Goal: Task Accomplishment & Management: Manage account settings

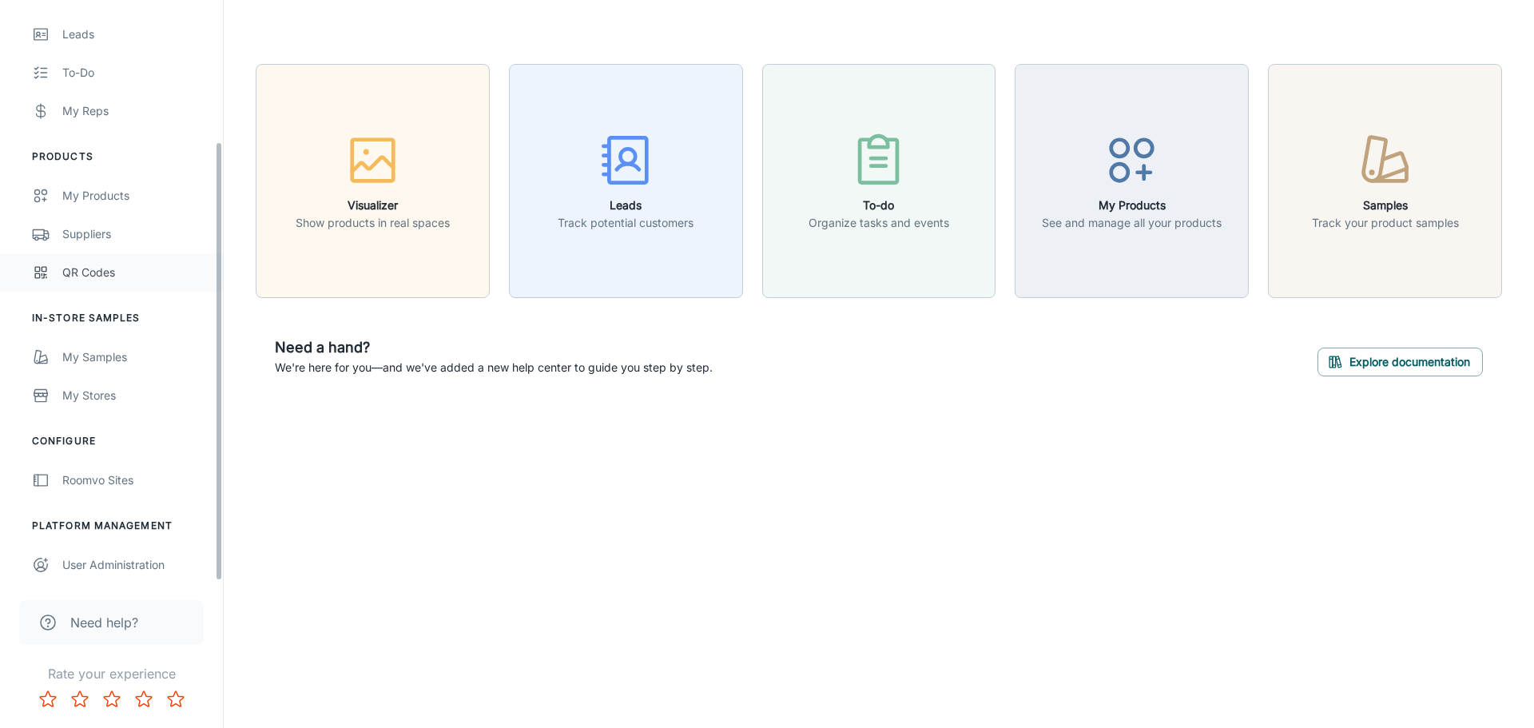
scroll to position [186, 0]
click at [1426, 162] on div "button" at bounding box center [1384, 163] width 147 height 66
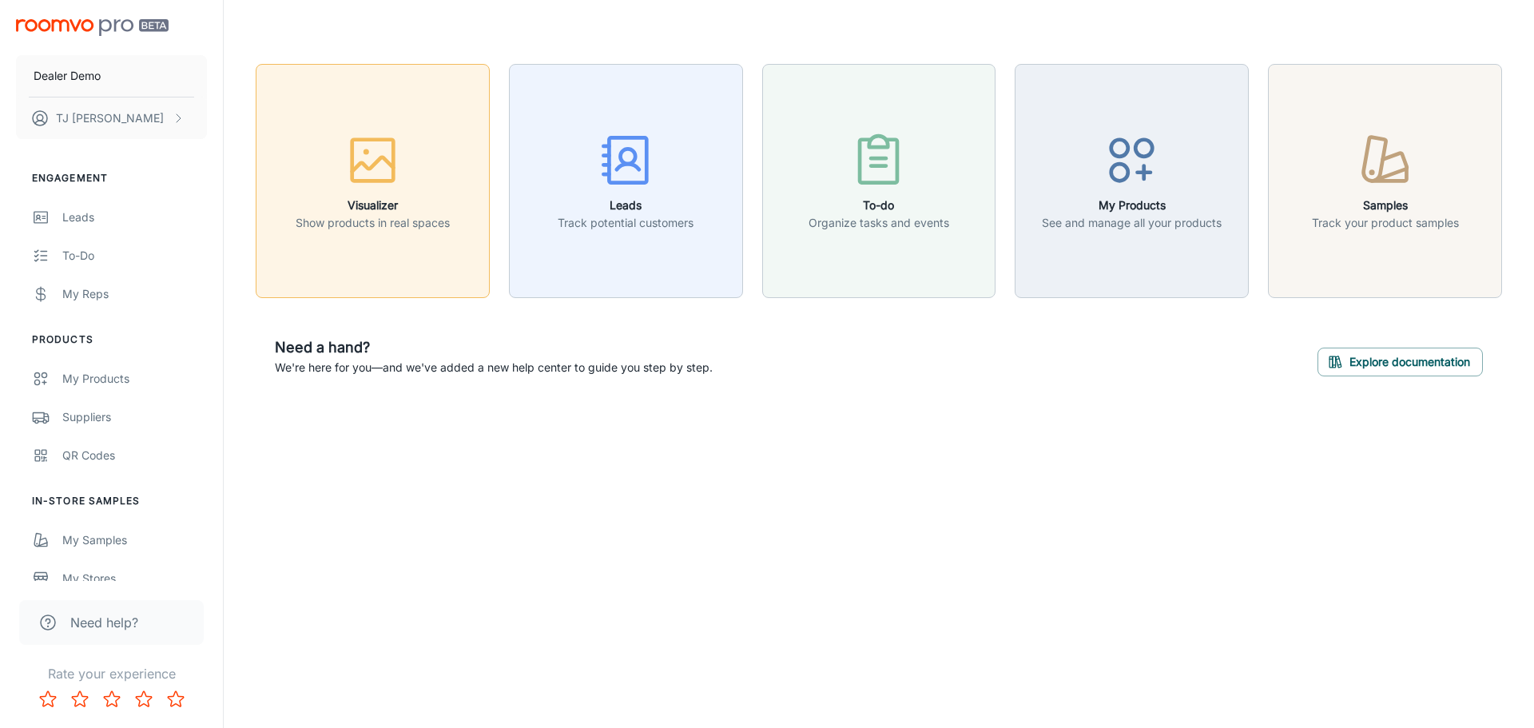
click at [359, 192] on div "button" at bounding box center [373, 163] width 154 height 66
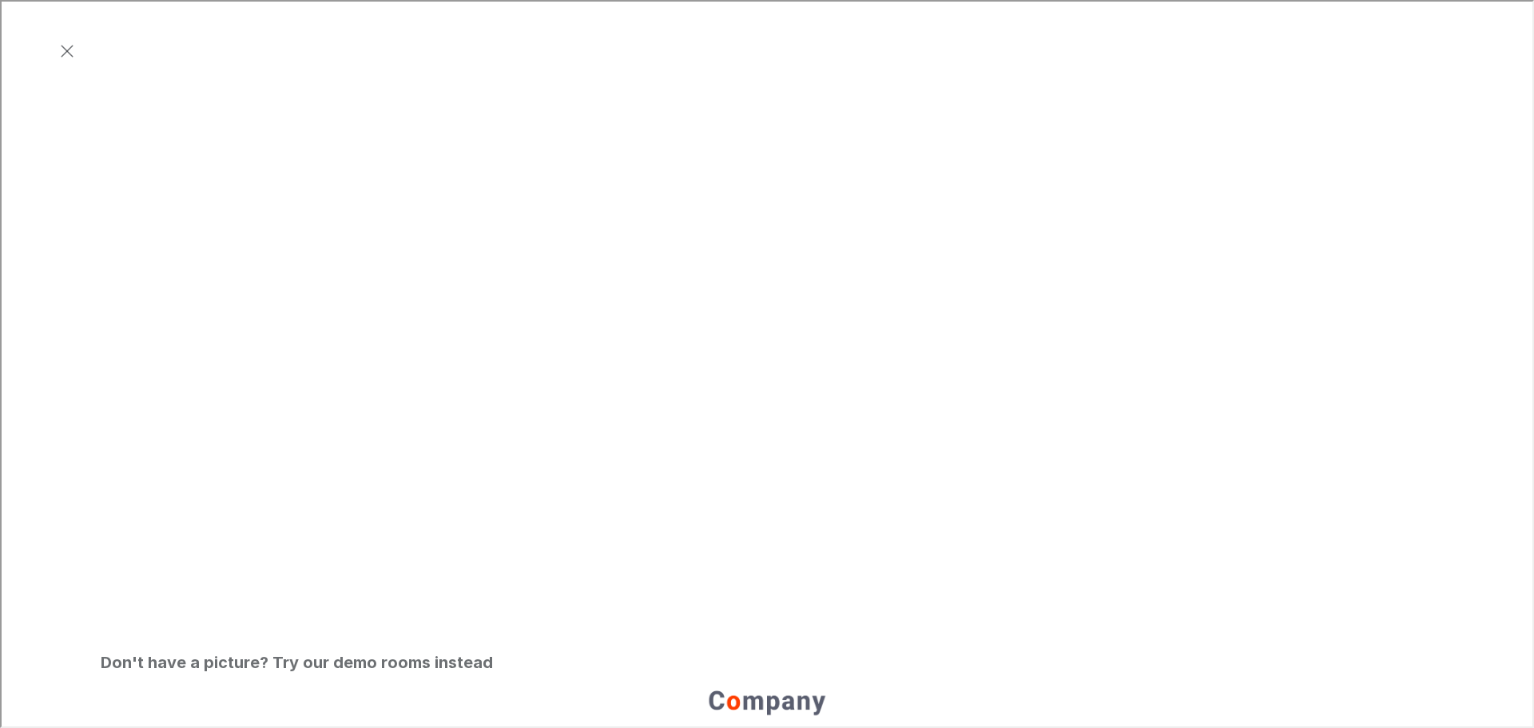
scroll to position [399, 0]
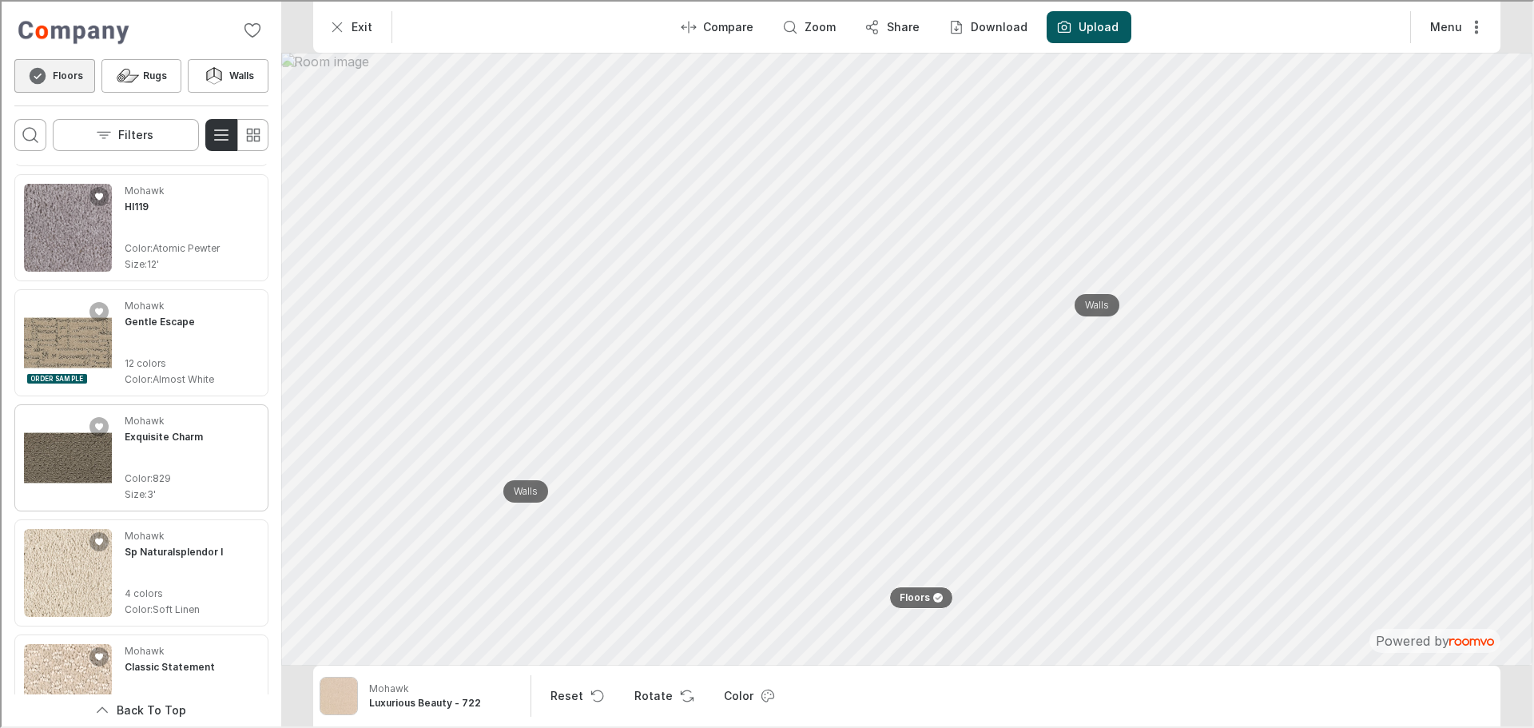
scroll to position [479, 0]
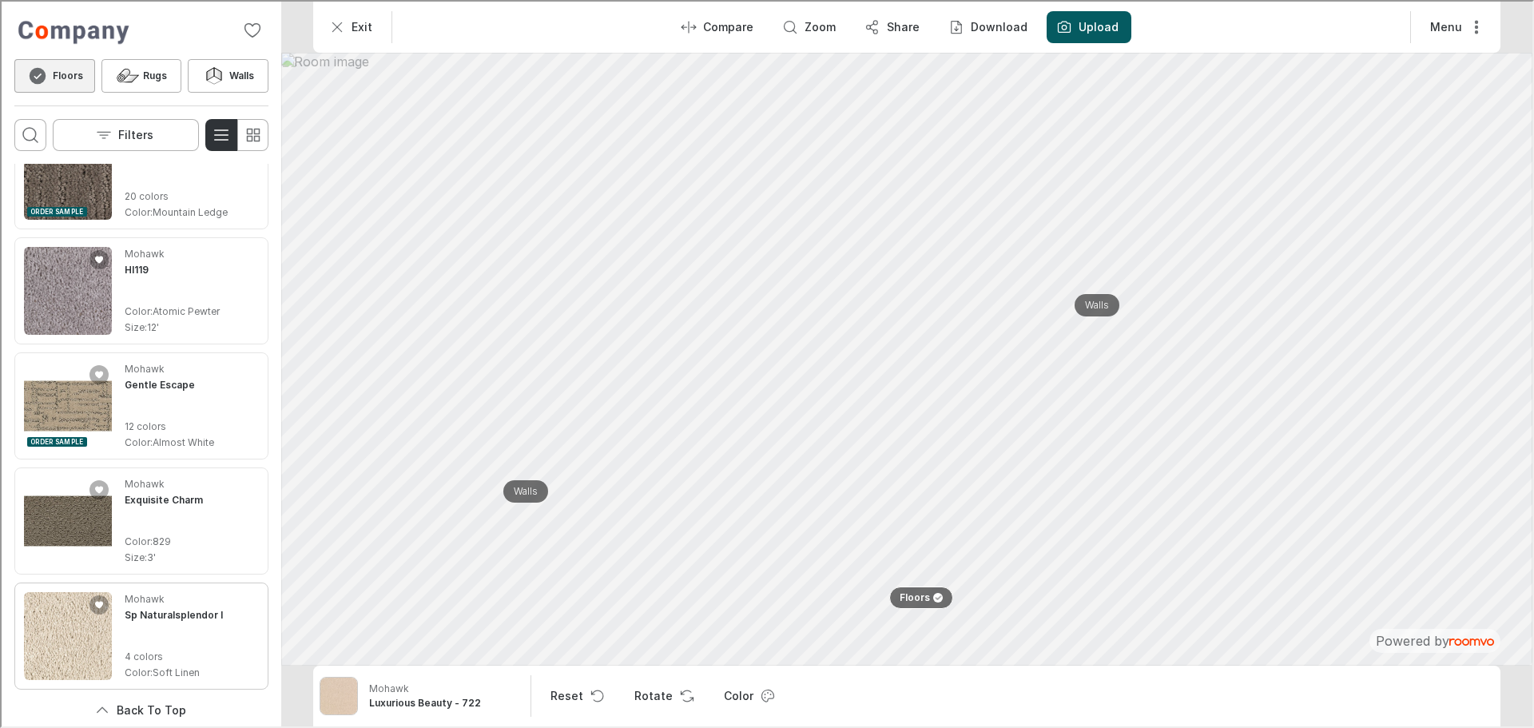
click at [43, 624] on img "See Sp Naturalsplendor I in the room" at bounding box center [66, 634] width 88 height 88
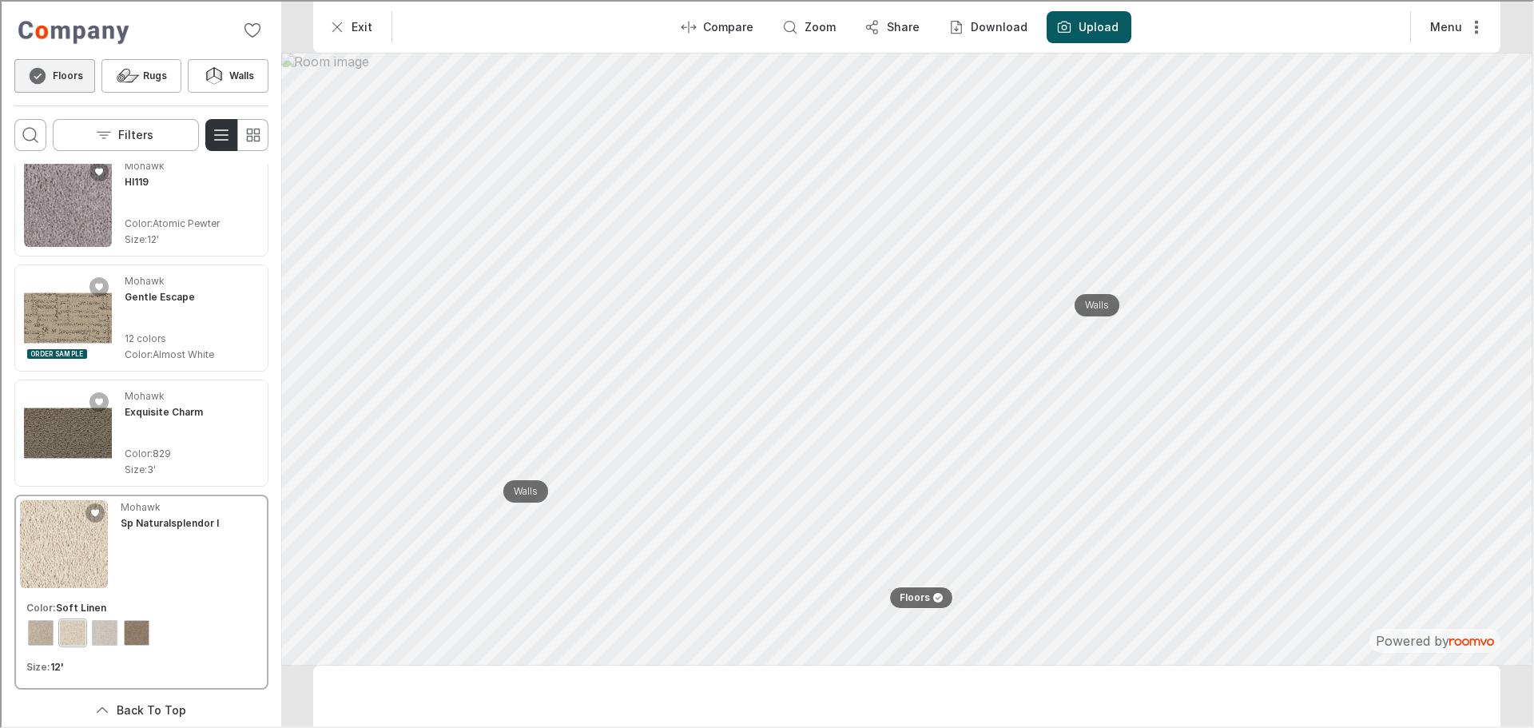
scroll to position [391, 0]
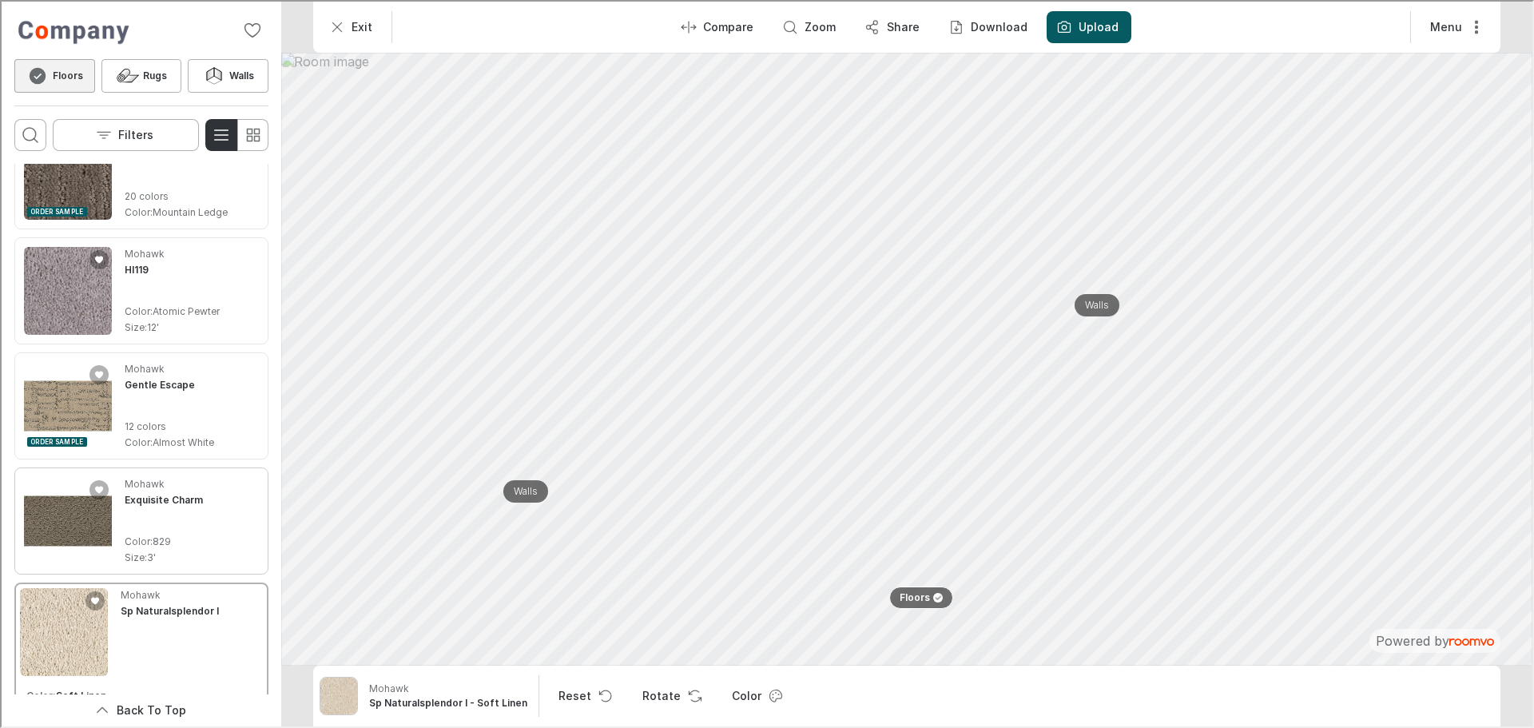
click at [66, 534] on img "See Exquisite Charm in the room" at bounding box center [66, 519] width 88 height 88
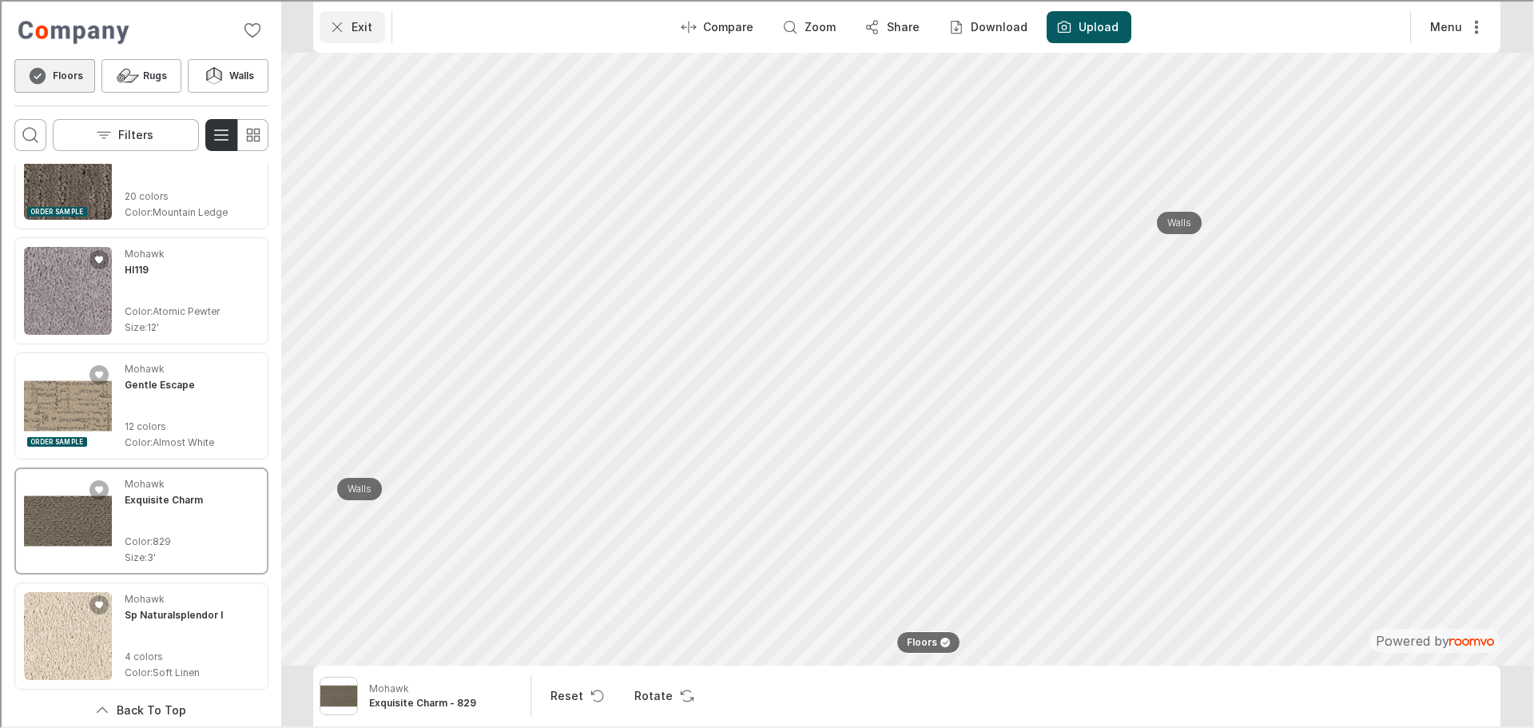
click at [339, 30] on line "Exit" at bounding box center [335, 25] width 9 height 9
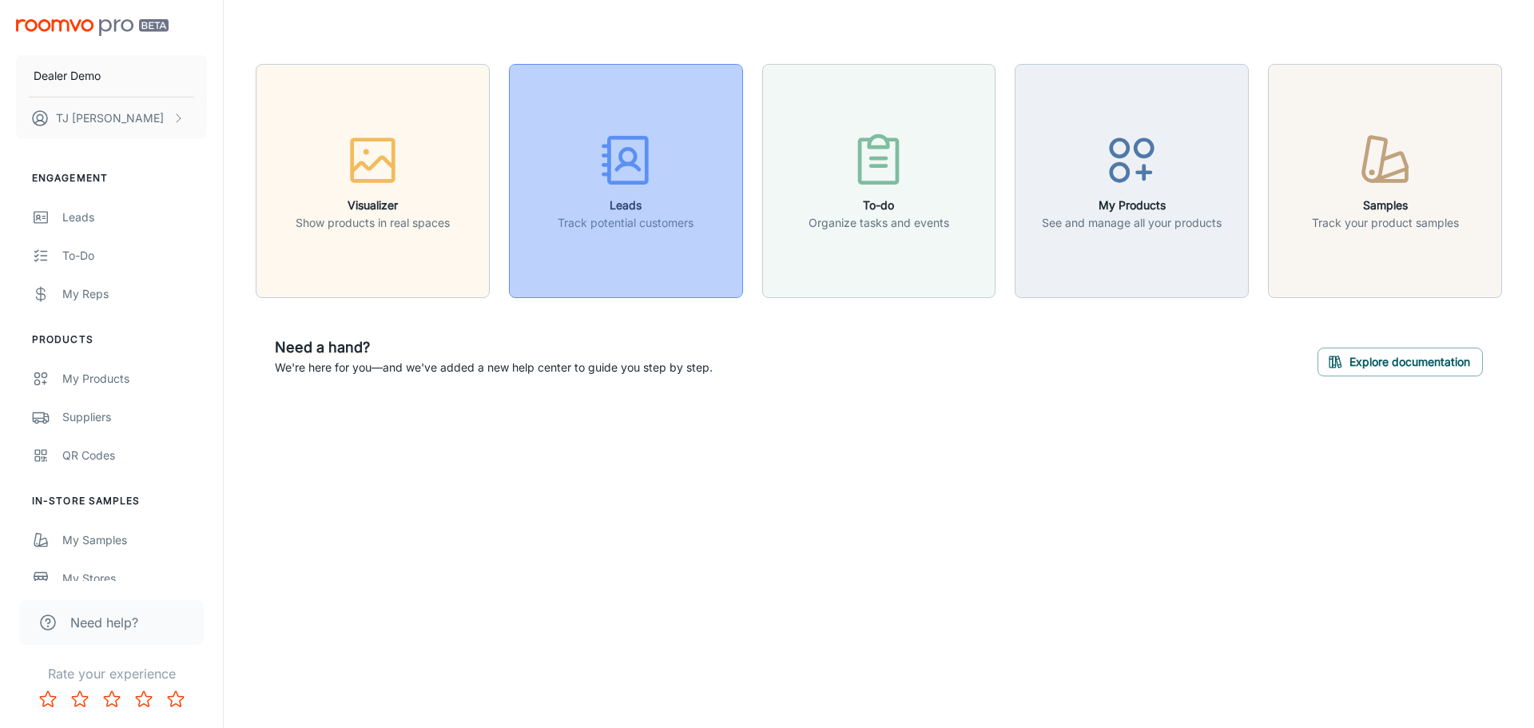
click at [639, 190] on div "button" at bounding box center [626, 163] width 136 height 66
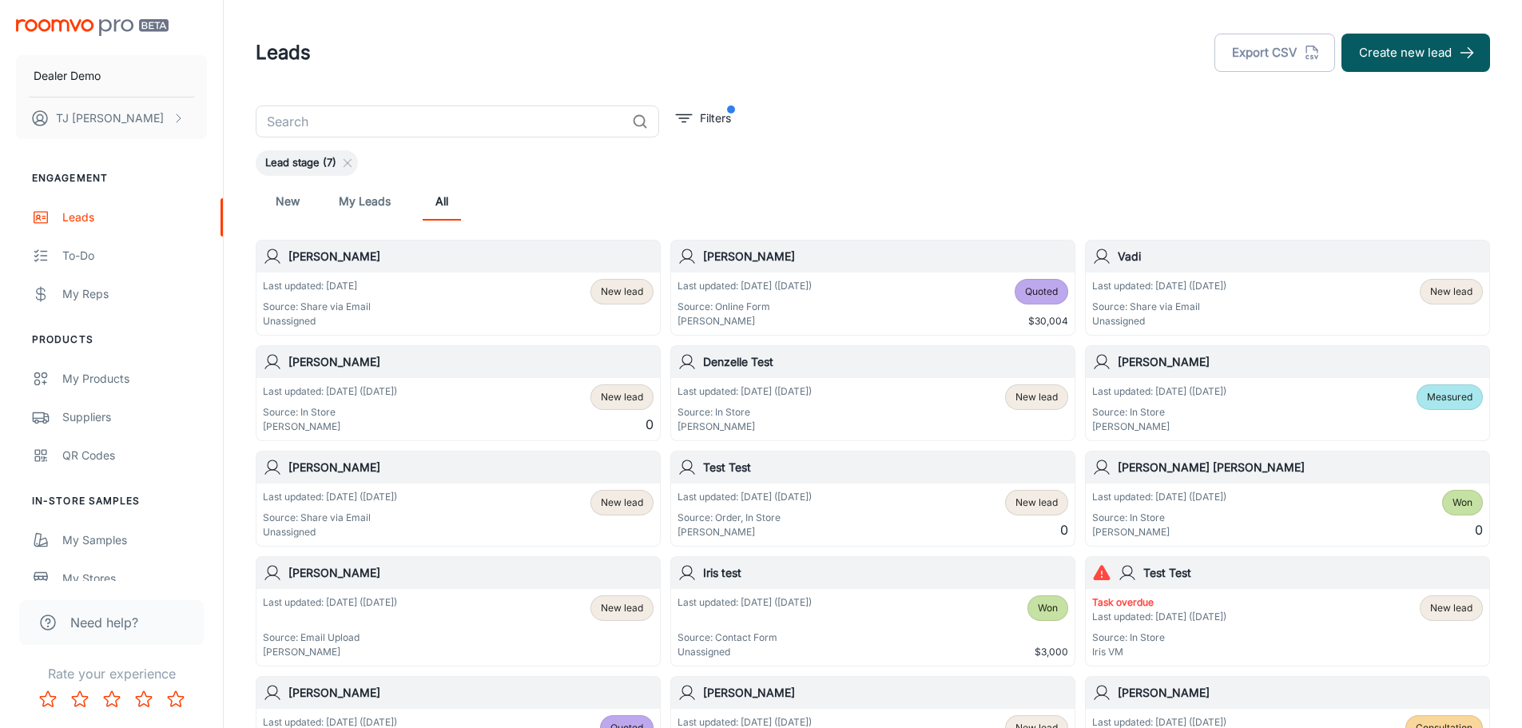
click at [352, 240] on div "[PERSON_NAME]" at bounding box center [457, 256] width 403 height 32
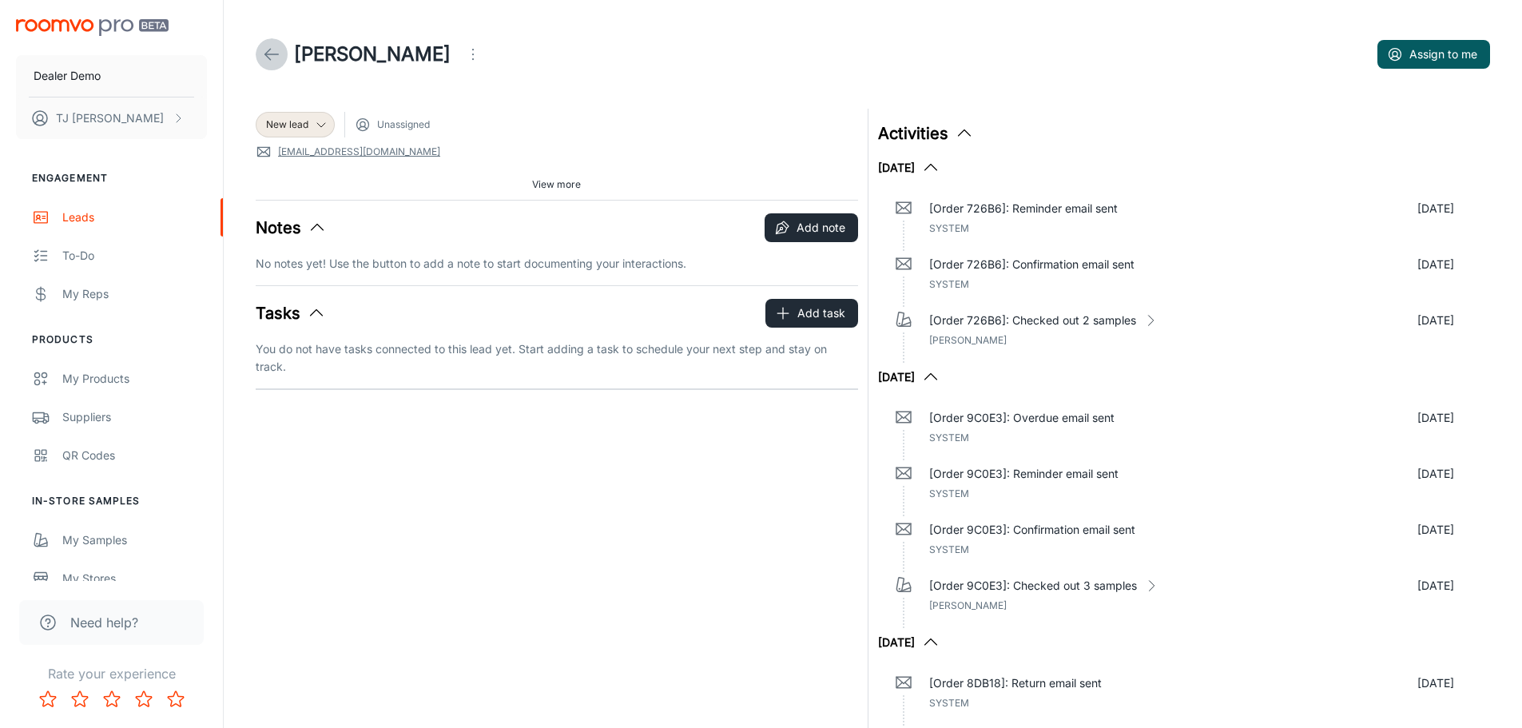
click at [269, 57] on icon at bounding box center [271, 54] width 19 height 19
click at [280, 53] on icon at bounding box center [271, 54] width 19 height 19
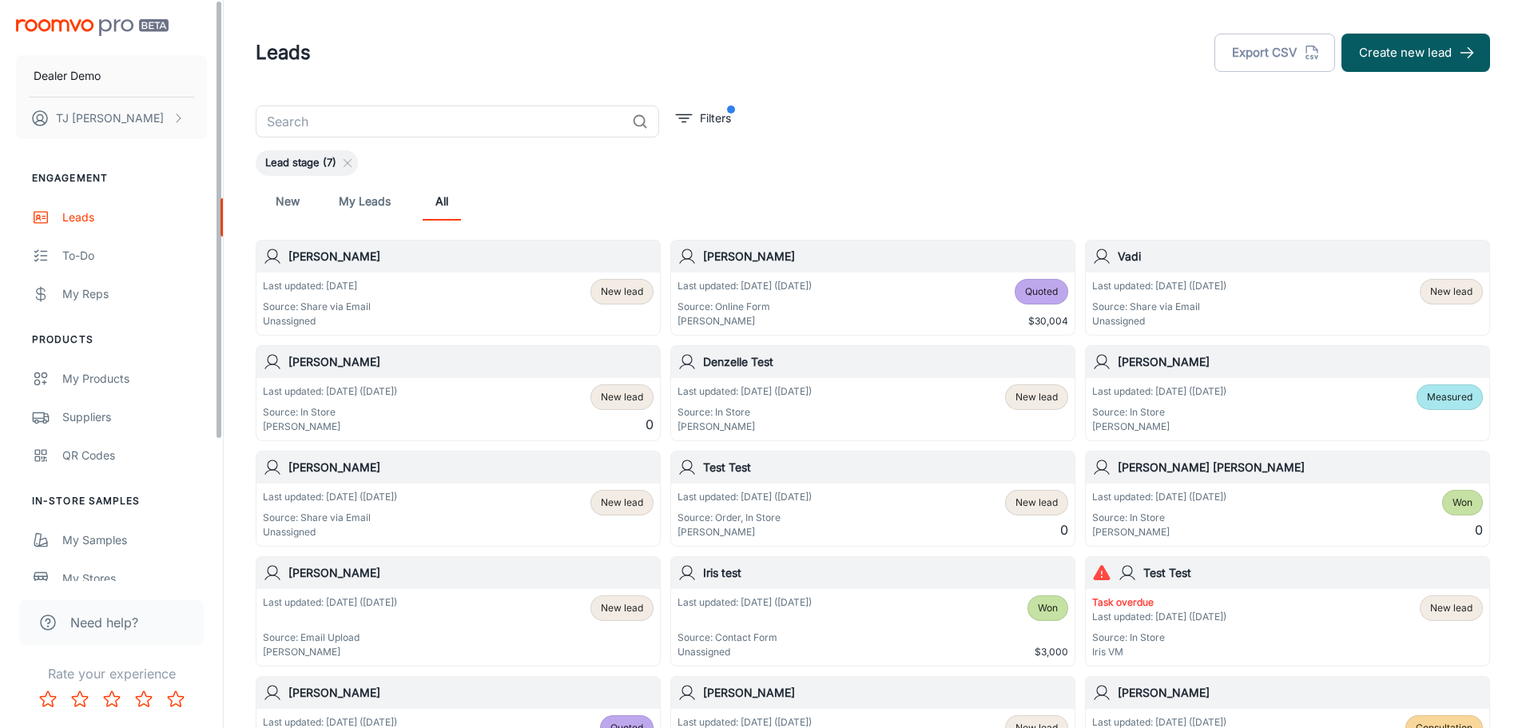
click at [58, 27] on img "scrollable content" at bounding box center [92, 27] width 153 height 17
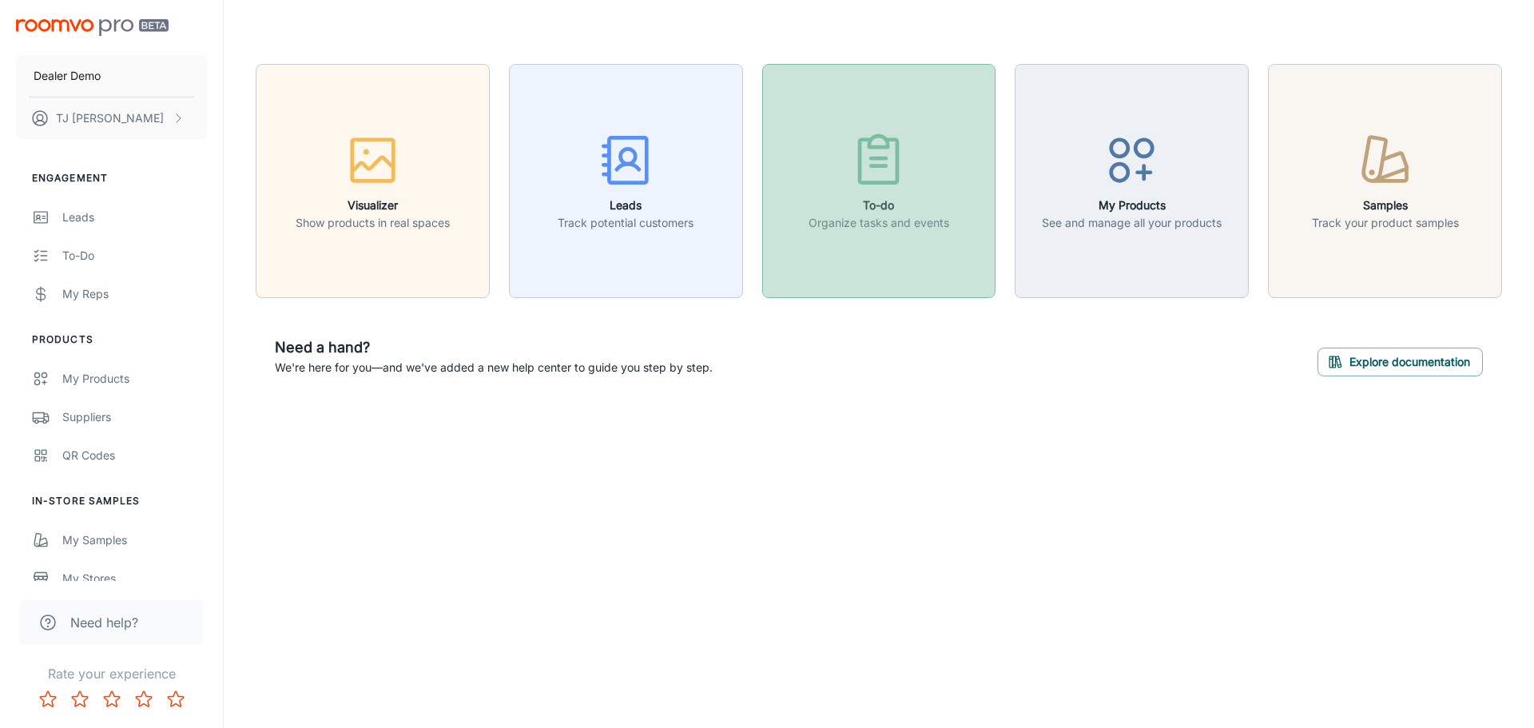
click at [882, 207] on h6 "To-do" at bounding box center [878, 205] width 141 height 18
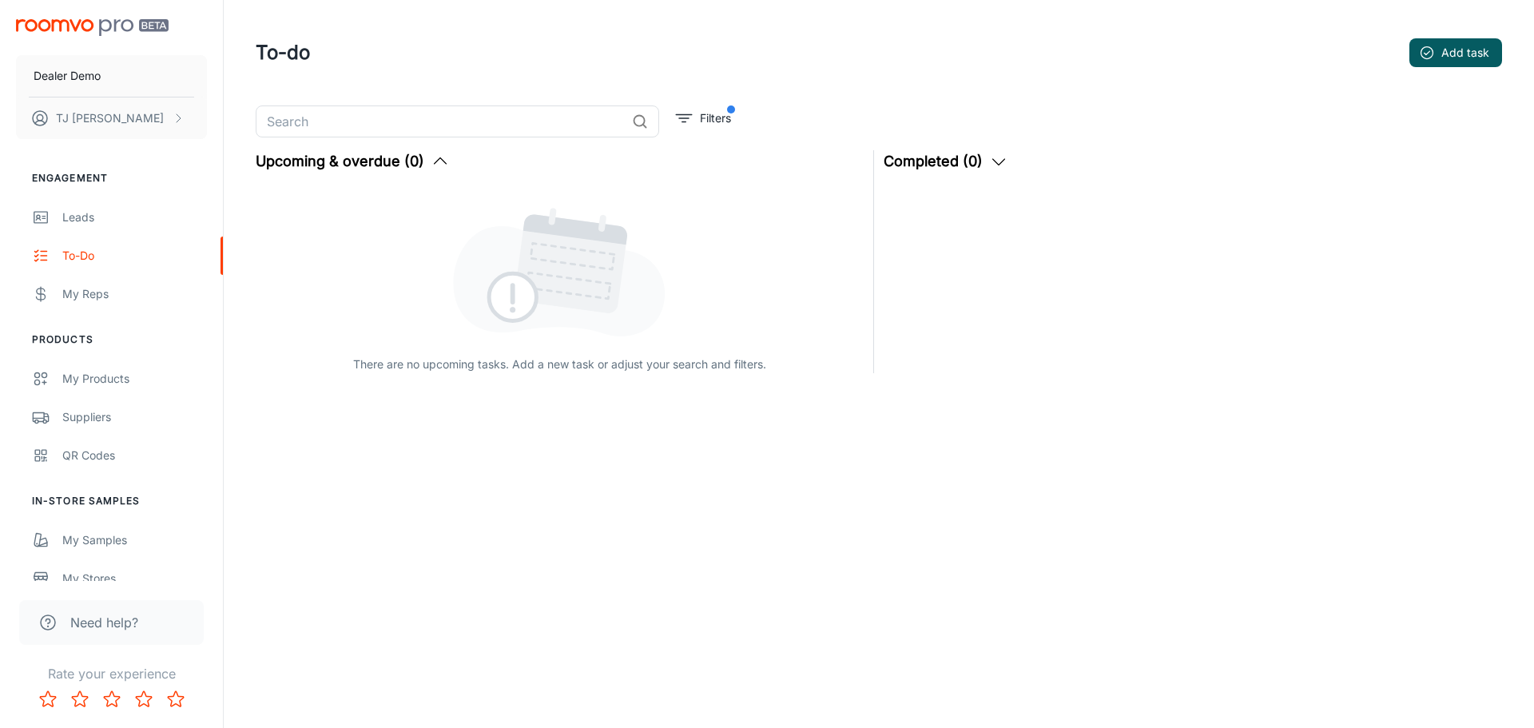
click at [62, 45] on div "Dealer Demo [PERSON_NAME]" at bounding box center [111, 76] width 223 height 152
click at [70, 30] on img "scrollable content" at bounding box center [92, 27] width 153 height 17
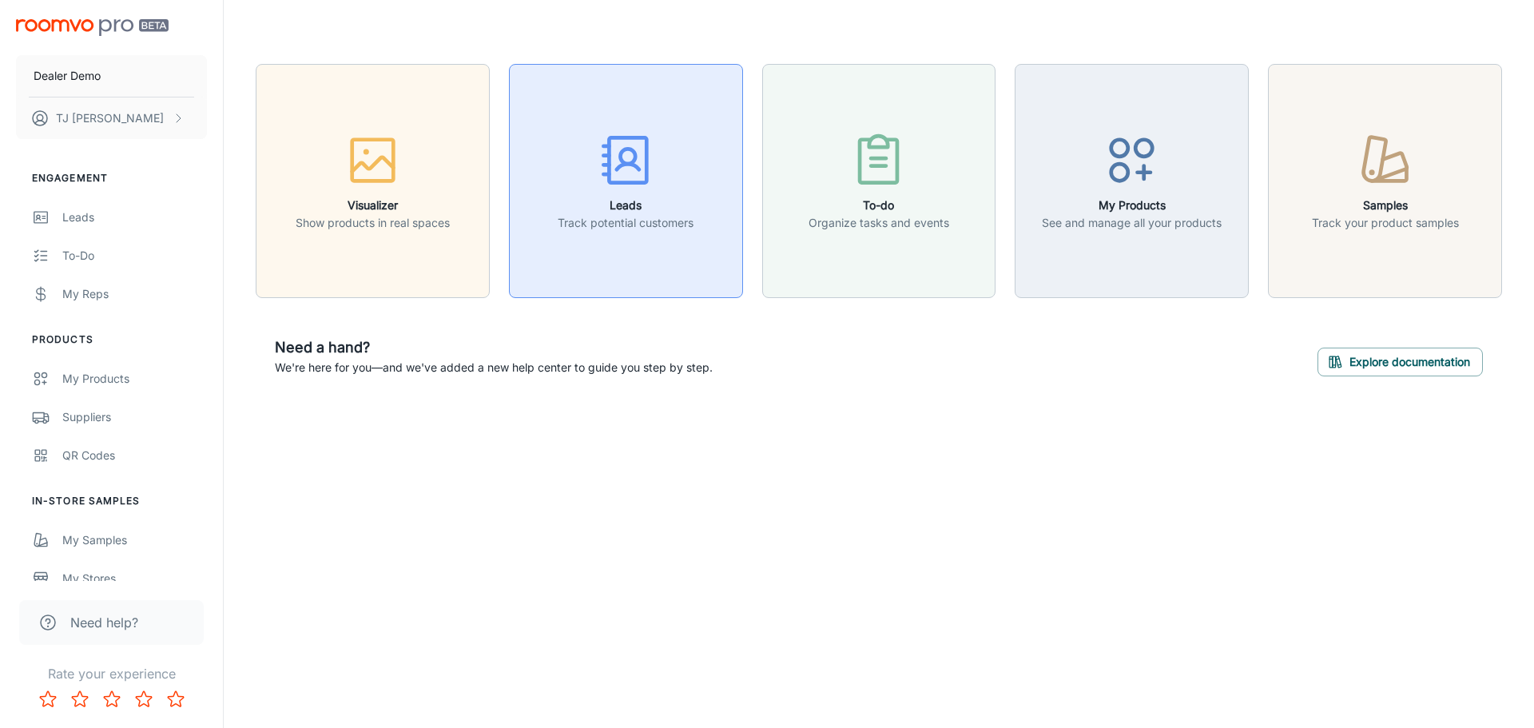
click at [621, 204] on h6 "Leads" at bounding box center [626, 205] width 136 height 18
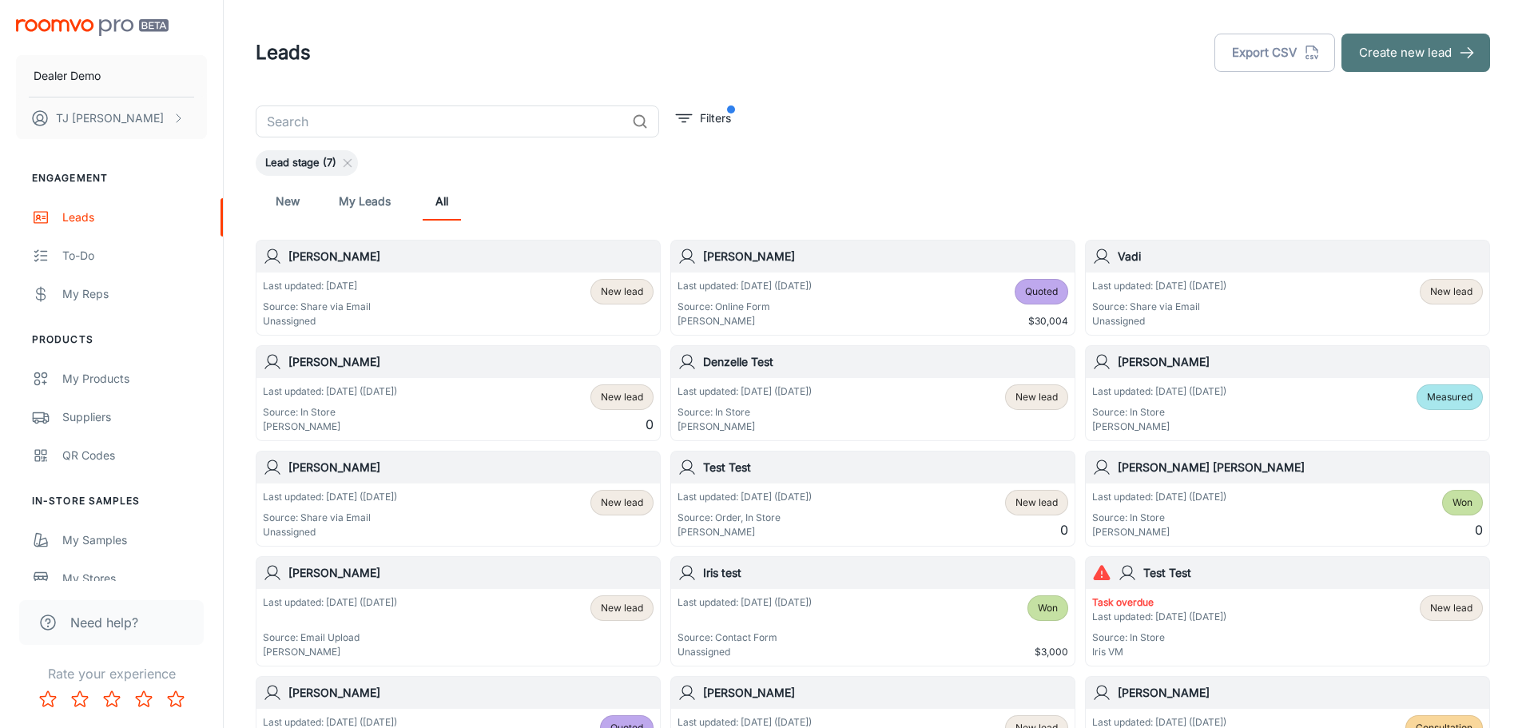
click at [1419, 53] on button "Create new lead" at bounding box center [1415, 53] width 149 height 38
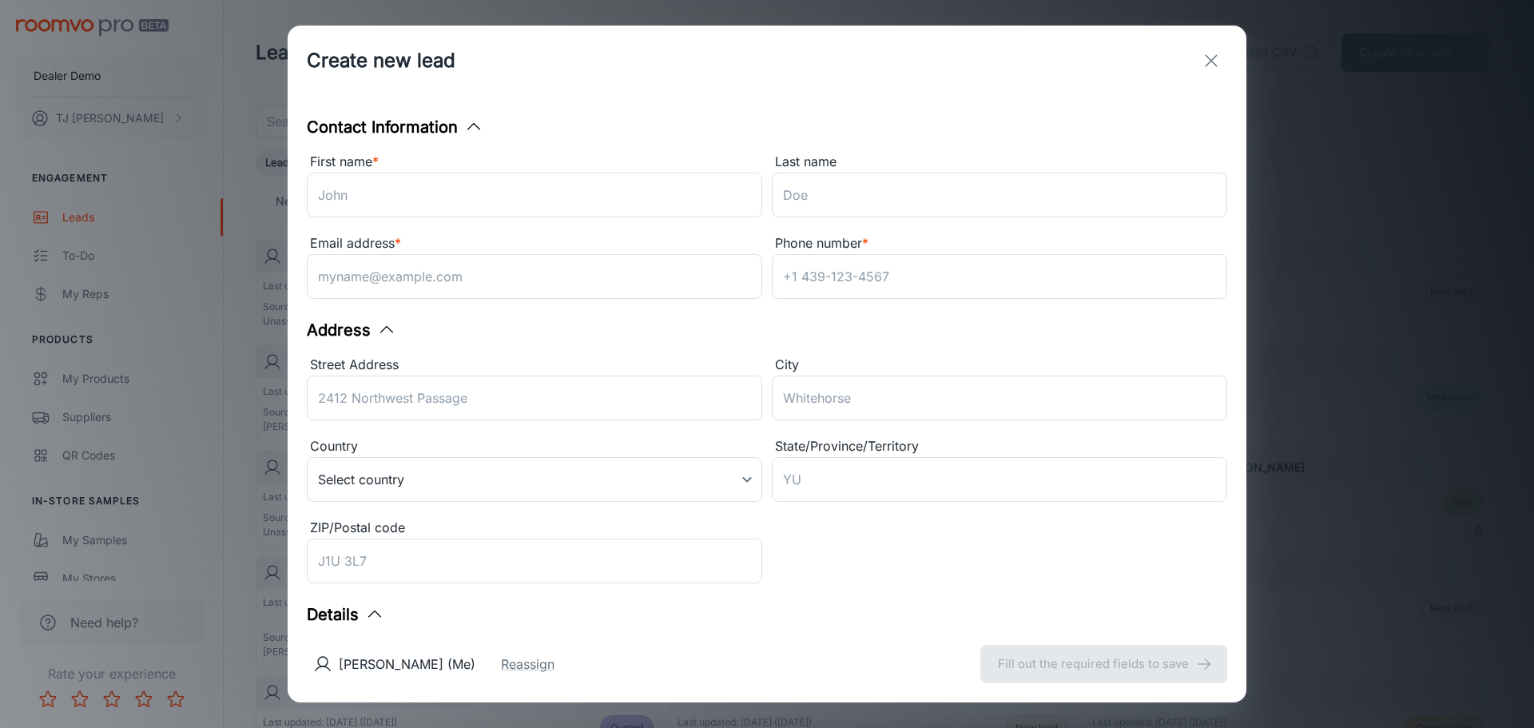
click at [1211, 54] on icon "exit" at bounding box center [1210, 60] width 19 height 19
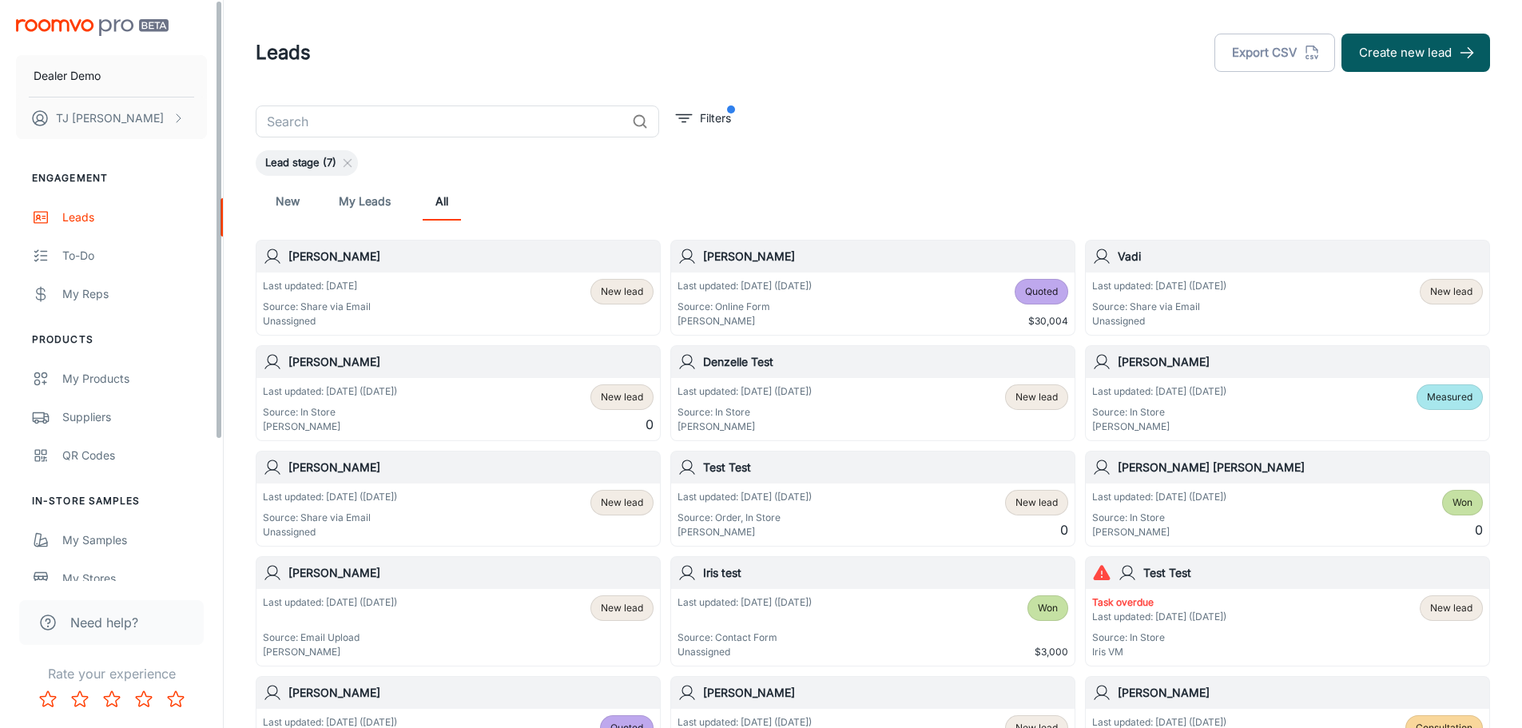
click at [83, 18] on div "Dealer Demo [PERSON_NAME]" at bounding box center [111, 76] width 223 height 152
click at [83, 26] on img "scrollable content" at bounding box center [92, 27] width 153 height 17
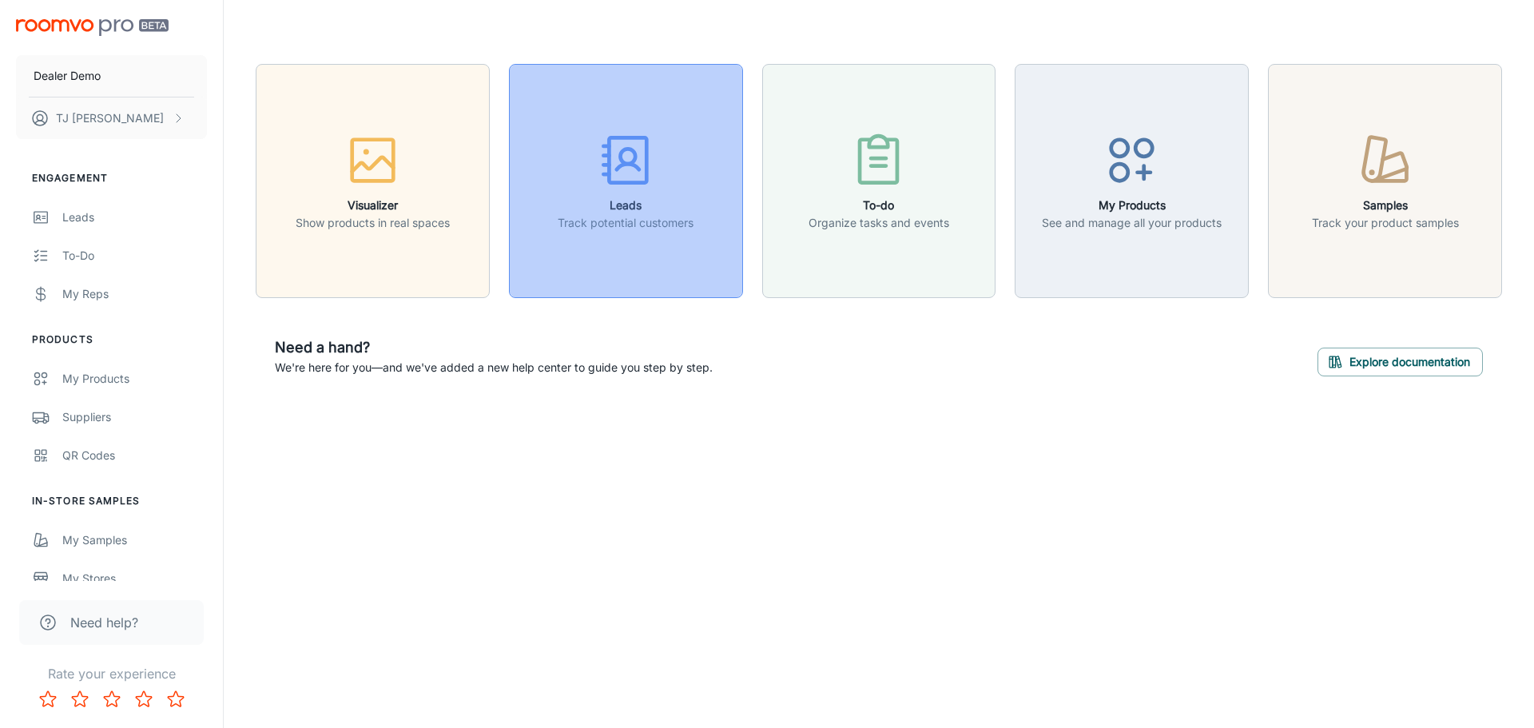
click at [621, 236] on button "Leads Track potential customers" at bounding box center [626, 181] width 234 height 234
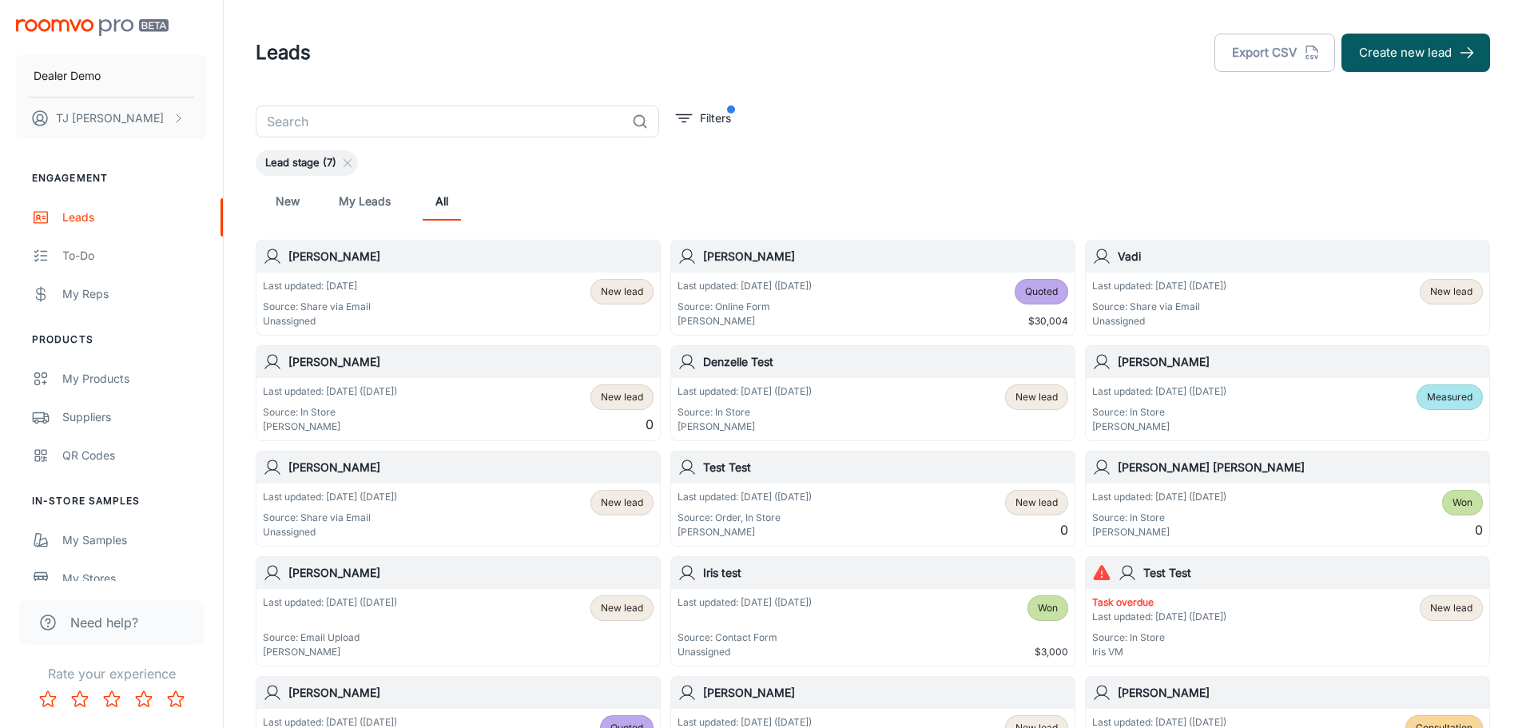
click at [370, 207] on link "My Leads" at bounding box center [365, 201] width 52 height 38
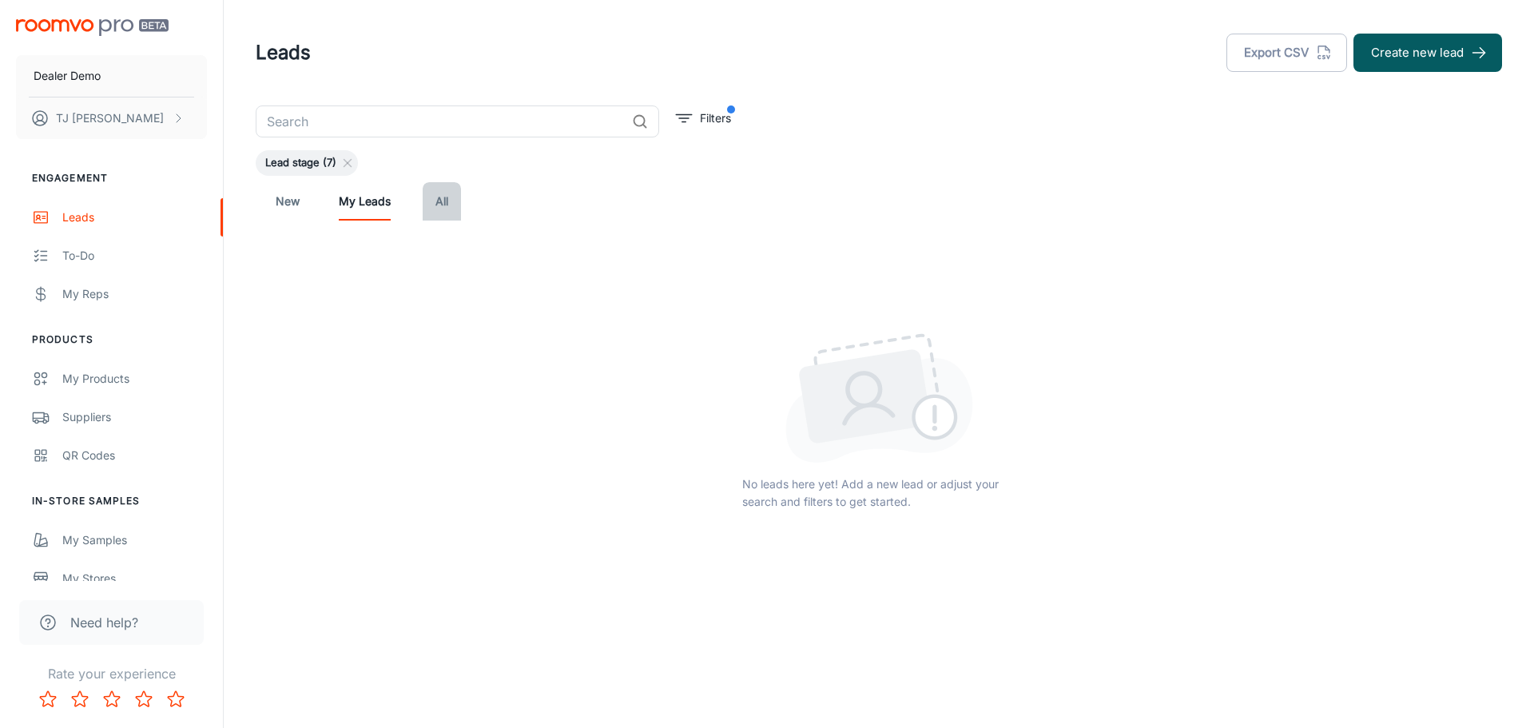
click at [445, 206] on link "All" at bounding box center [442, 201] width 38 height 38
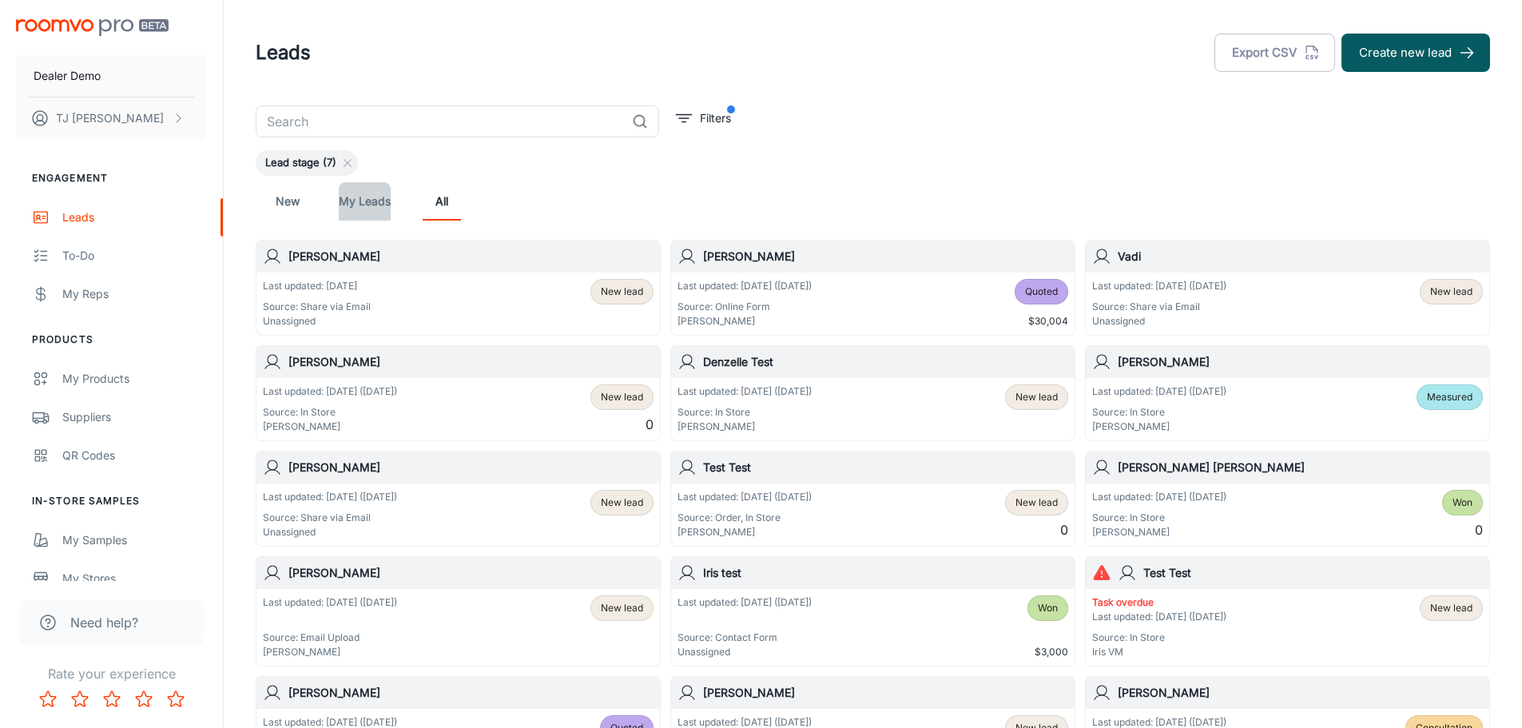
click at [369, 213] on link "My Leads" at bounding box center [365, 201] width 52 height 38
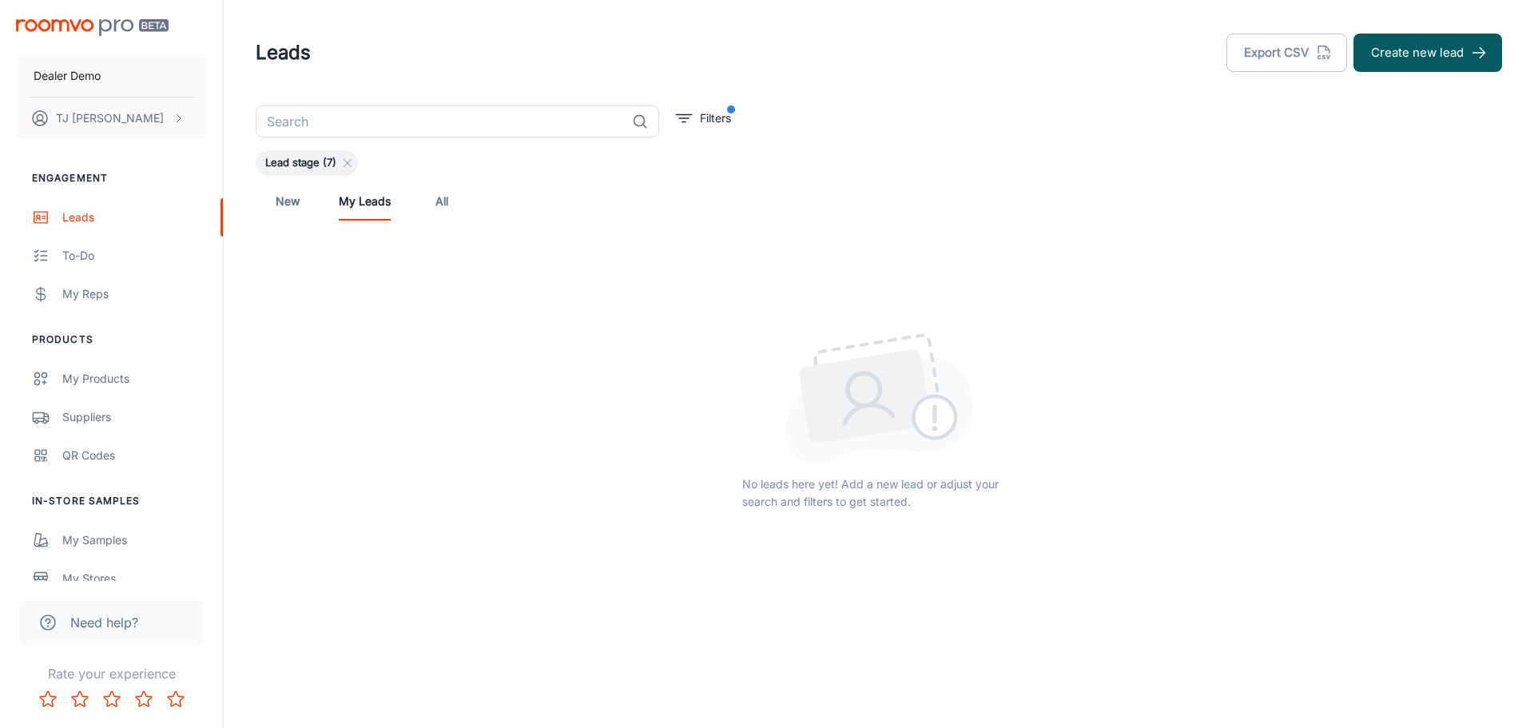
click at [436, 203] on link "All" at bounding box center [442, 201] width 38 height 38
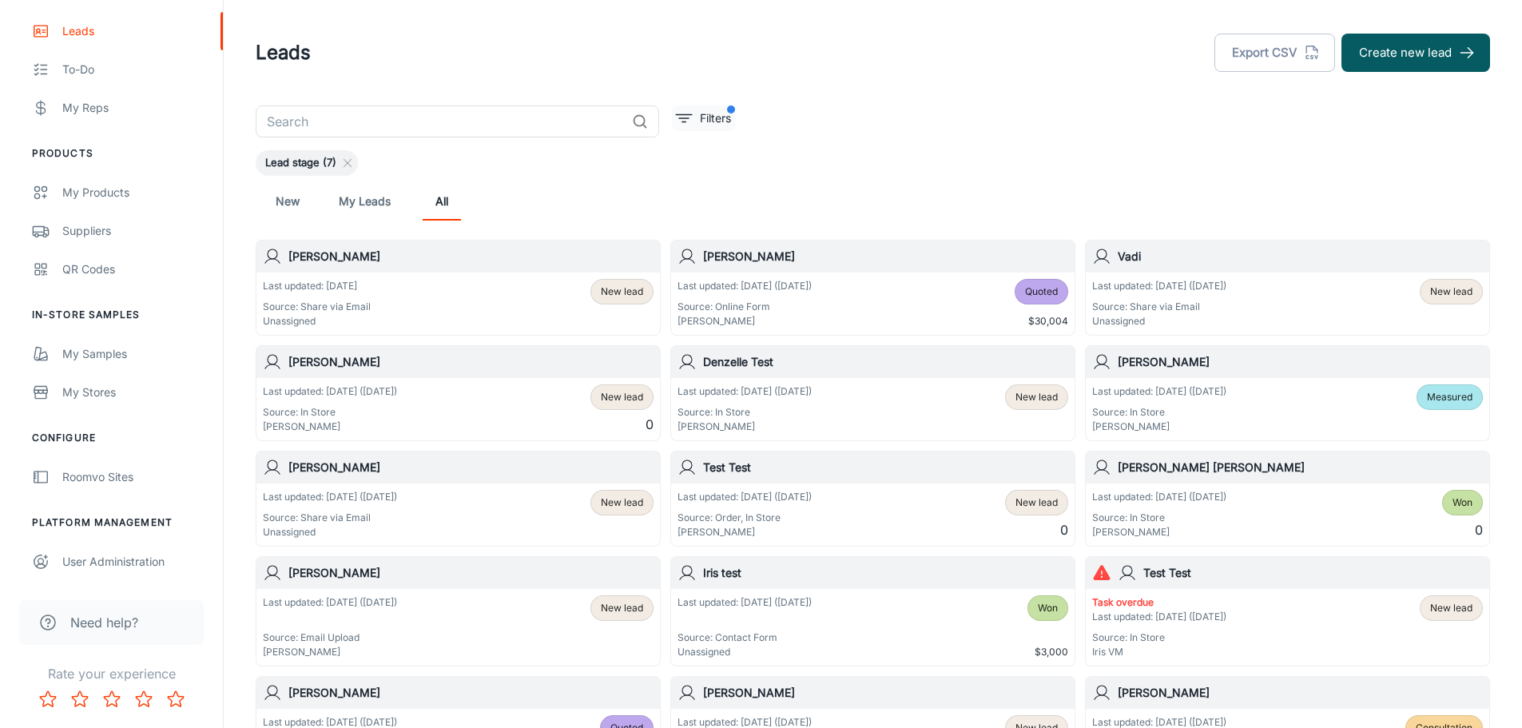
click at [712, 119] on p "Filters" at bounding box center [715, 118] width 31 height 18
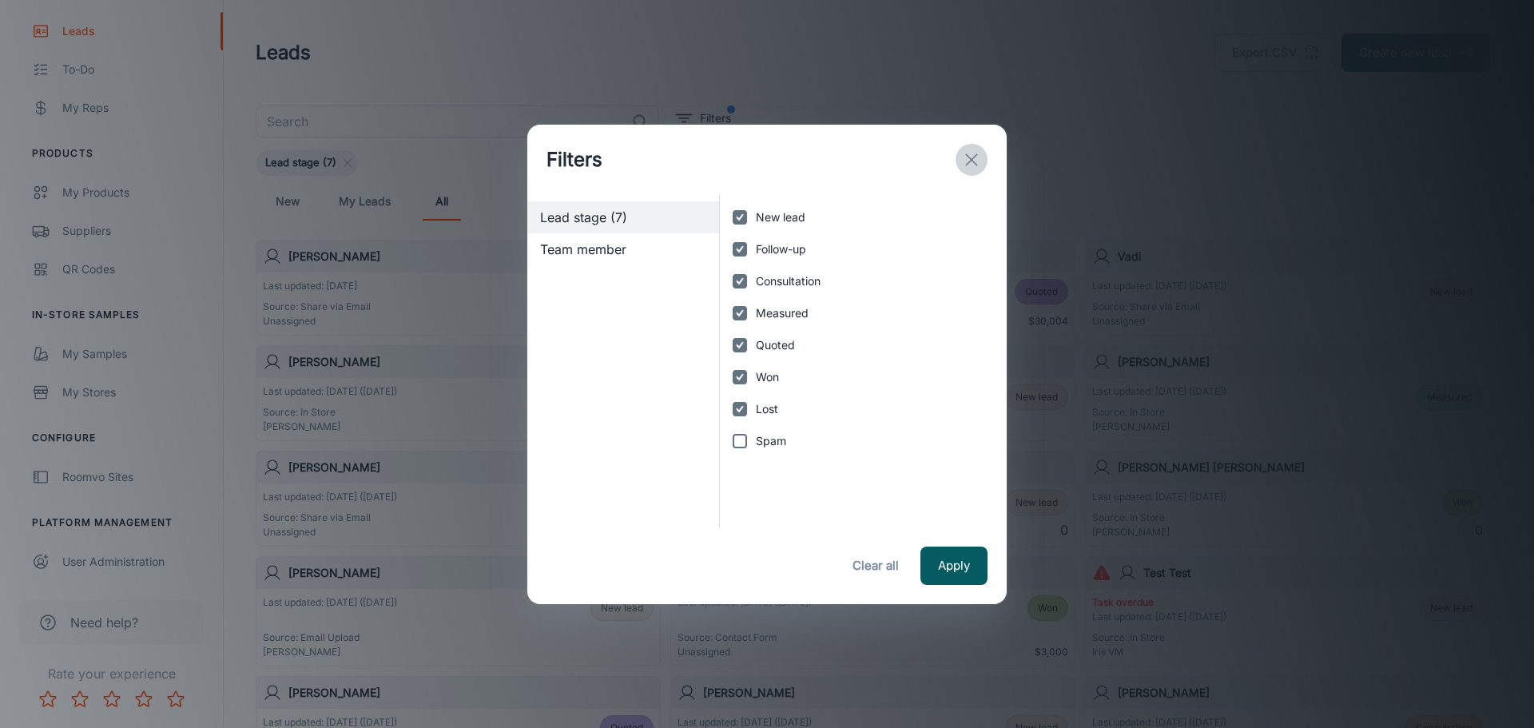
click at [966, 155] on line "exit" at bounding box center [971, 159] width 11 height 11
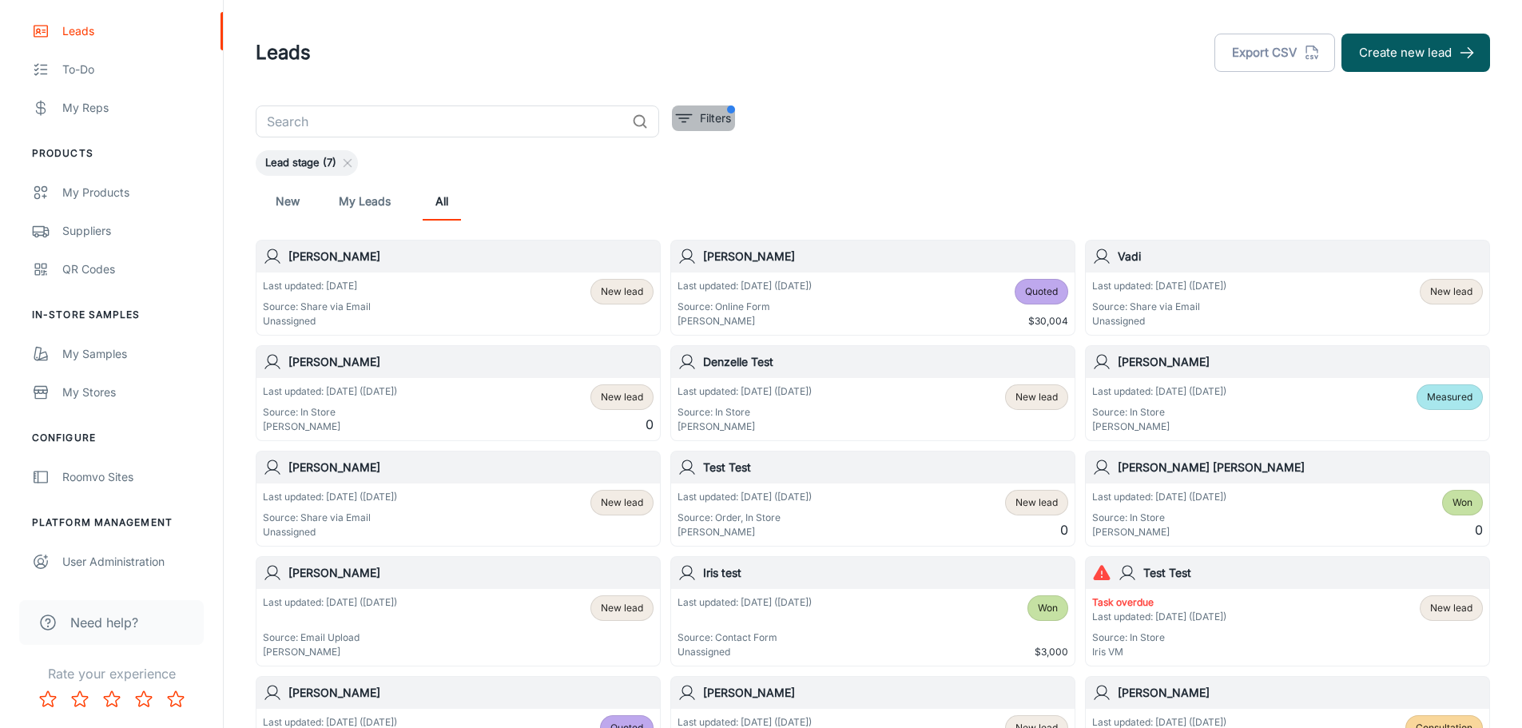
click at [683, 116] on icon "filter" at bounding box center [683, 118] width 19 height 19
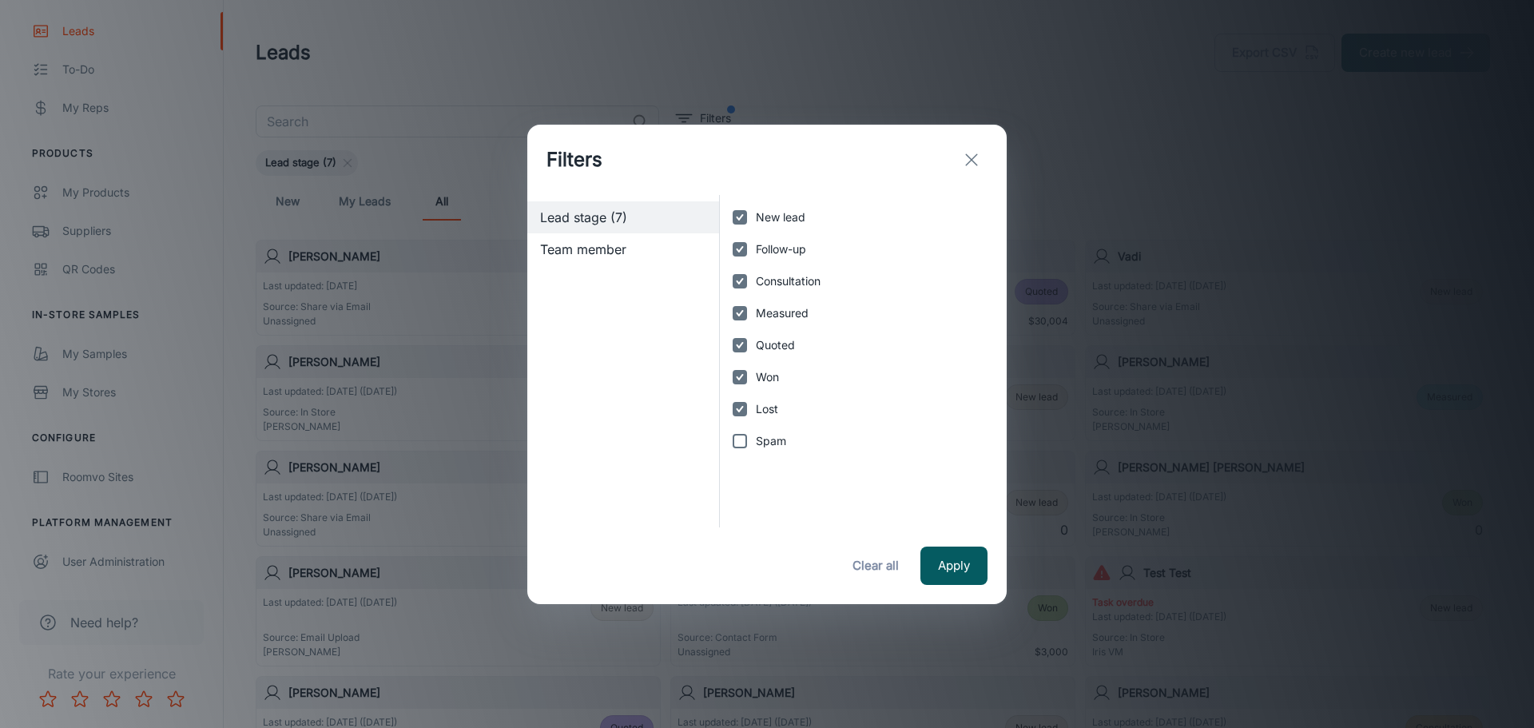
click at [967, 161] on icon "exit" at bounding box center [971, 159] width 19 height 19
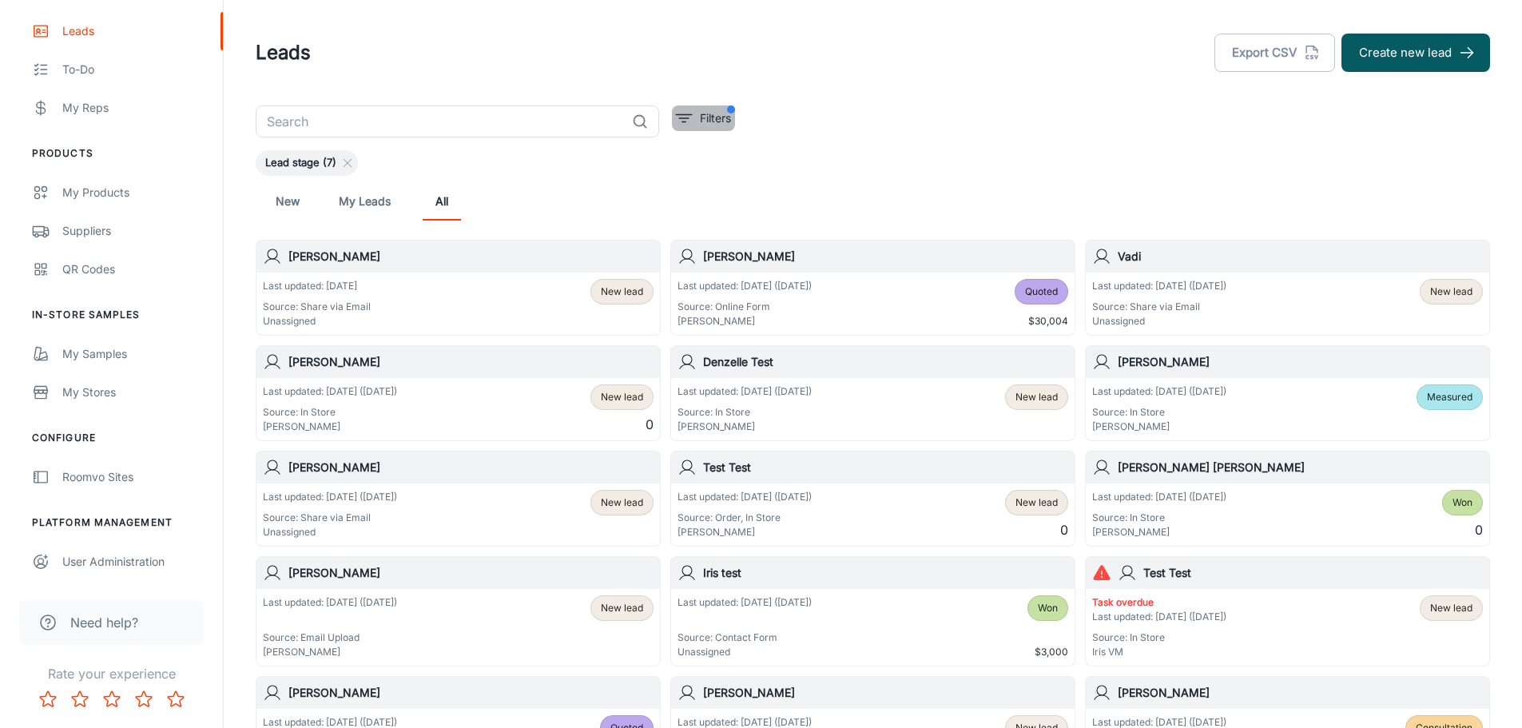
click at [710, 118] on p "Filters" at bounding box center [715, 118] width 31 height 18
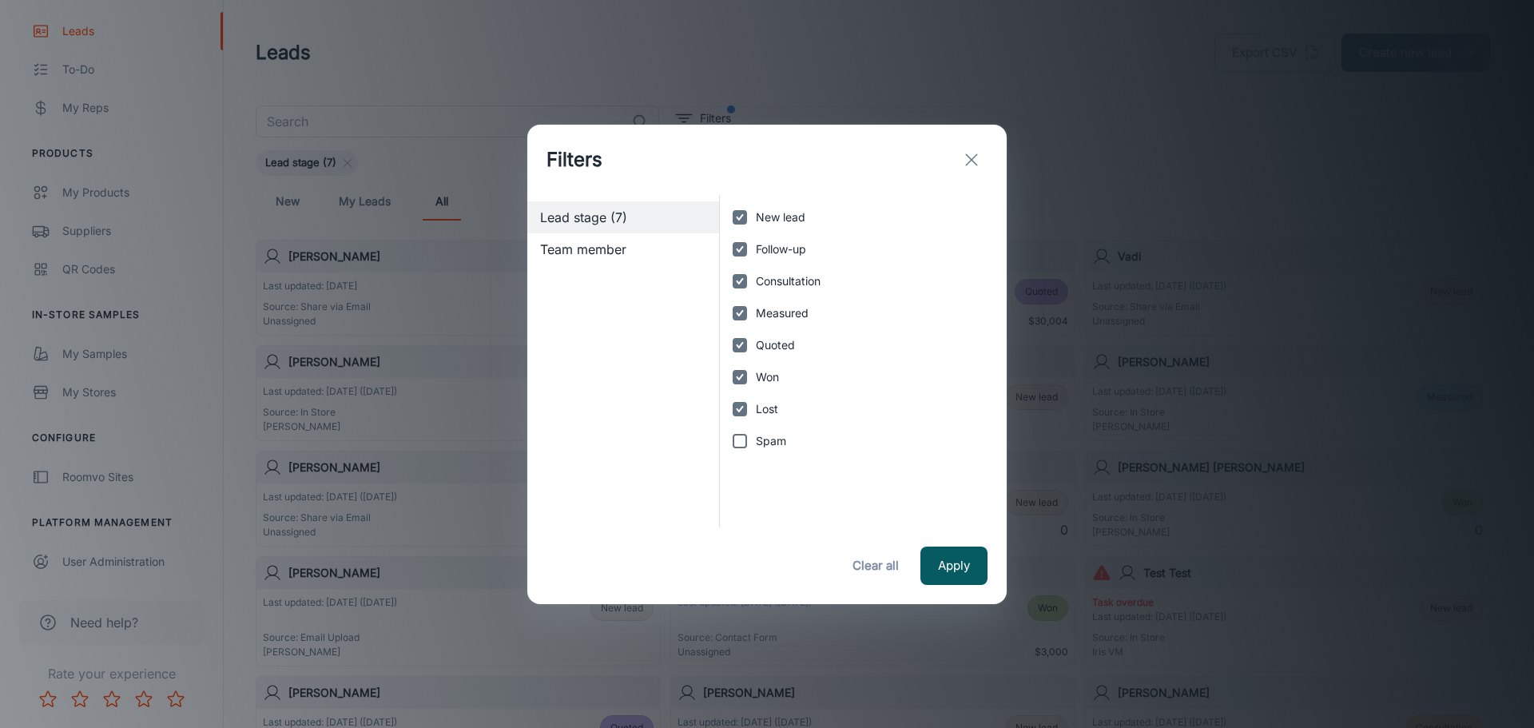
click at [605, 248] on span "Team member" at bounding box center [623, 249] width 166 height 19
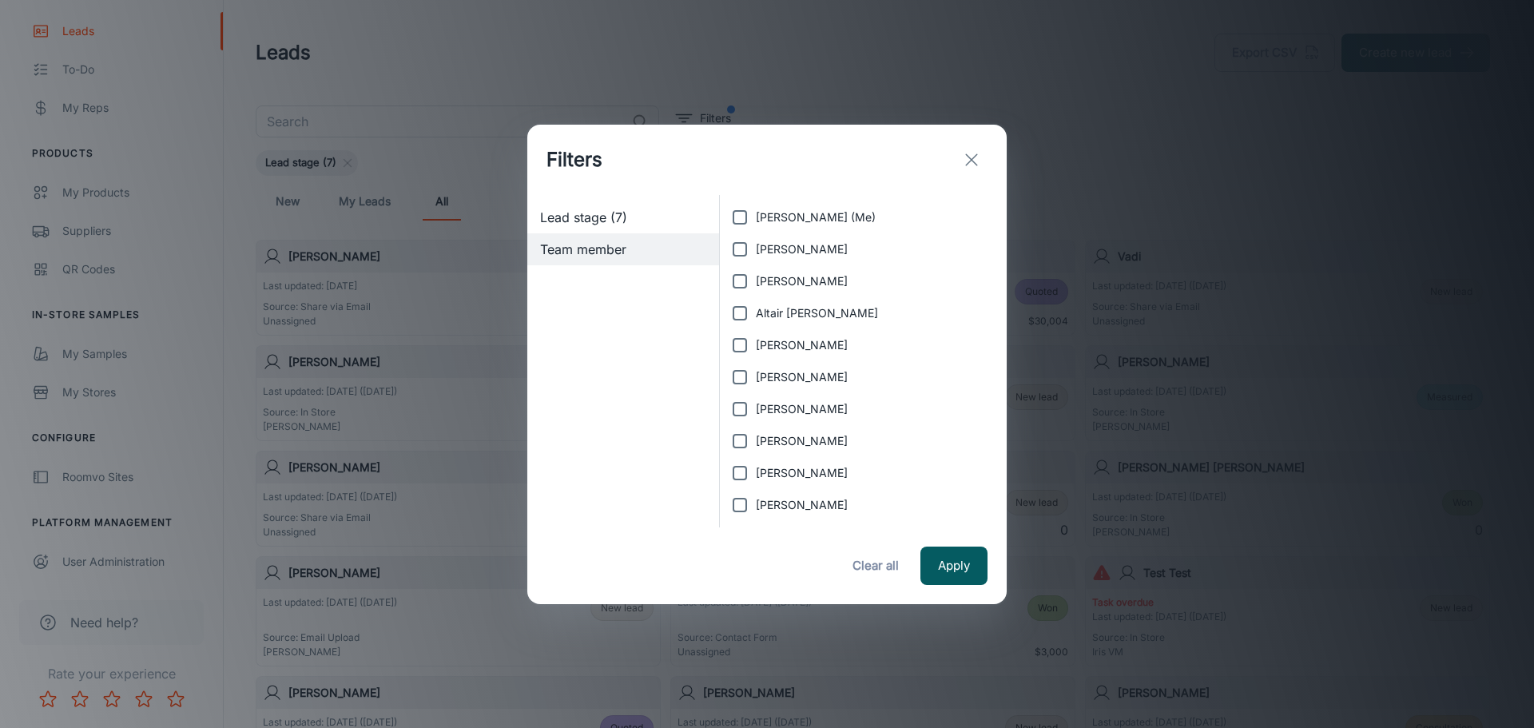
click at [744, 209] on input "[PERSON_NAME] (Me)" at bounding box center [740, 217] width 32 height 32
checkbox input "true"
click at [732, 257] on input "[PERSON_NAME]" at bounding box center [740, 249] width 32 height 32
click at [737, 245] on input "[PERSON_NAME]" at bounding box center [740, 249] width 32 height 32
checkbox input "false"
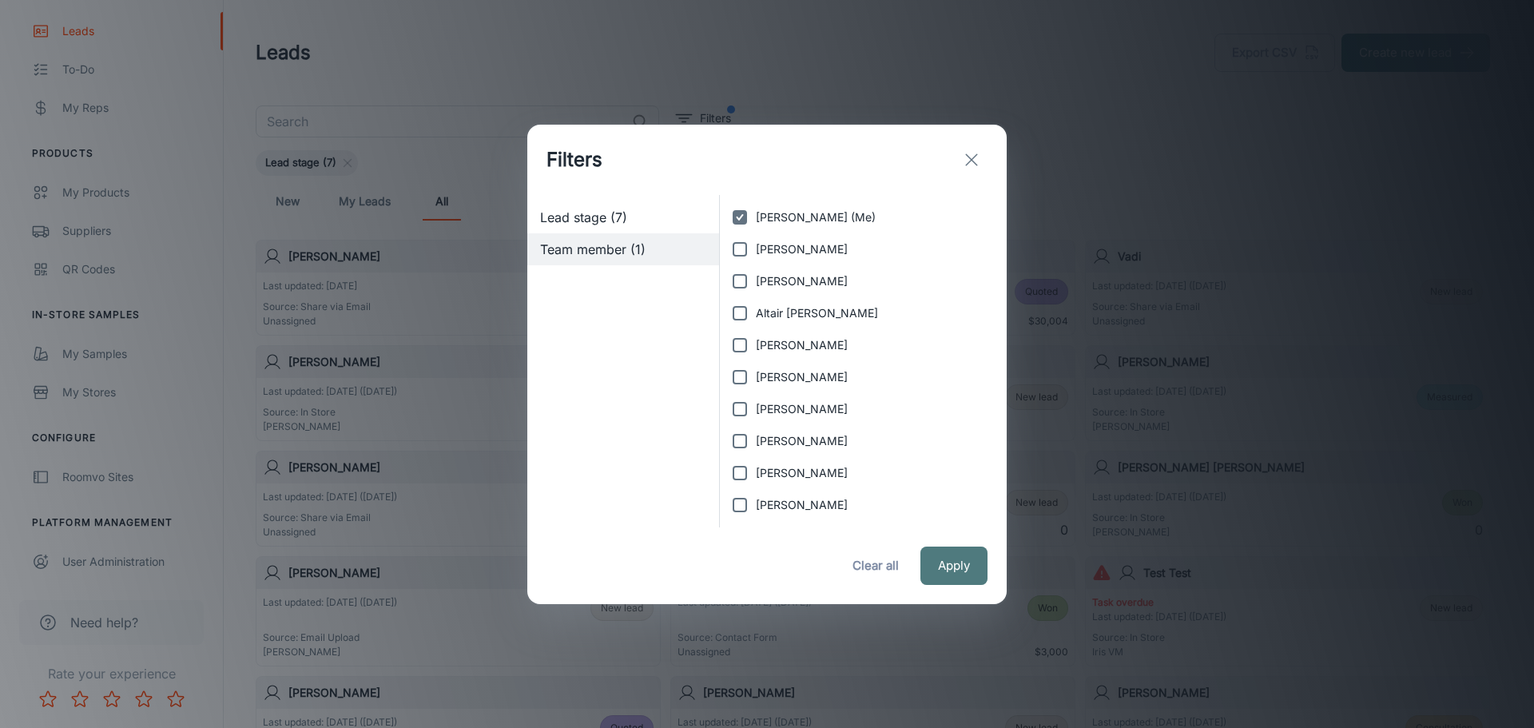
click at [968, 565] on button "Apply" at bounding box center [953, 565] width 67 height 38
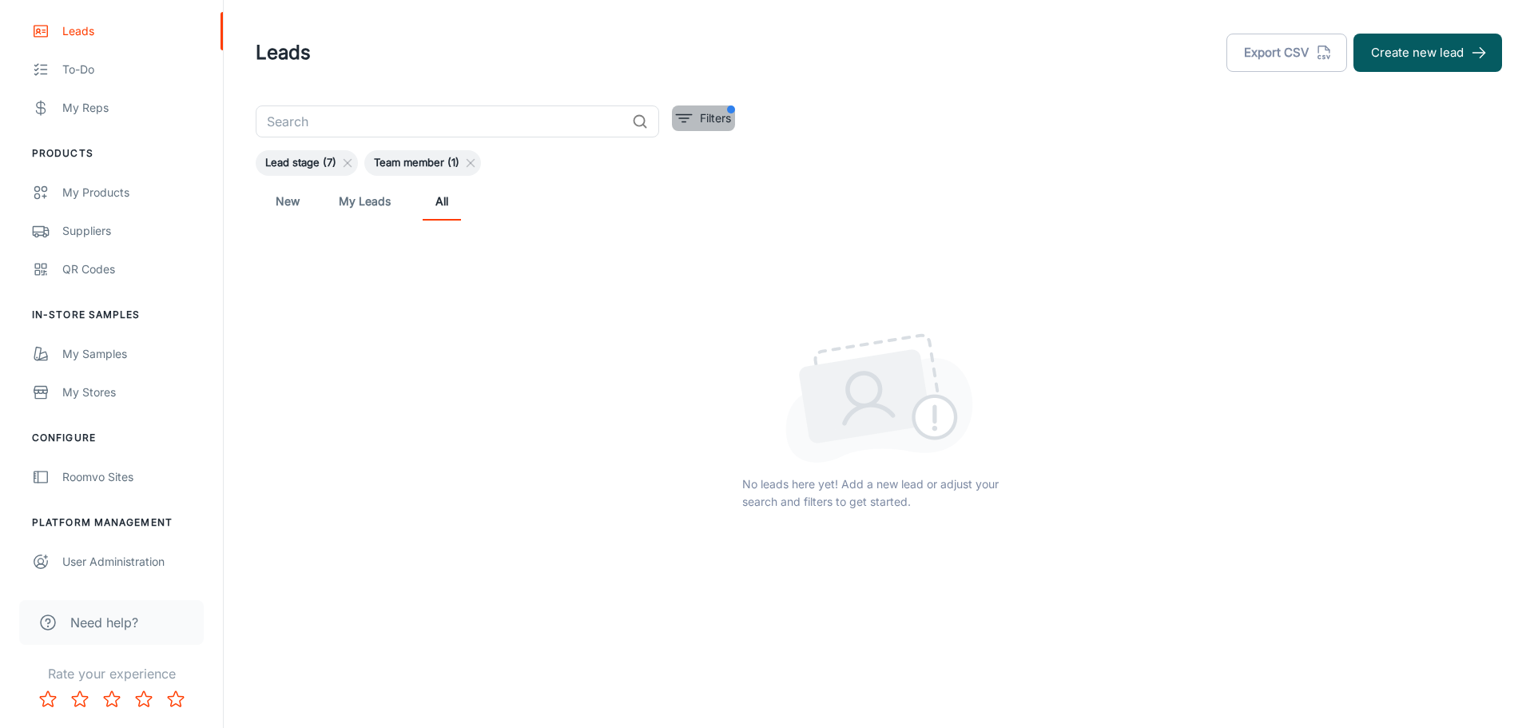
click at [720, 117] on p "Filters" at bounding box center [715, 118] width 31 height 18
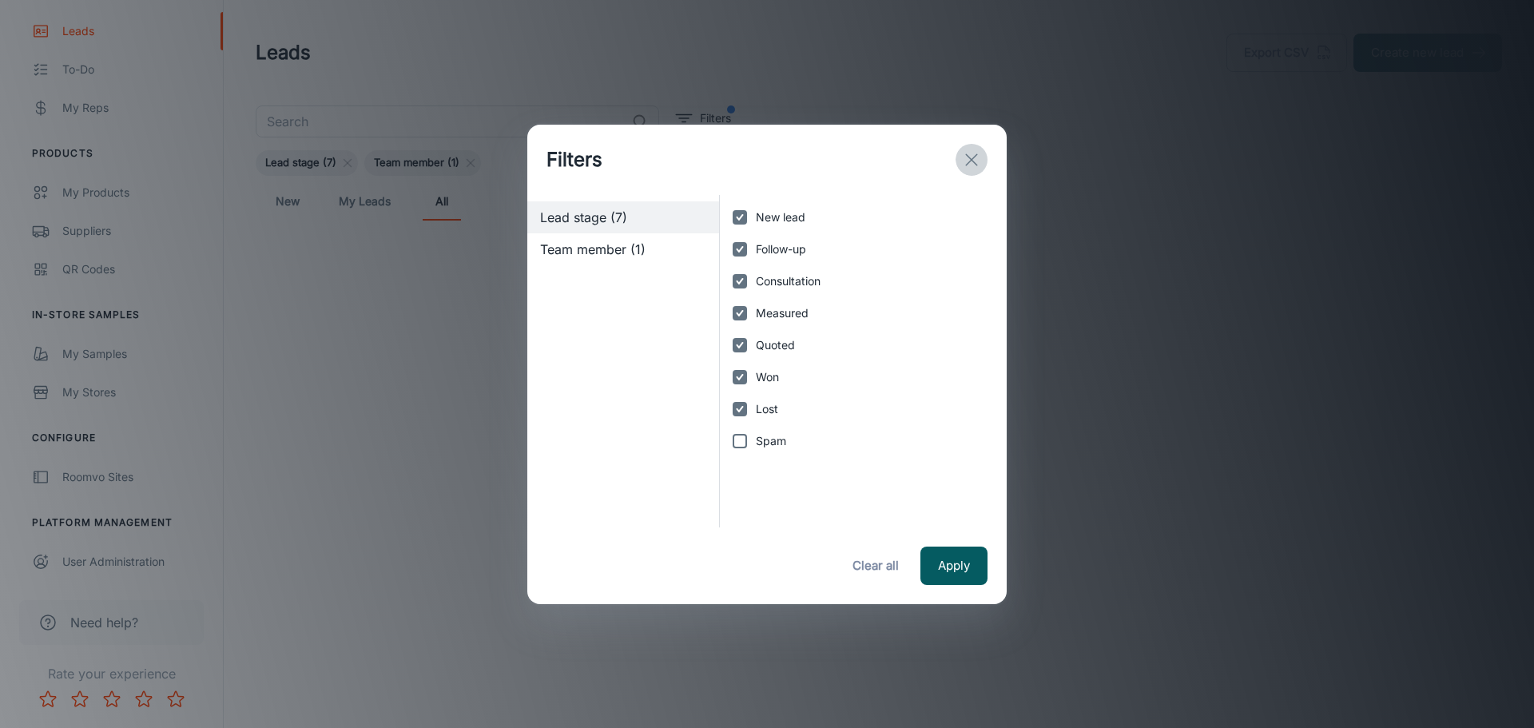
click at [967, 164] on line "exit" at bounding box center [971, 159] width 11 height 11
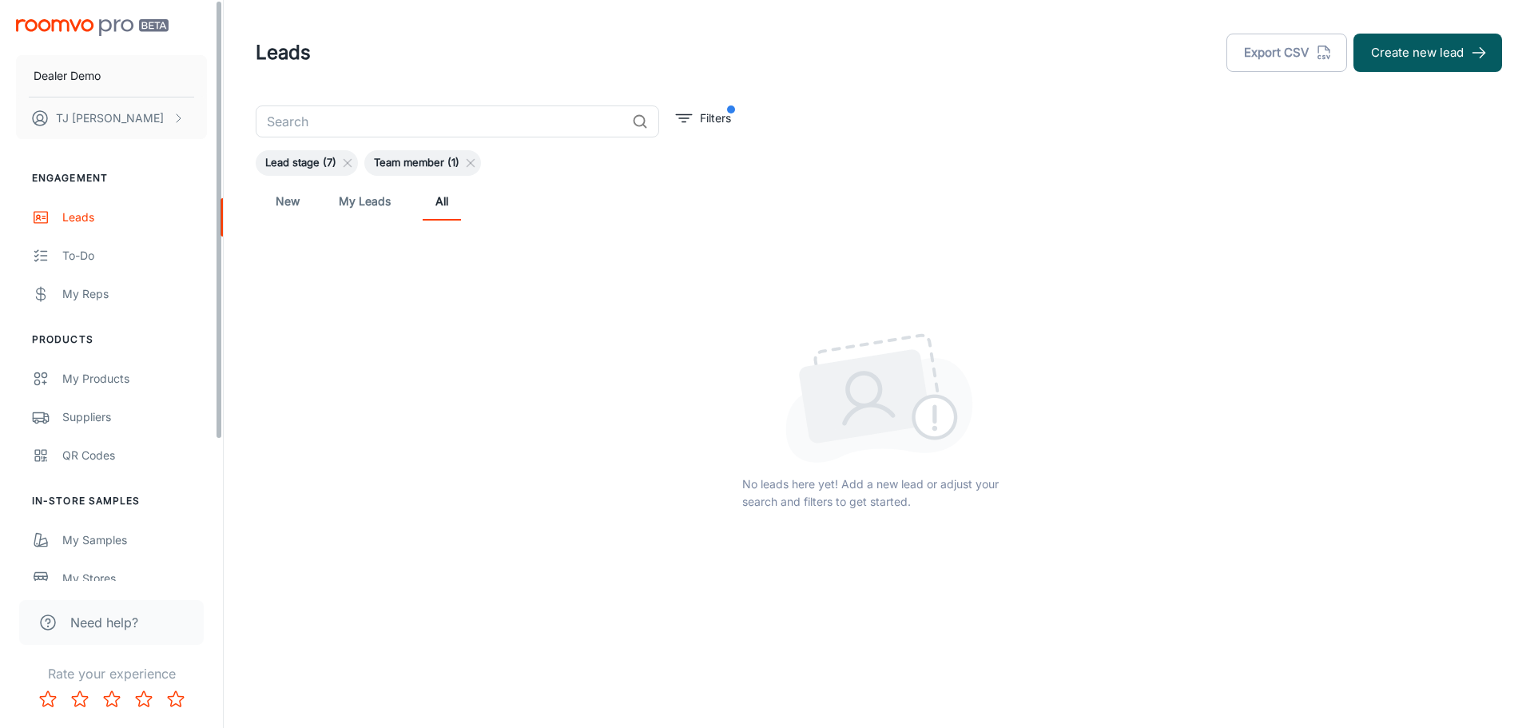
click at [79, 22] on img "scrollable content" at bounding box center [92, 27] width 153 height 17
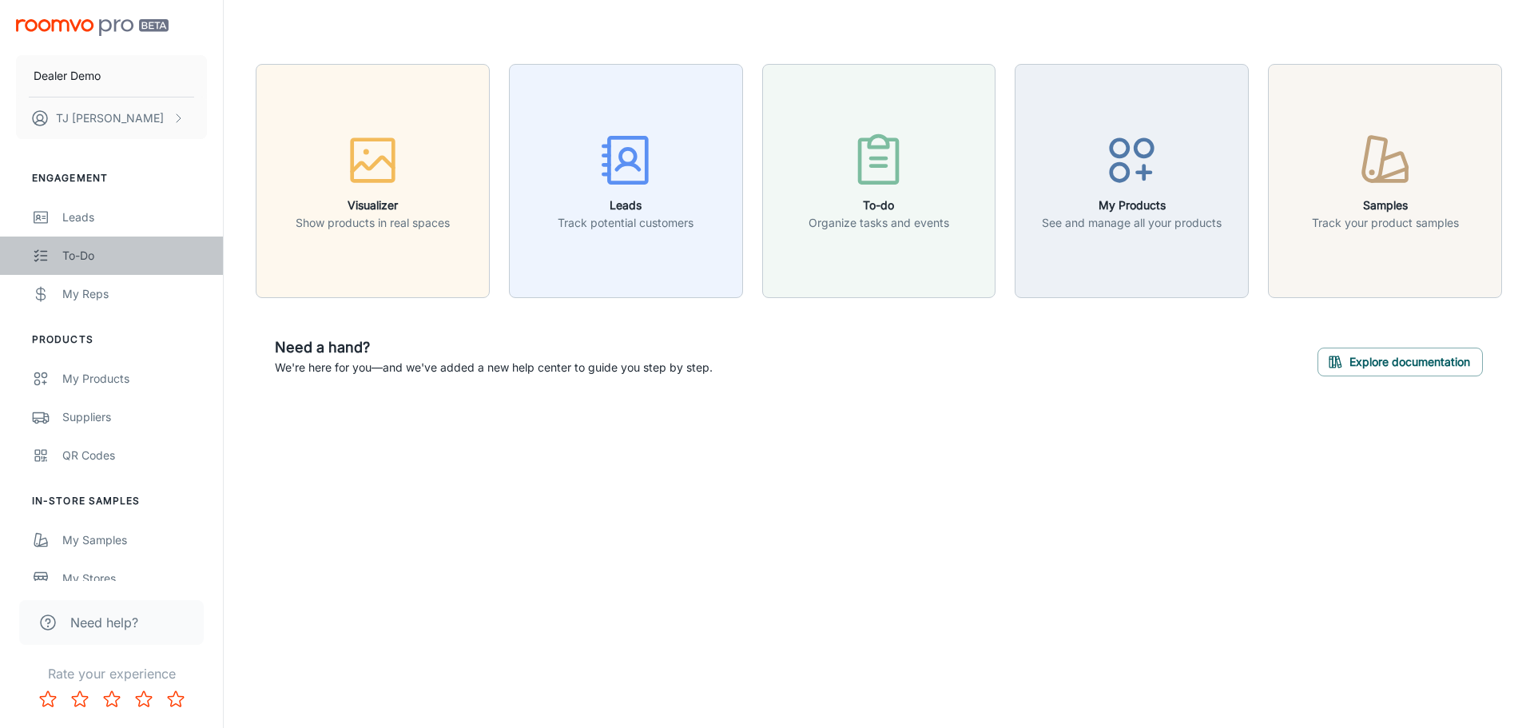
click at [67, 268] on link "To-do" at bounding box center [111, 255] width 223 height 38
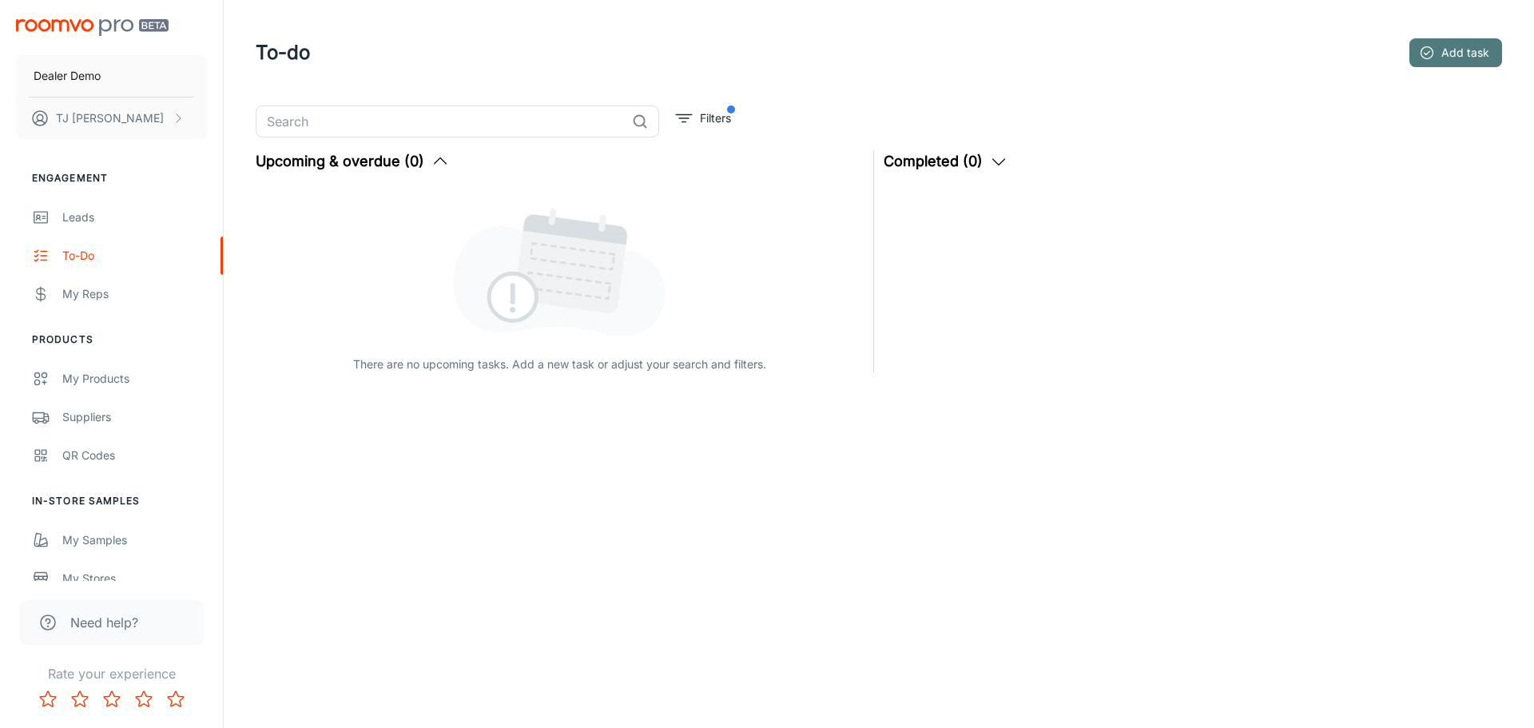
click at [1442, 47] on button "Add task" at bounding box center [1455, 52] width 93 height 29
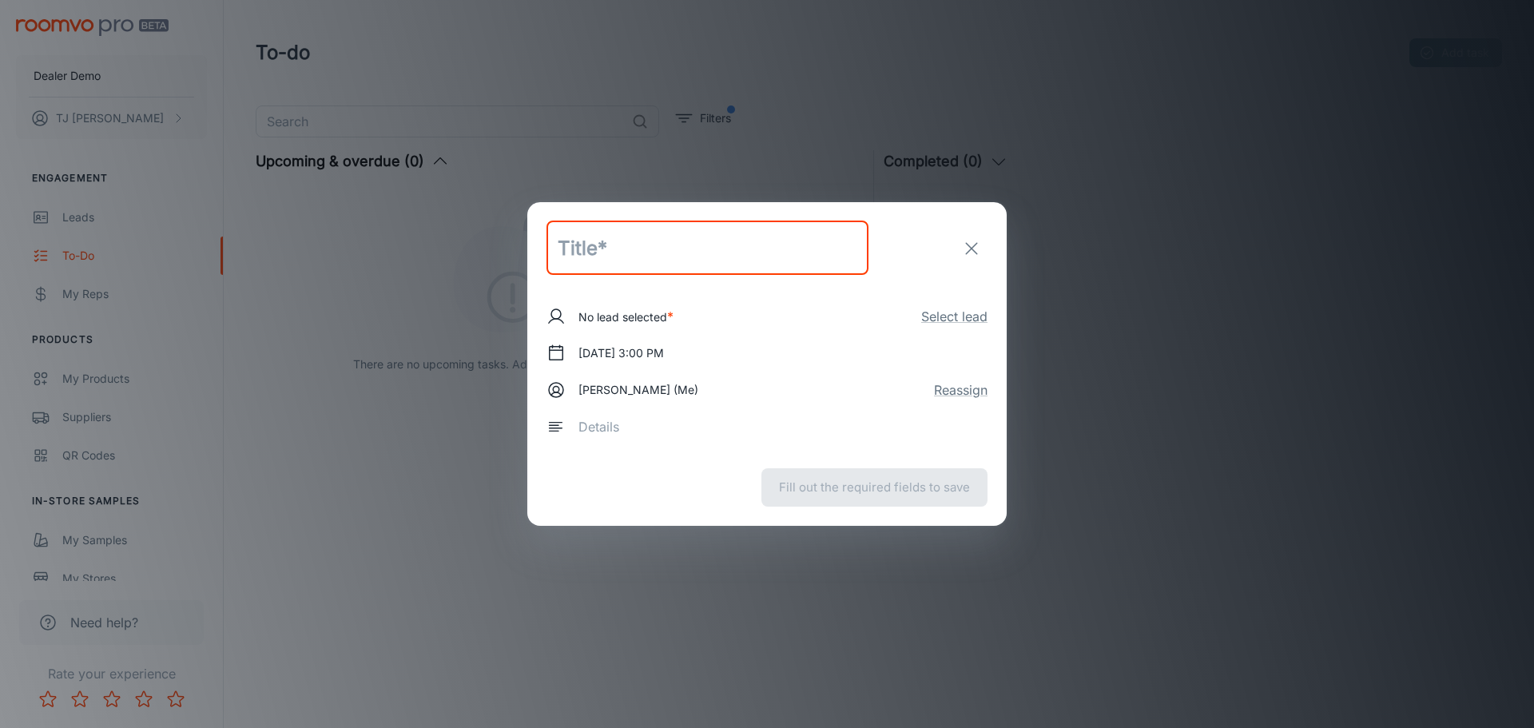
click at [974, 246] on icon "exit" at bounding box center [971, 248] width 19 height 19
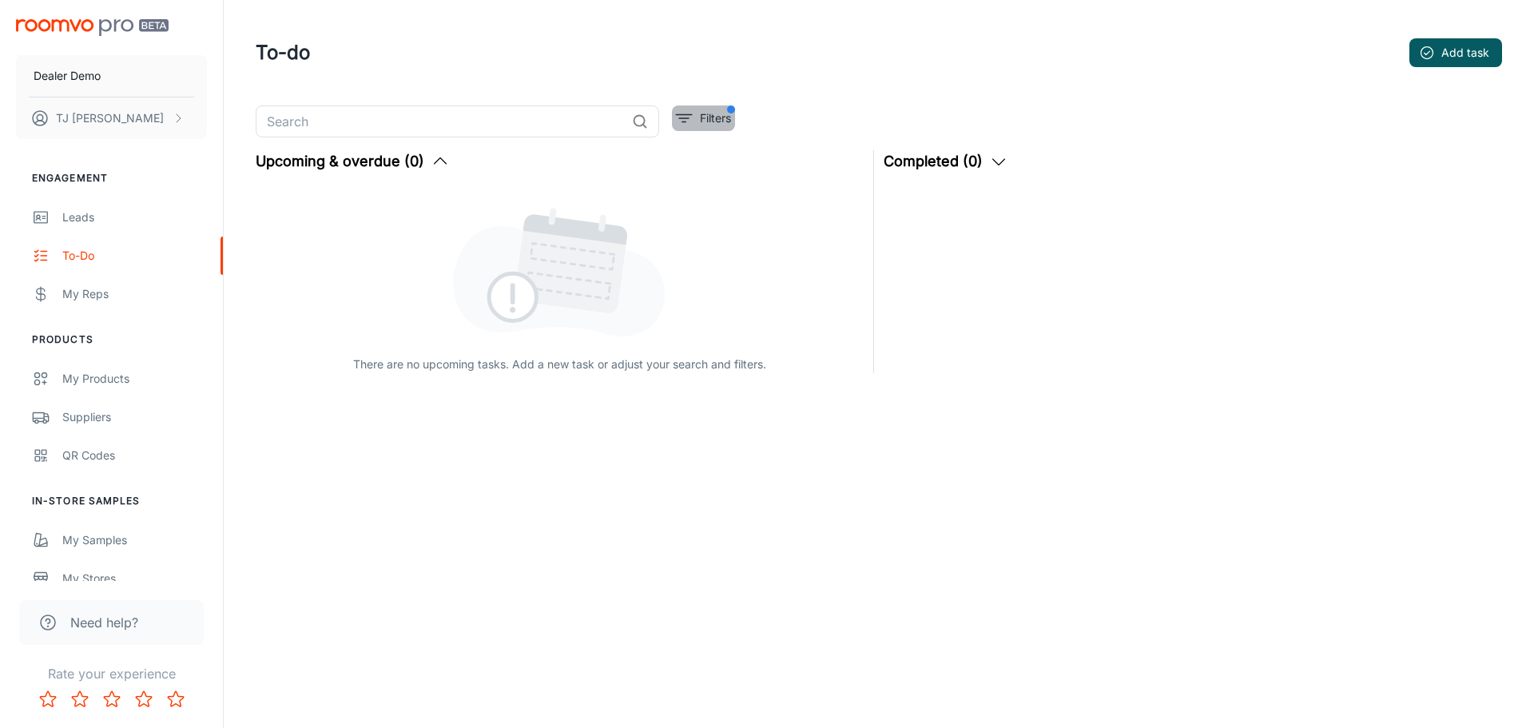
click at [725, 114] on p "Filters" at bounding box center [715, 118] width 31 height 18
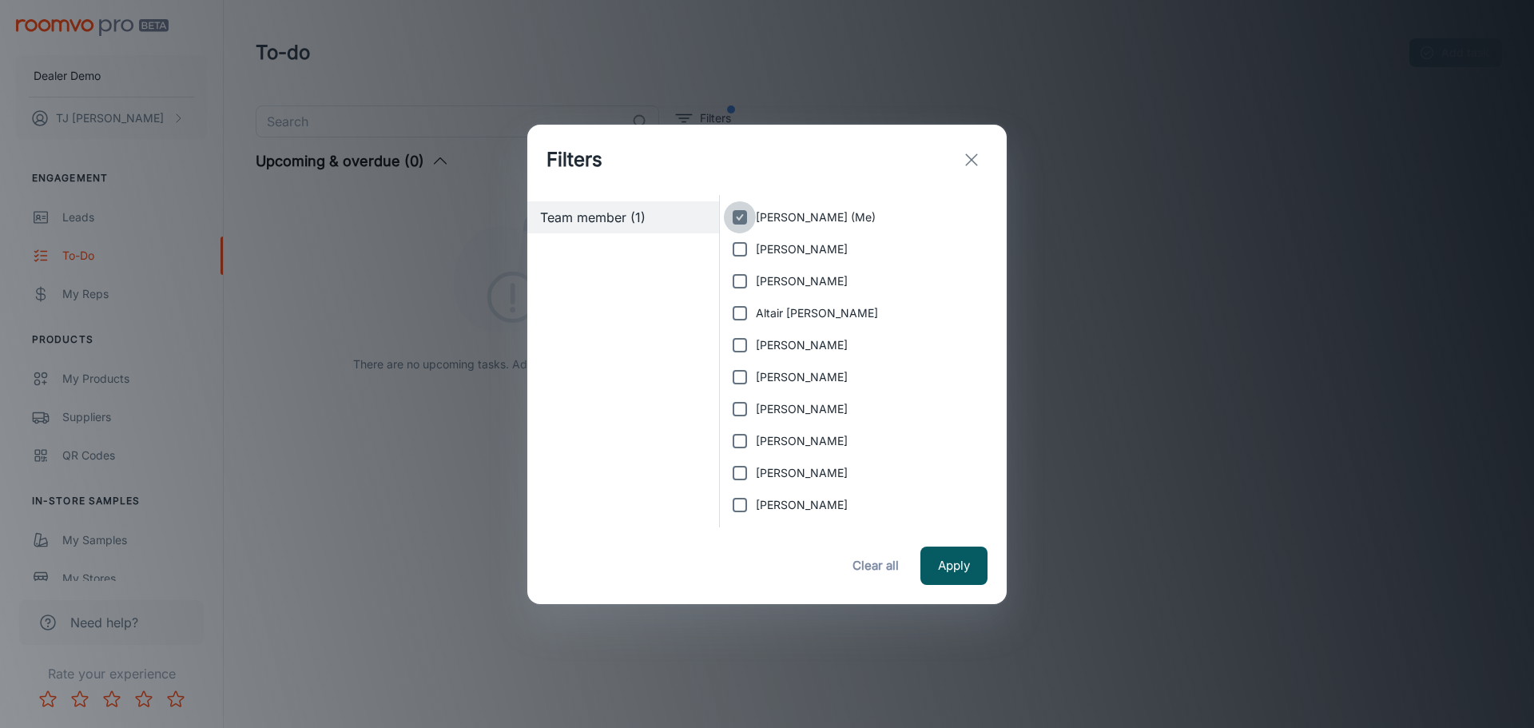
click at [742, 222] on input "[PERSON_NAME] (Me)" at bounding box center [740, 217] width 32 height 32
checkbox input "false"
click at [950, 557] on button "Apply" at bounding box center [953, 565] width 67 height 38
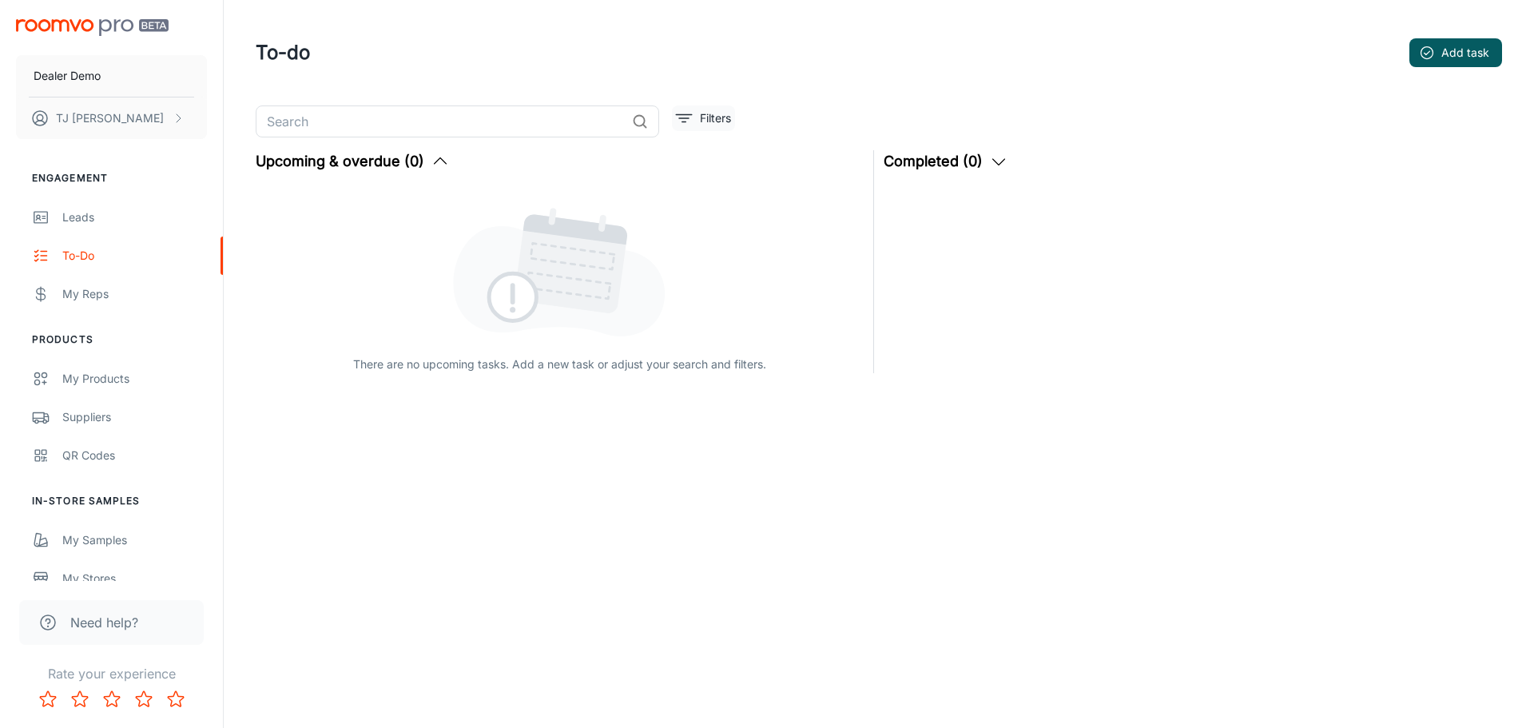
click at [708, 117] on p "Filters" at bounding box center [715, 118] width 31 height 18
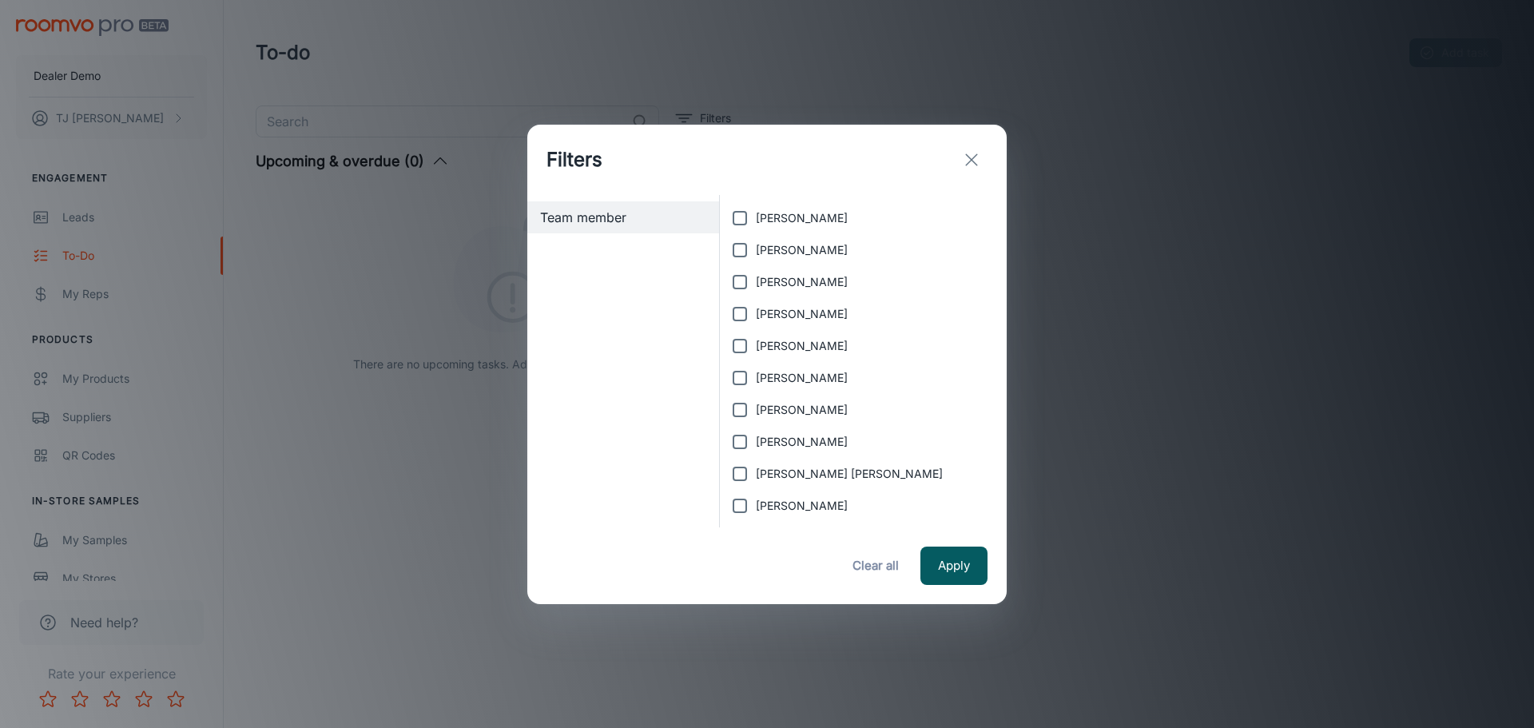
scroll to position [319, 0]
click at [781, 374] on span "[PERSON_NAME]" at bounding box center [802, 377] width 92 height 18
click at [756, 374] on input "[PERSON_NAME]" at bounding box center [740, 377] width 32 height 32
checkbox input "true"
click at [964, 565] on button "Apply" at bounding box center [953, 565] width 67 height 38
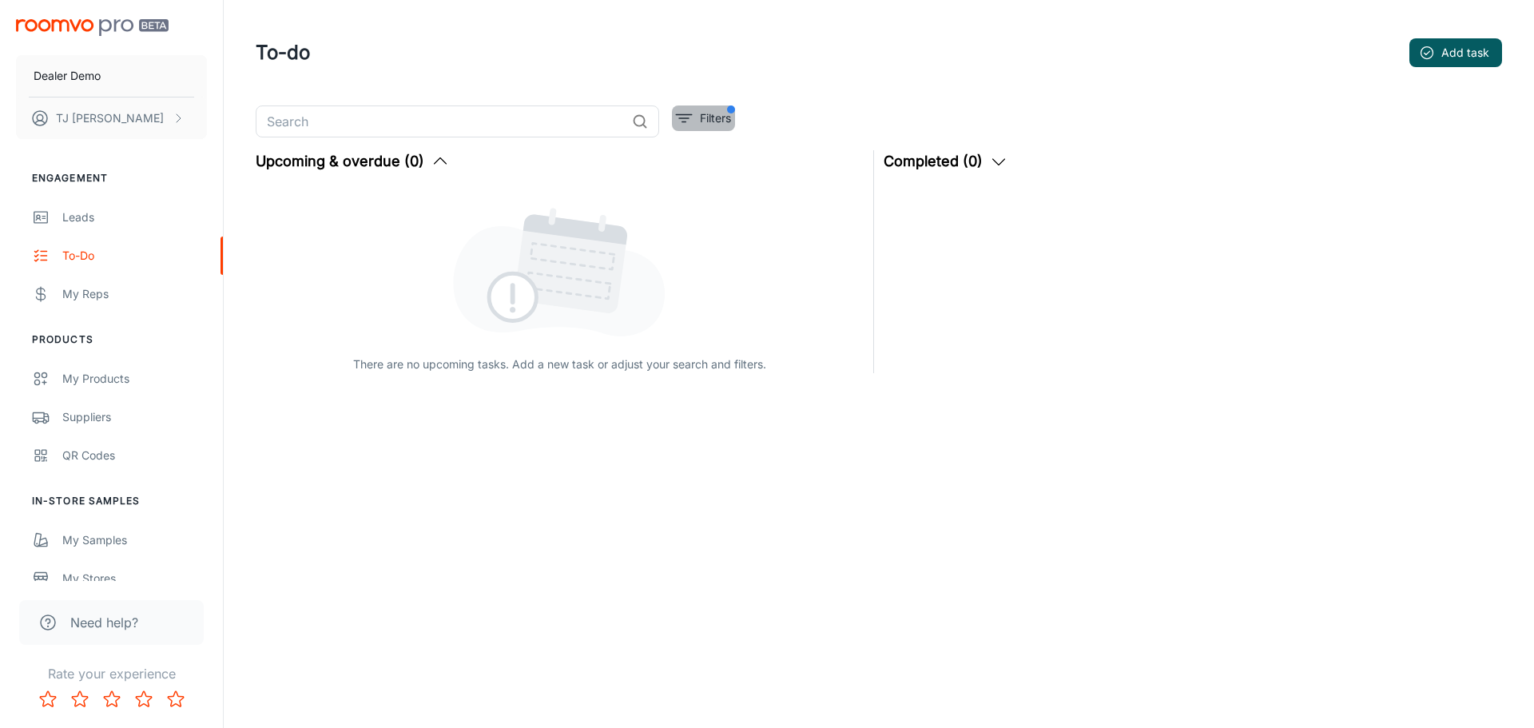
click at [729, 114] on p "Filters" at bounding box center [715, 118] width 31 height 18
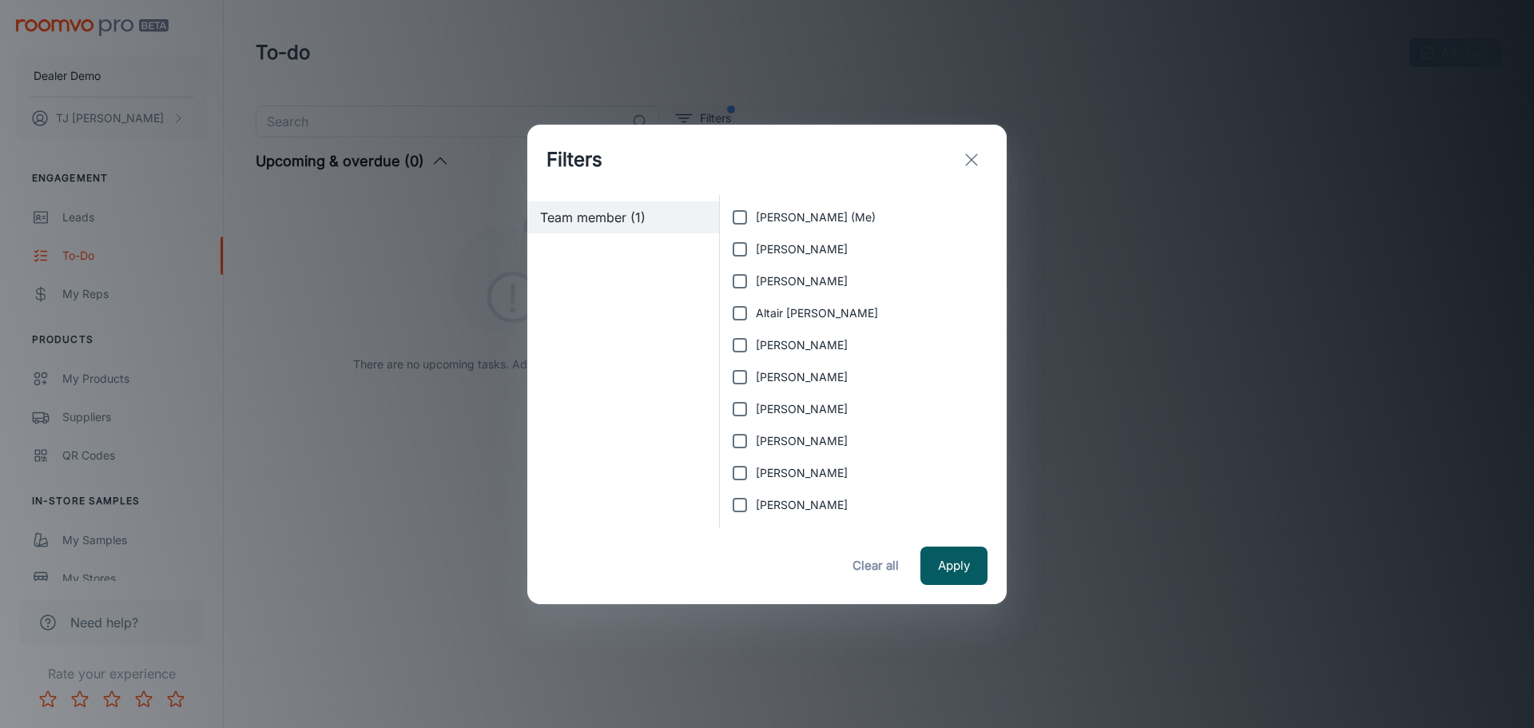
click at [729, 114] on div "Filters Team member (1) [PERSON_NAME] (Me) [PERSON_NAME] [PERSON_NAME] [PERSON_…" at bounding box center [767, 364] width 1534 height 728
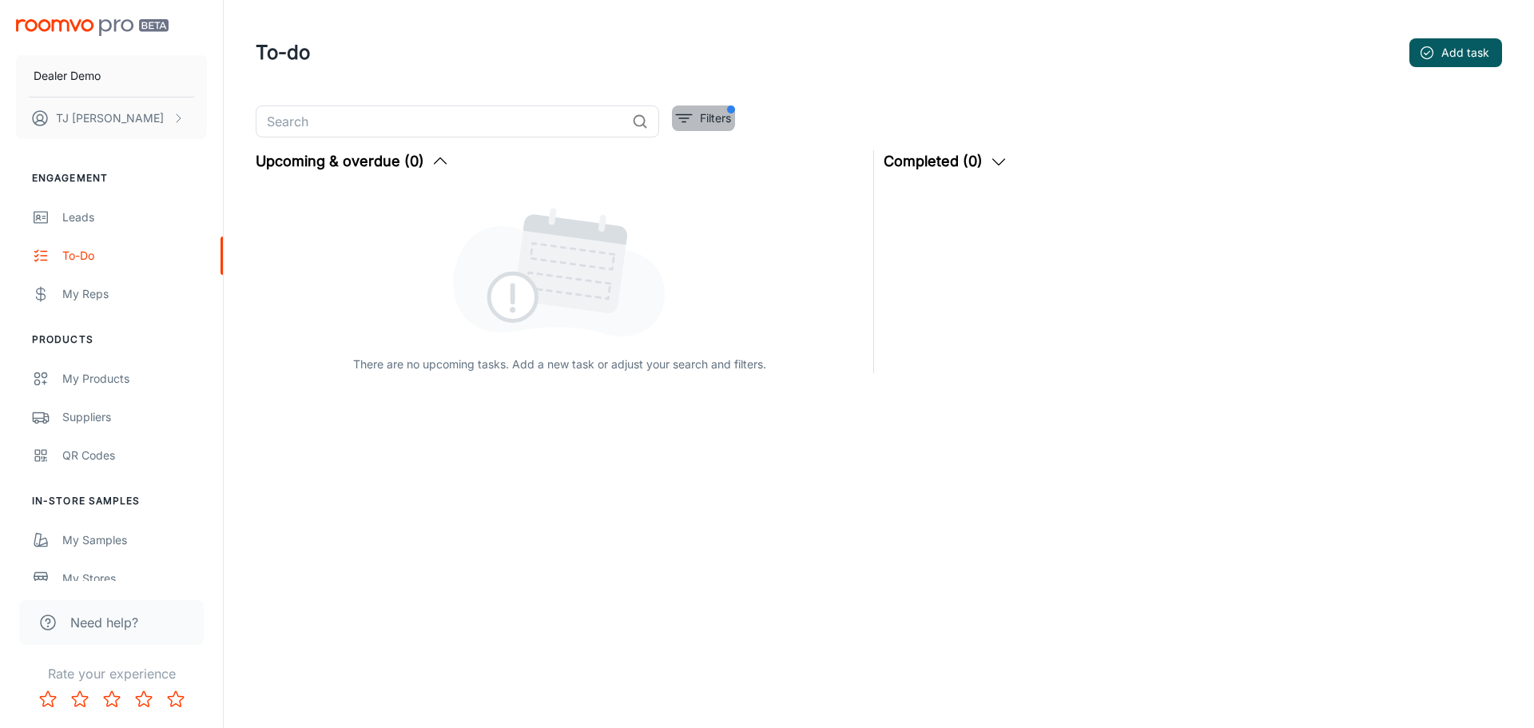
click at [714, 112] on p "Filters" at bounding box center [715, 118] width 31 height 18
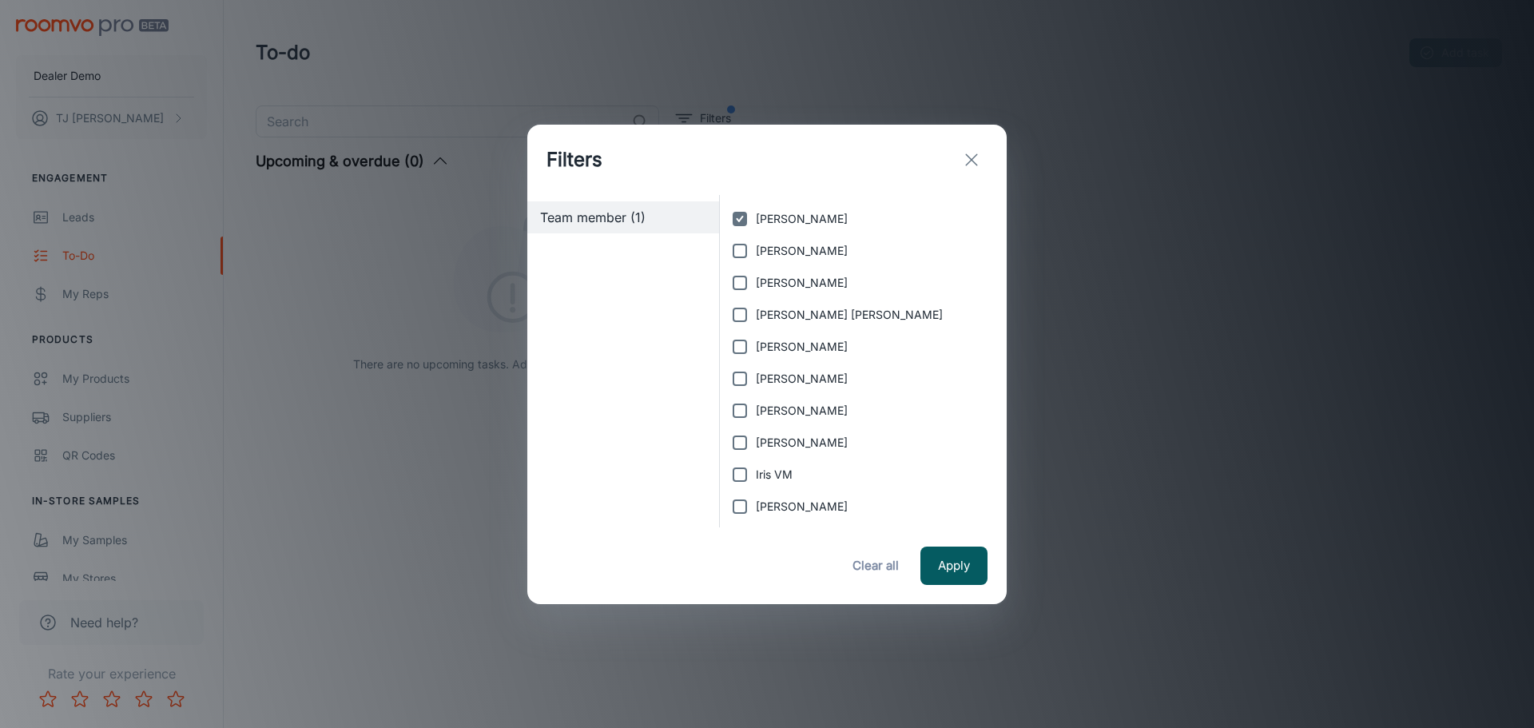
scroll to position [479, 0]
click at [783, 204] on label "[PERSON_NAME]" at bounding box center [859, 217] width 270 height 32
click at [756, 204] on input "[PERSON_NAME]" at bounding box center [740, 217] width 32 height 32
checkbox input "false"
click at [949, 565] on button "Apply" at bounding box center [953, 565] width 67 height 38
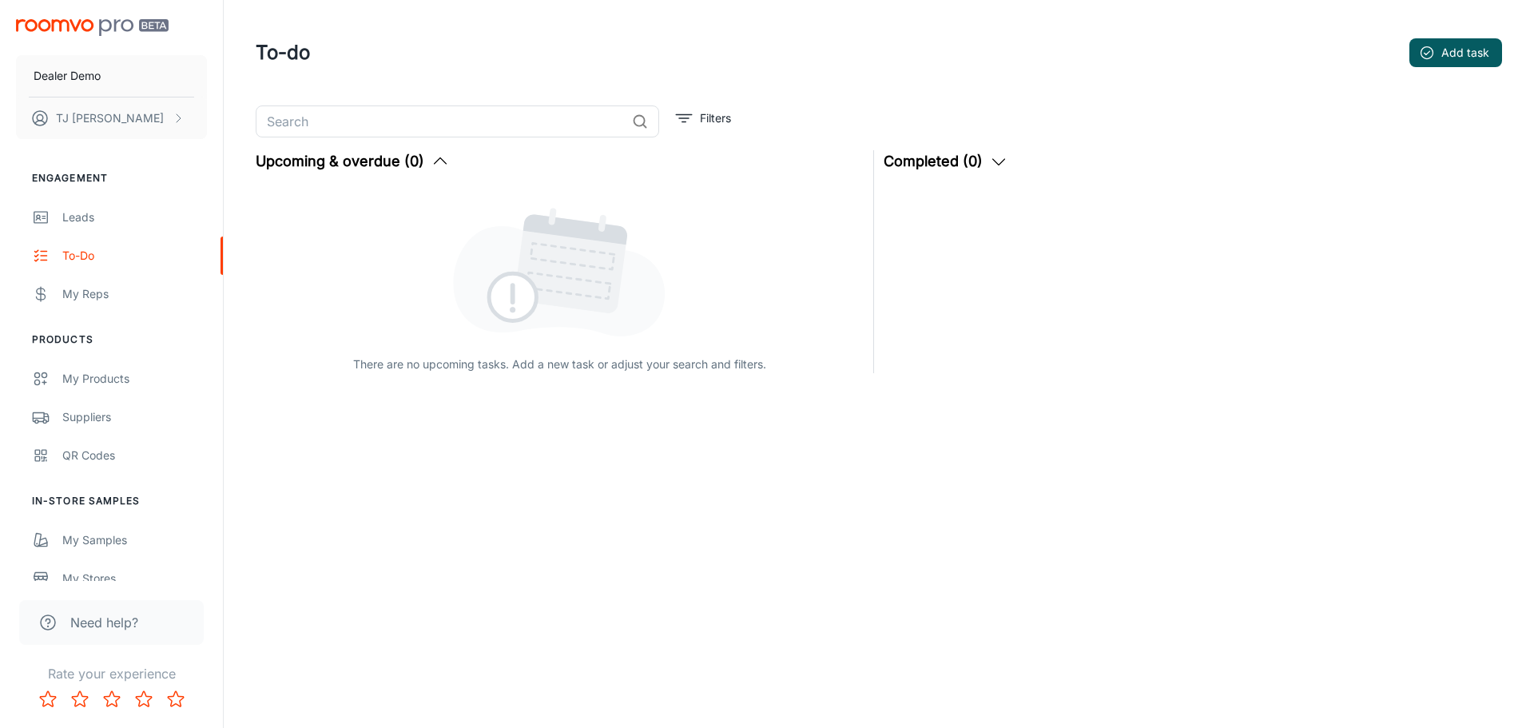
click at [741, 113] on div "​ Filters Upcoming & overdue (0) There are no upcoming tasks. Add a new task or…" at bounding box center [878, 282] width 1284 height 354
click at [732, 112] on button "Filters" at bounding box center [703, 118] width 63 height 26
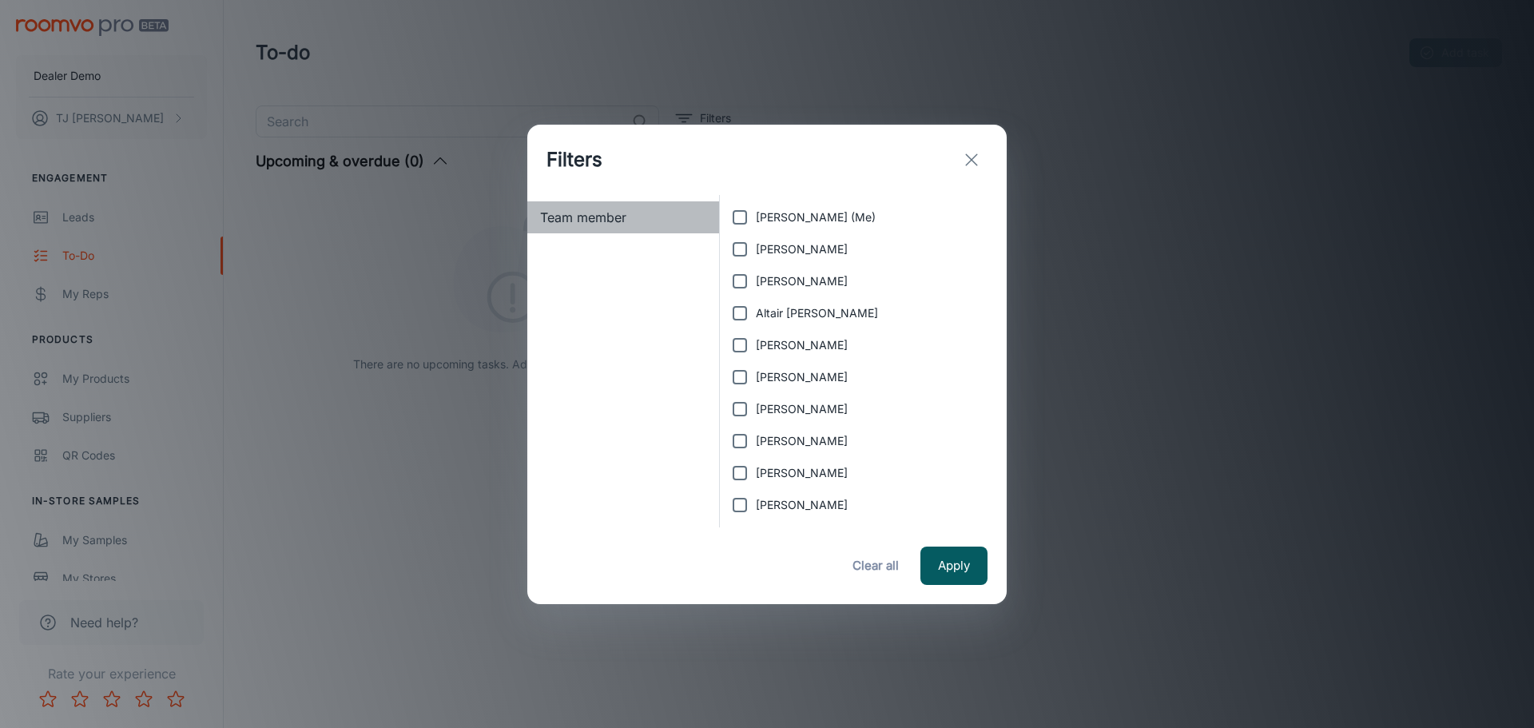
click at [589, 219] on span "Team member" at bounding box center [623, 217] width 166 height 19
click at [560, 157] on h1 "Filters" at bounding box center [574, 159] width 56 height 29
click at [561, 157] on h1 "Filters" at bounding box center [574, 159] width 56 height 29
click at [624, 162] on div "Filters" at bounding box center [766, 160] width 479 height 70
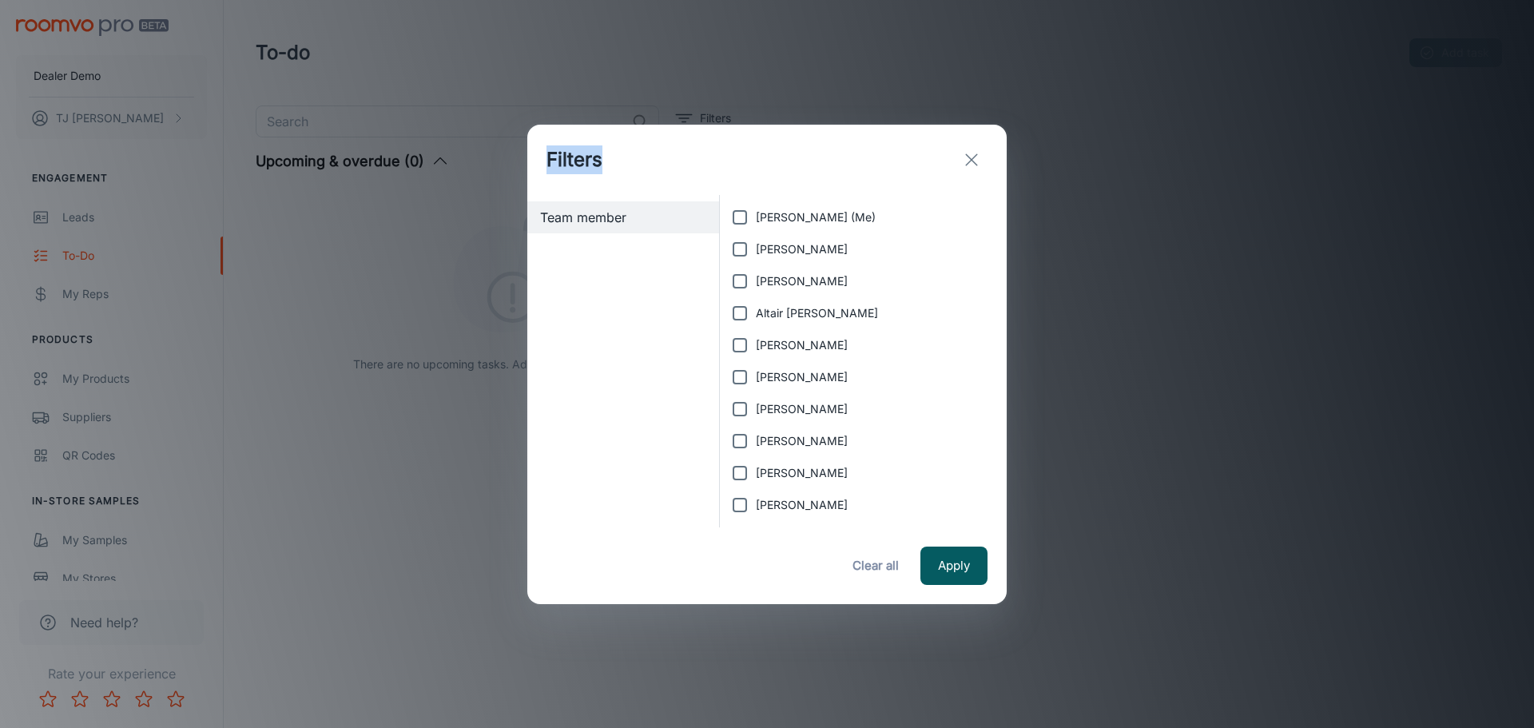
click at [970, 157] on icon "exit" at bounding box center [971, 159] width 19 height 19
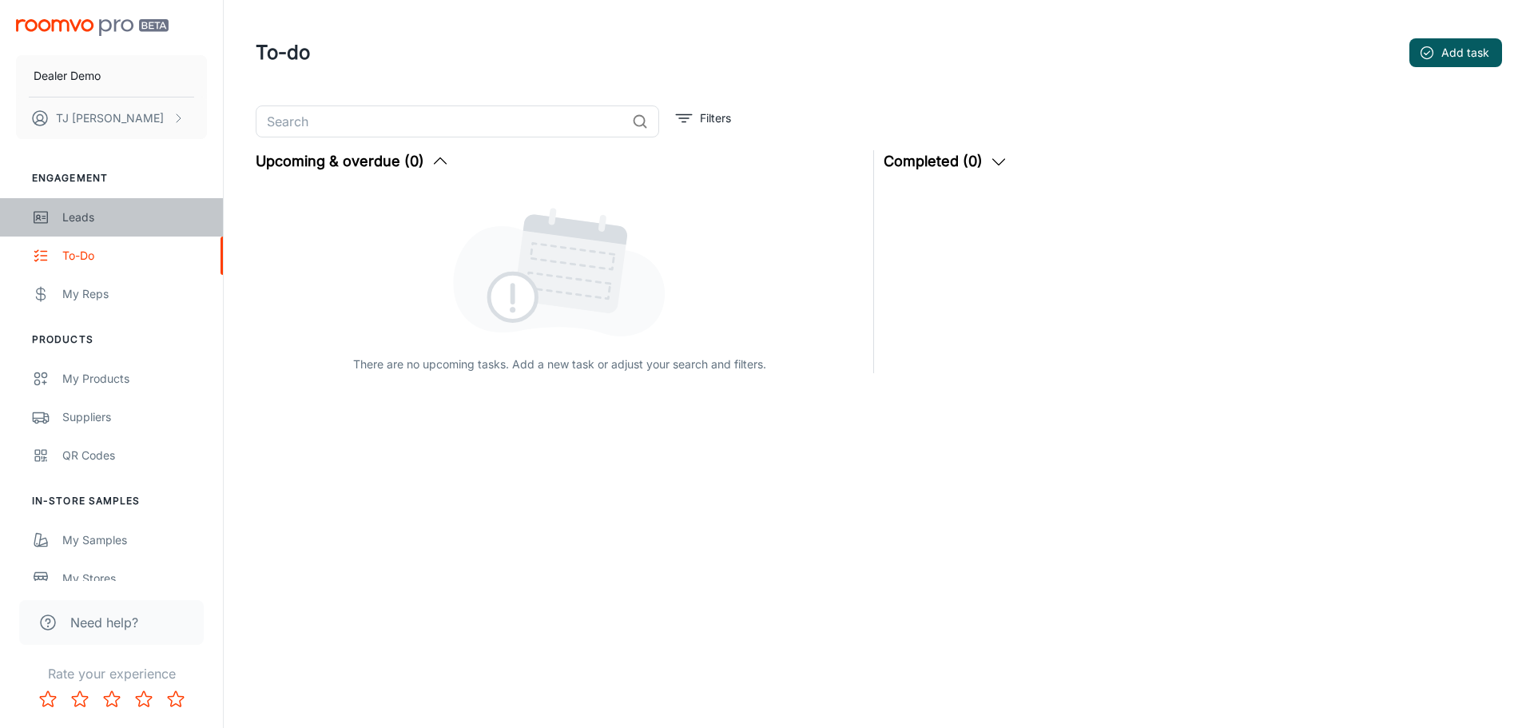
click at [93, 215] on div "Leads" at bounding box center [134, 217] width 145 height 18
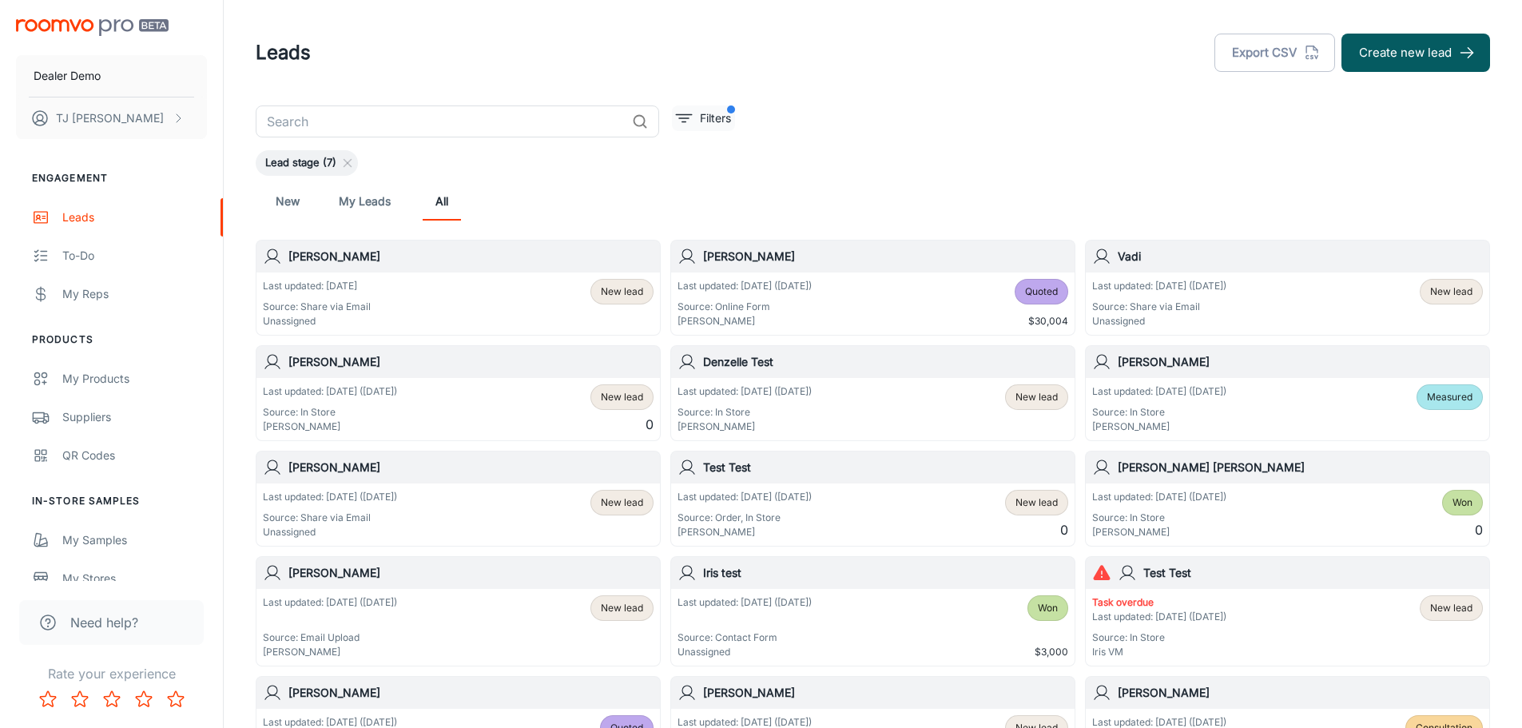
click at [712, 110] on p "Filters" at bounding box center [715, 118] width 31 height 18
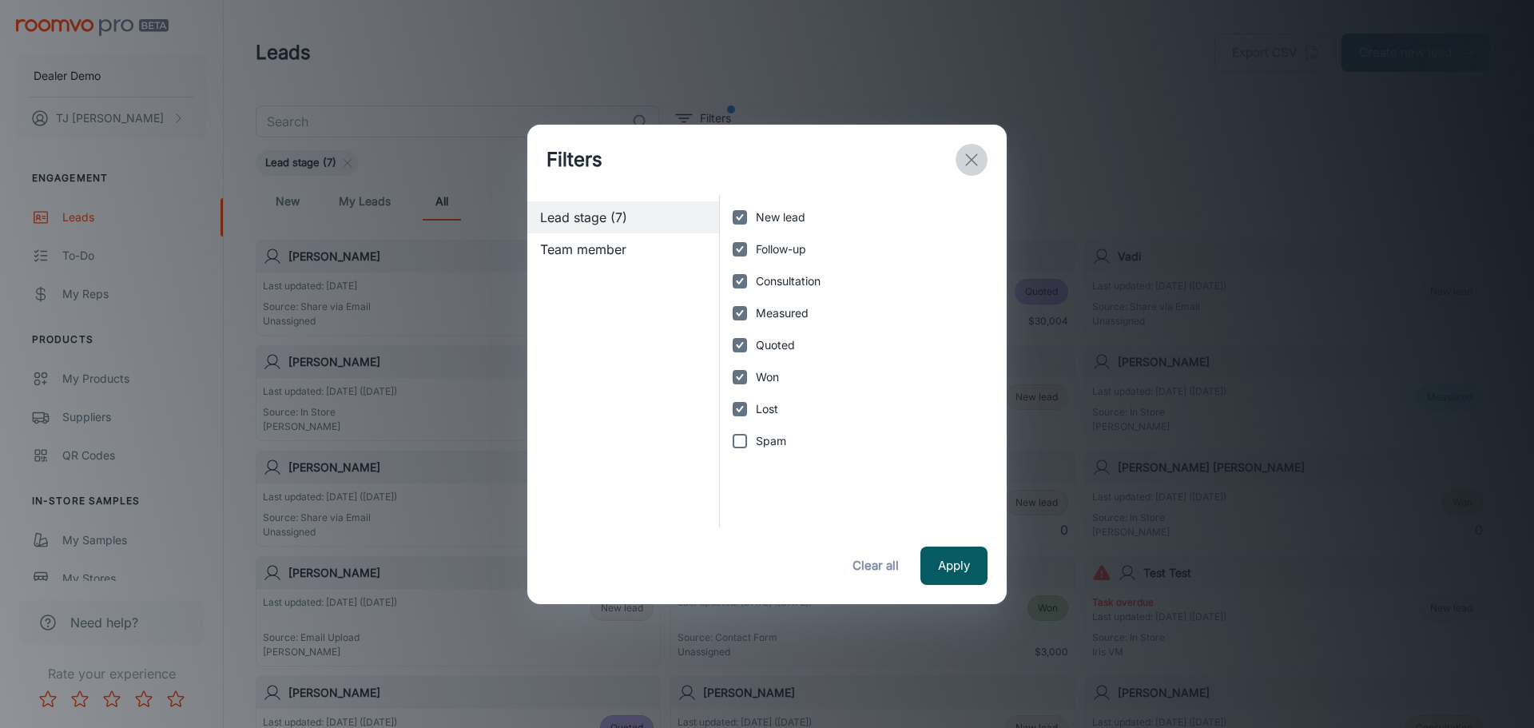
click at [975, 156] on line "exit" at bounding box center [971, 159] width 11 height 11
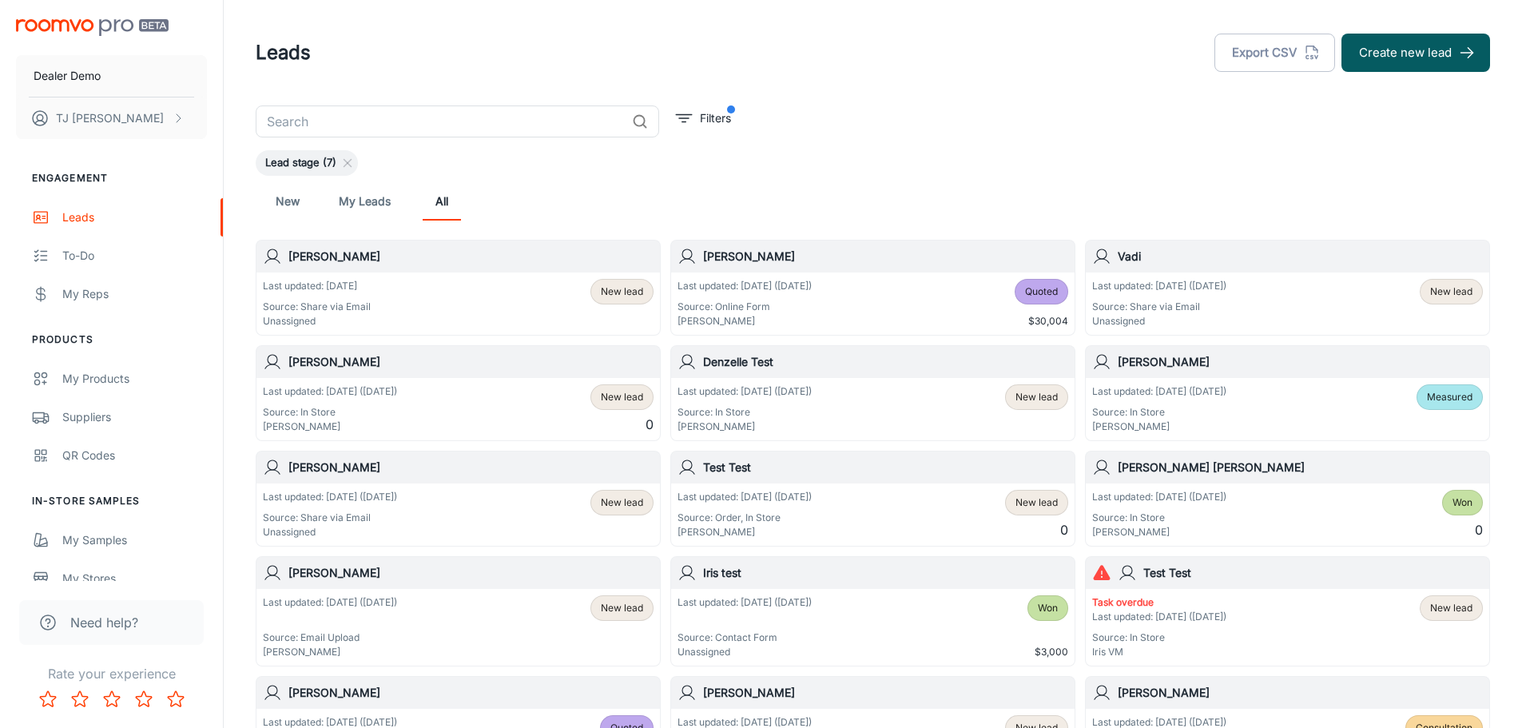
click at [467, 280] on div "Last updated: [DATE] Source: Share via Email Unassigned New lead" at bounding box center [458, 304] width 391 height 50
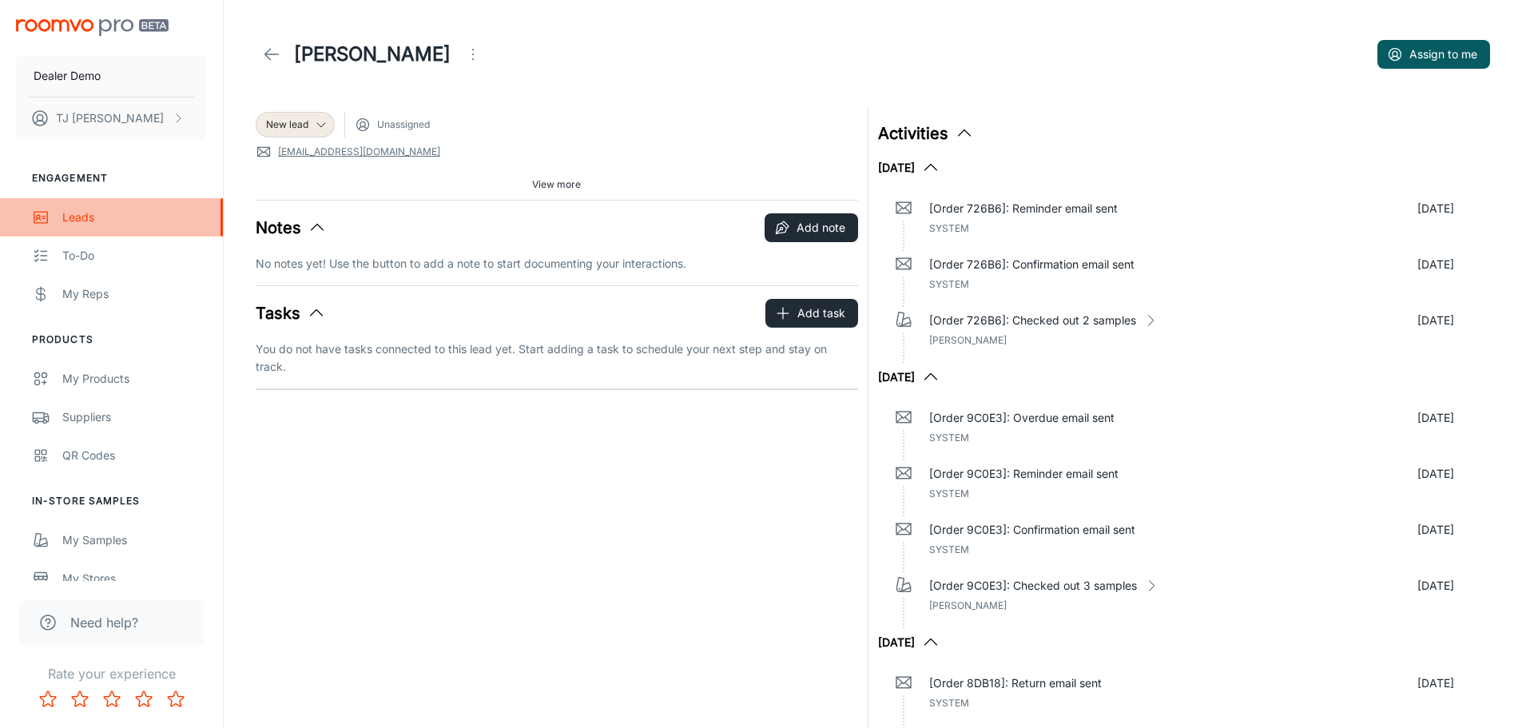
click at [74, 224] on div "Leads" at bounding box center [134, 217] width 145 height 18
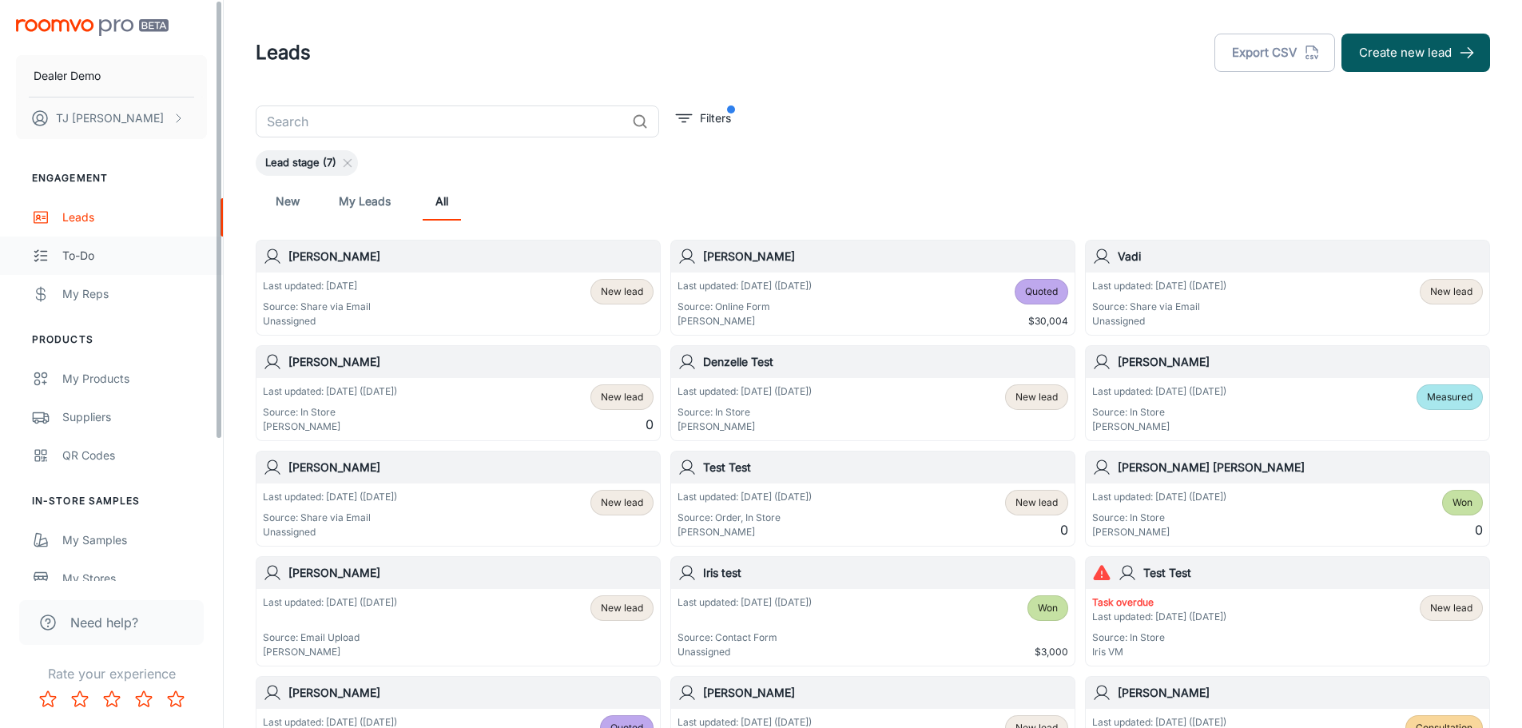
click at [110, 265] on link "To-do" at bounding box center [111, 255] width 223 height 38
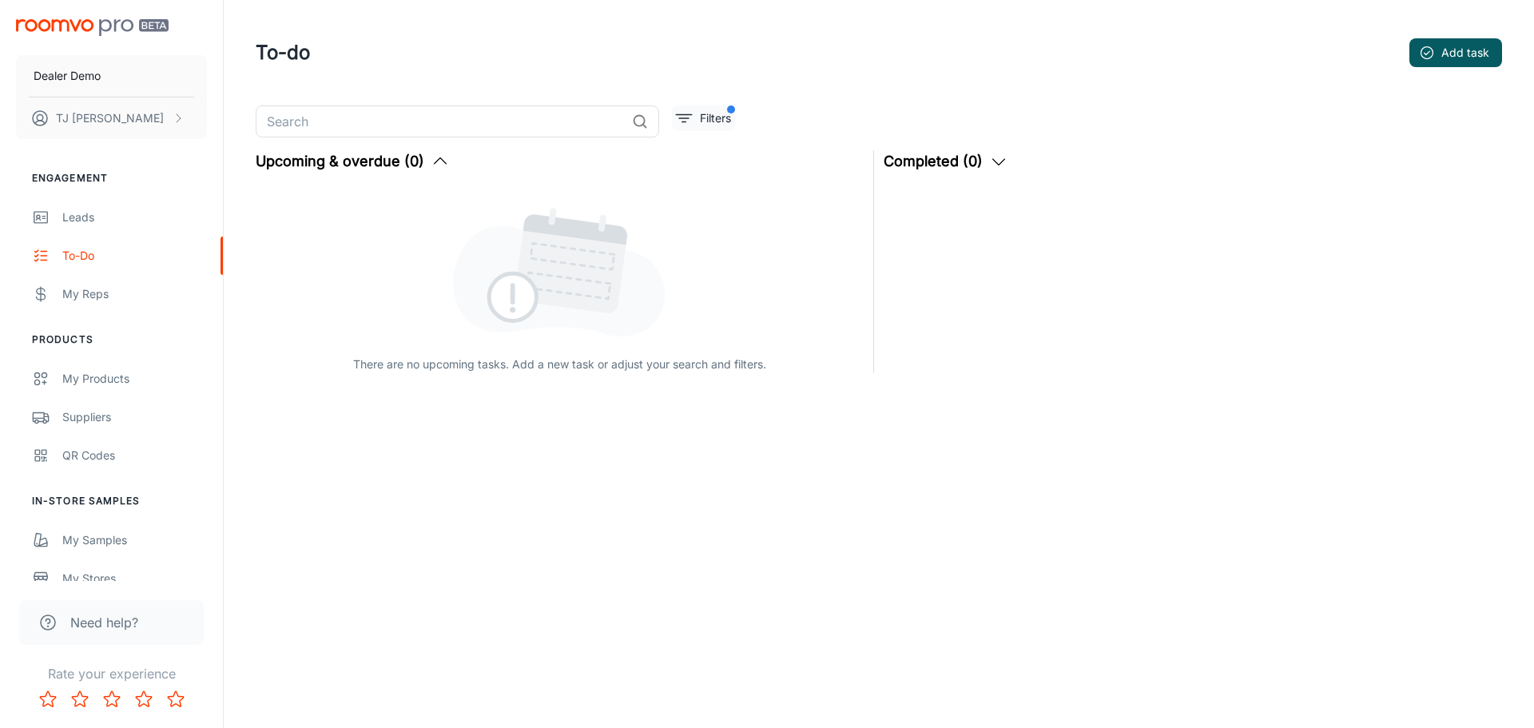
click at [711, 118] on p "Filters" at bounding box center [715, 118] width 31 height 18
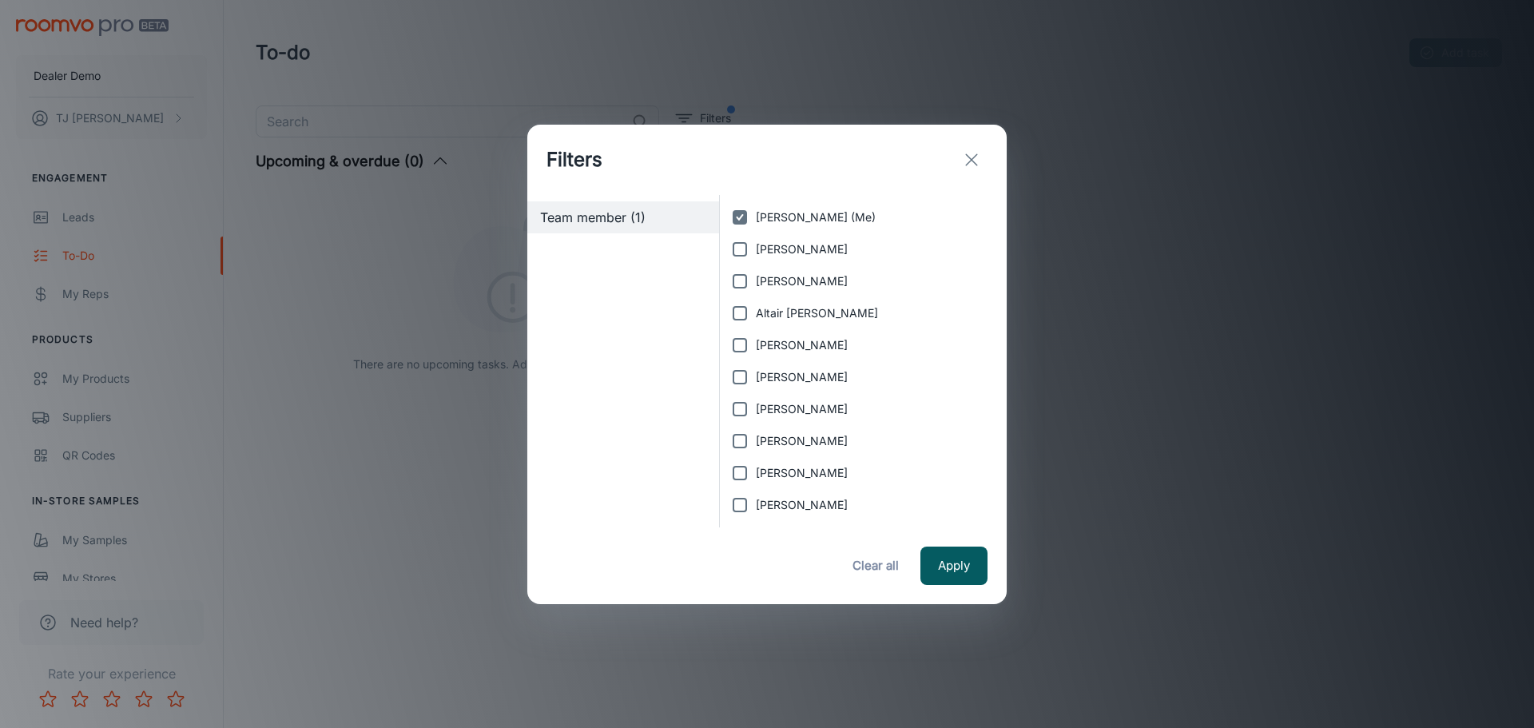
click at [736, 250] on input "[PERSON_NAME]" at bounding box center [740, 249] width 32 height 32
checkbox input "true"
click at [742, 276] on input "[PERSON_NAME]" at bounding box center [740, 281] width 32 height 32
checkbox input "true"
click at [739, 311] on input "Altair [PERSON_NAME]" at bounding box center [740, 313] width 32 height 32
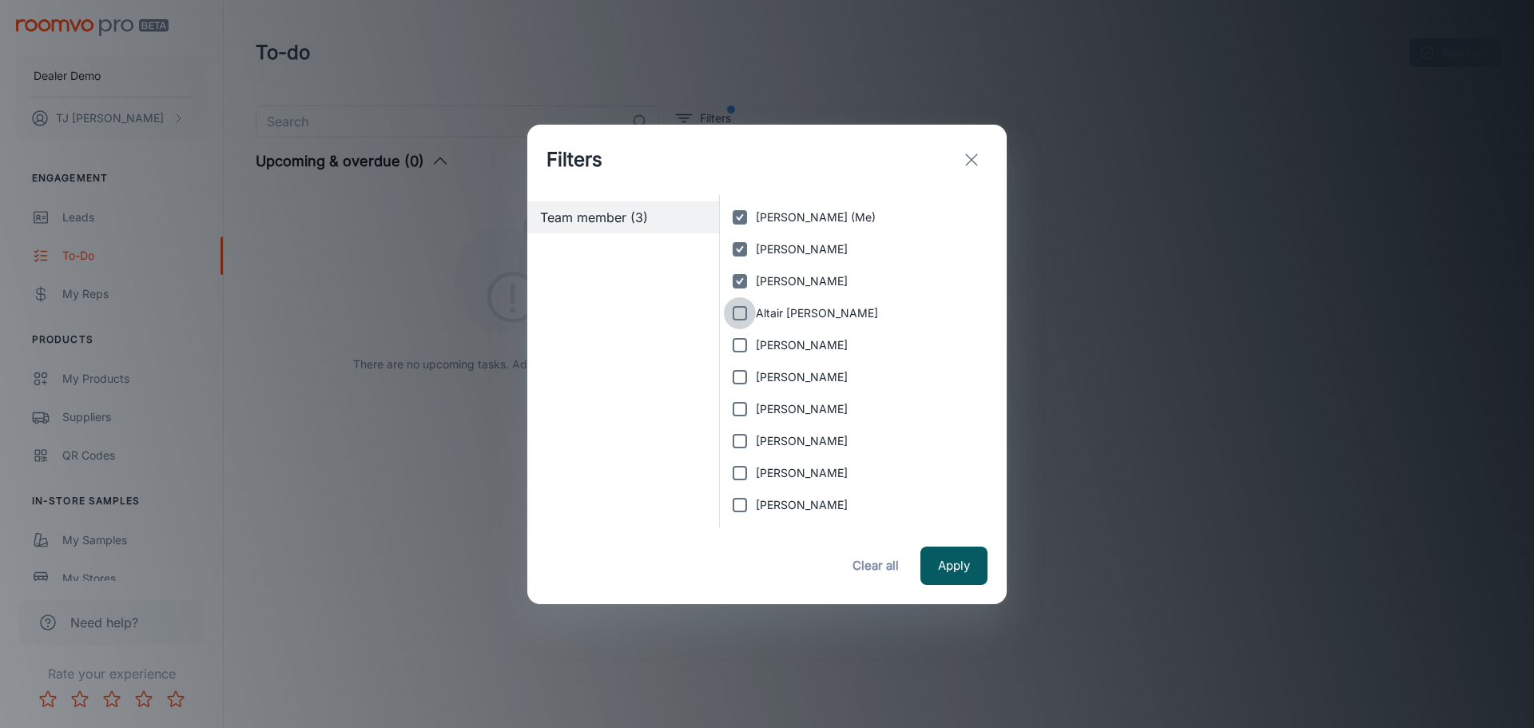
checkbox input "true"
click at [744, 343] on input "[PERSON_NAME]" at bounding box center [740, 345] width 32 height 32
checkbox input "true"
click at [738, 383] on input "[PERSON_NAME]" at bounding box center [740, 377] width 32 height 32
checkbox input "true"
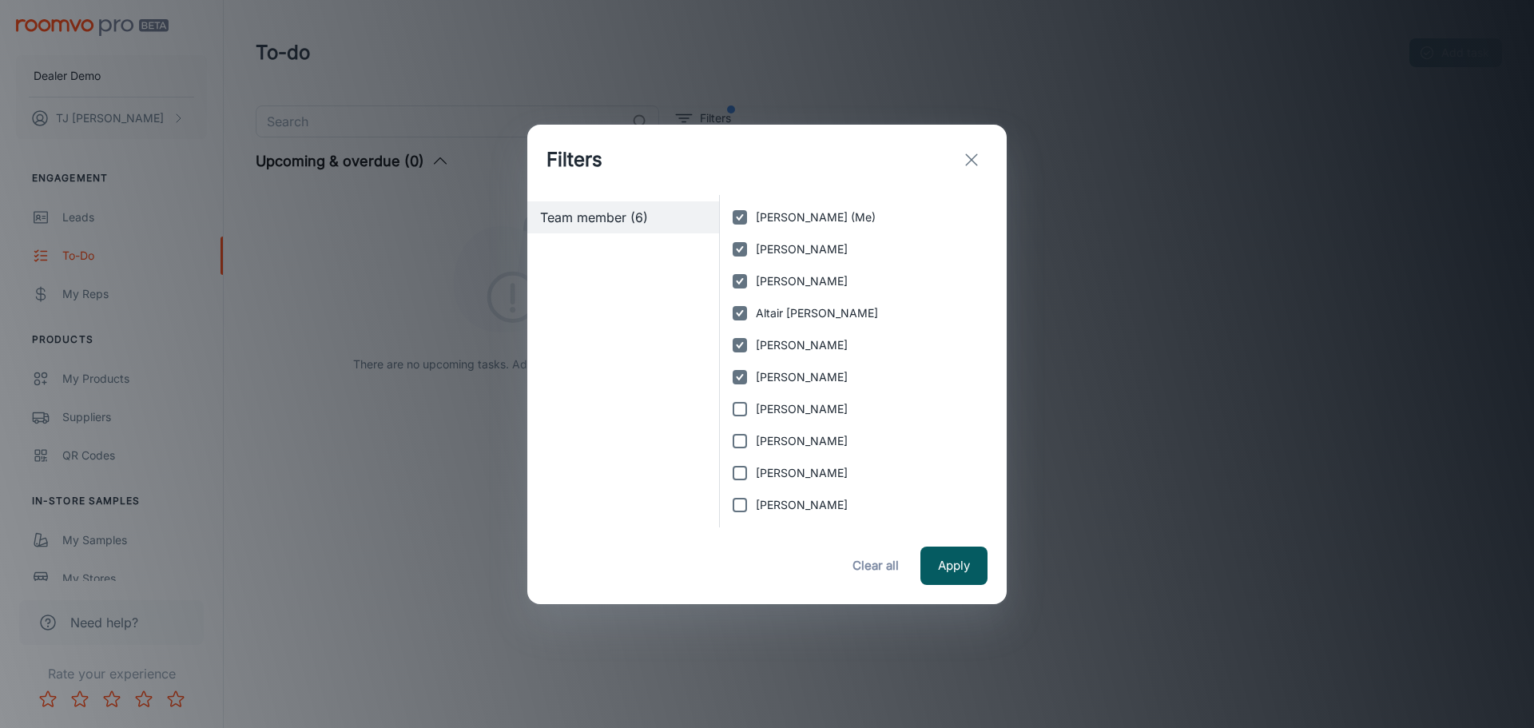
drag, startPoint x: 741, startPoint y: 413, endPoint x: 740, endPoint y: 438, distance: 24.8
click at [741, 414] on input "[PERSON_NAME]" at bounding box center [740, 409] width 32 height 32
checkbox input "true"
drag, startPoint x: 740, startPoint y: 440, endPoint x: 737, endPoint y: 474, distance: 34.5
click at [740, 444] on input "[PERSON_NAME]" at bounding box center [740, 441] width 32 height 32
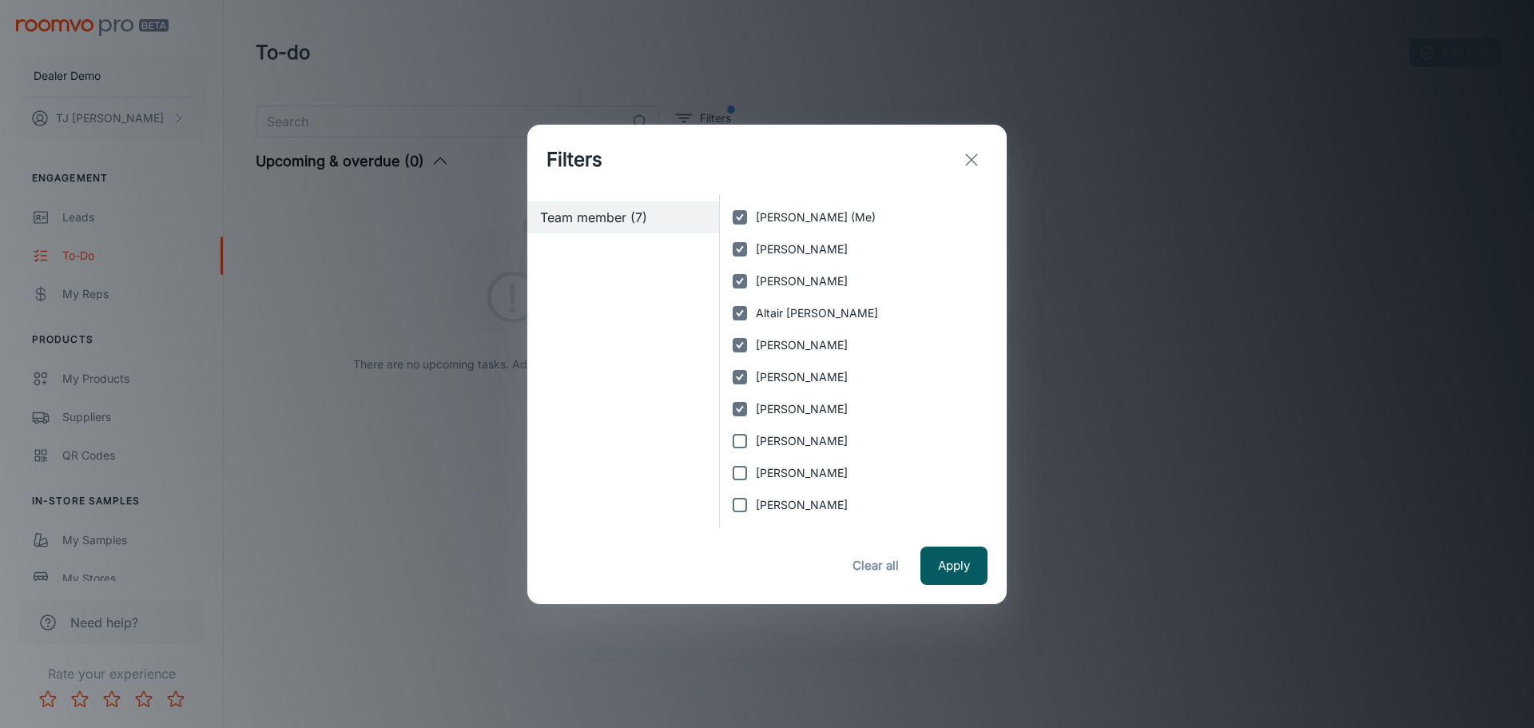
checkbox input "true"
drag, startPoint x: 737, startPoint y: 474, endPoint x: 740, endPoint y: 496, distance: 21.7
click at [737, 475] on input "[PERSON_NAME]" at bounding box center [740, 473] width 32 height 32
checkbox input "true"
click at [740, 503] on input "[PERSON_NAME]" at bounding box center [740, 505] width 32 height 32
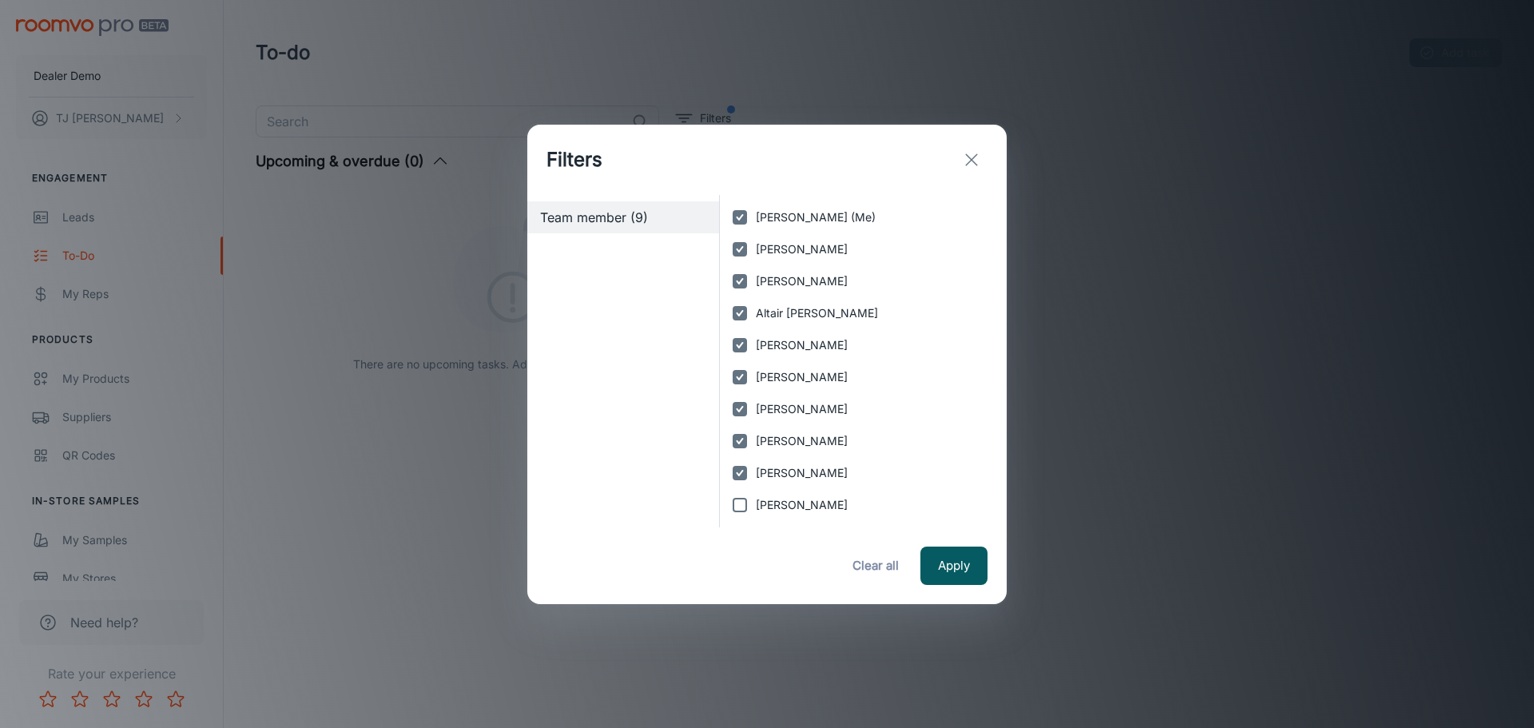
checkbox input "true"
click at [744, 377] on input "[PERSON_NAME]" at bounding box center [740, 377] width 32 height 32
checkbox input "true"
click at [739, 403] on input "[PERSON_NAME]" at bounding box center [740, 409] width 32 height 32
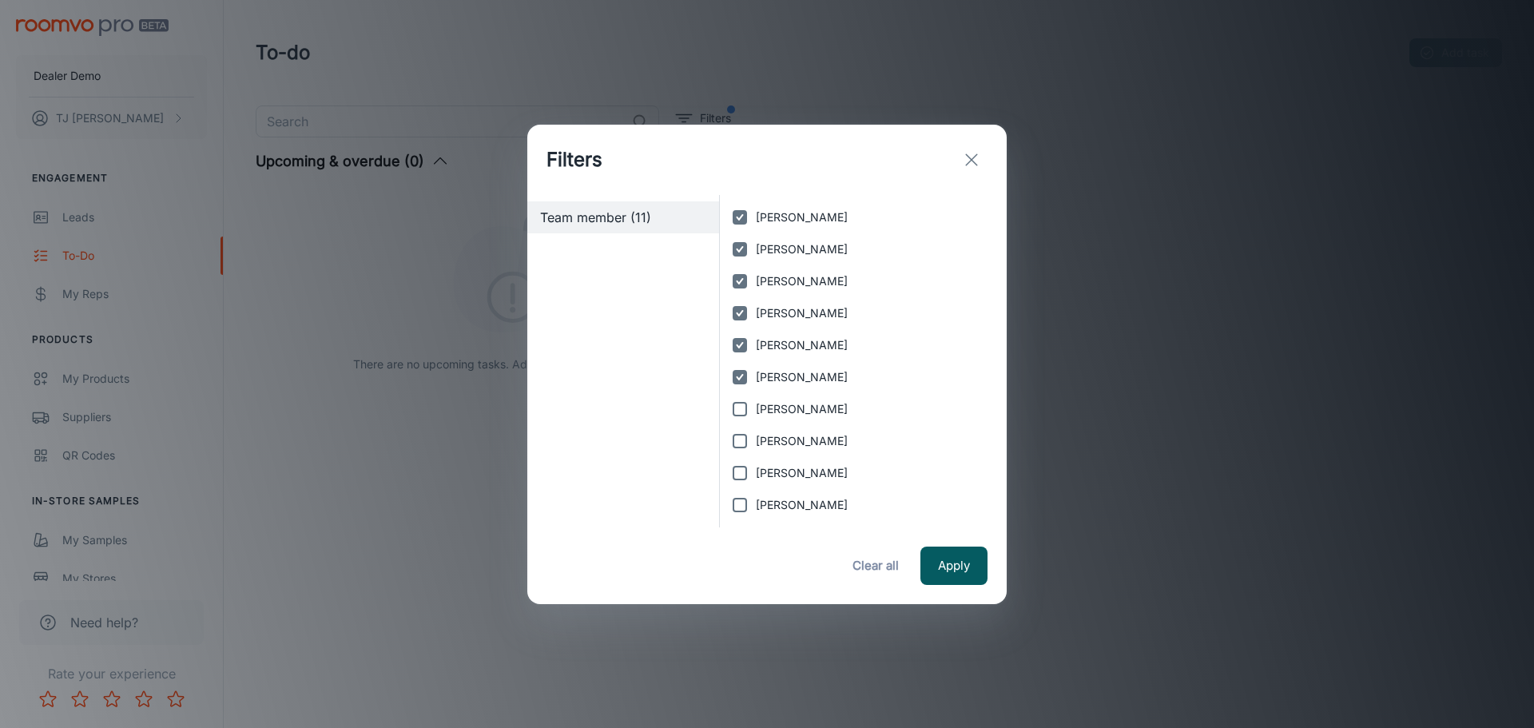
checkbox input "true"
click at [736, 445] on input "[PERSON_NAME]" at bounding box center [740, 441] width 32 height 32
checkbox input "true"
drag, startPoint x: 743, startPoint y: 465, endPoint x: 740, endPoint y: 478, distance: 13.0
click at [742, 465] on input "[PERSON_NAME]" at bounding box center [740, 473] width 32 height 32
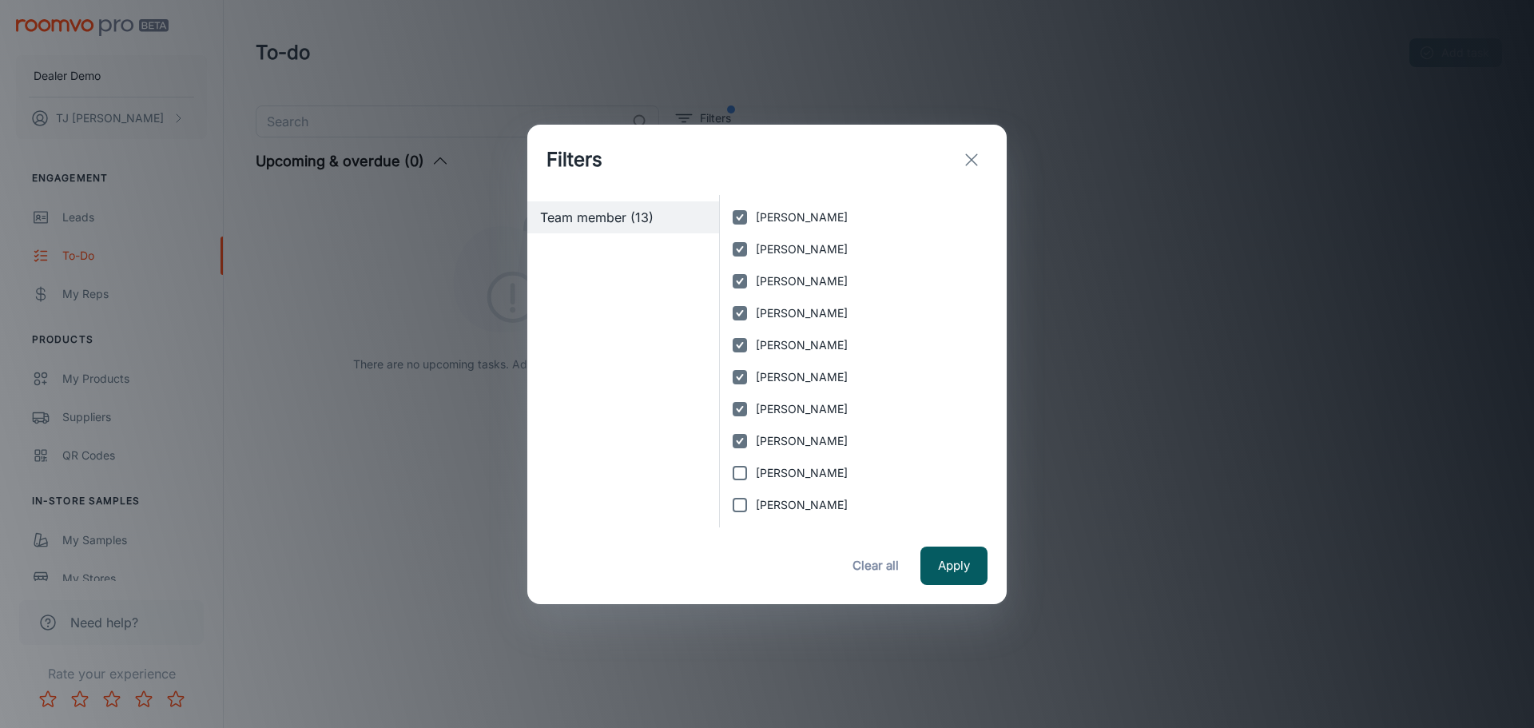
checkbox input "true"
click at [736, 505] on input "[PERSON_NAME]" at bounding box center [740, 505] width 32 height 32
checkbox input "true"
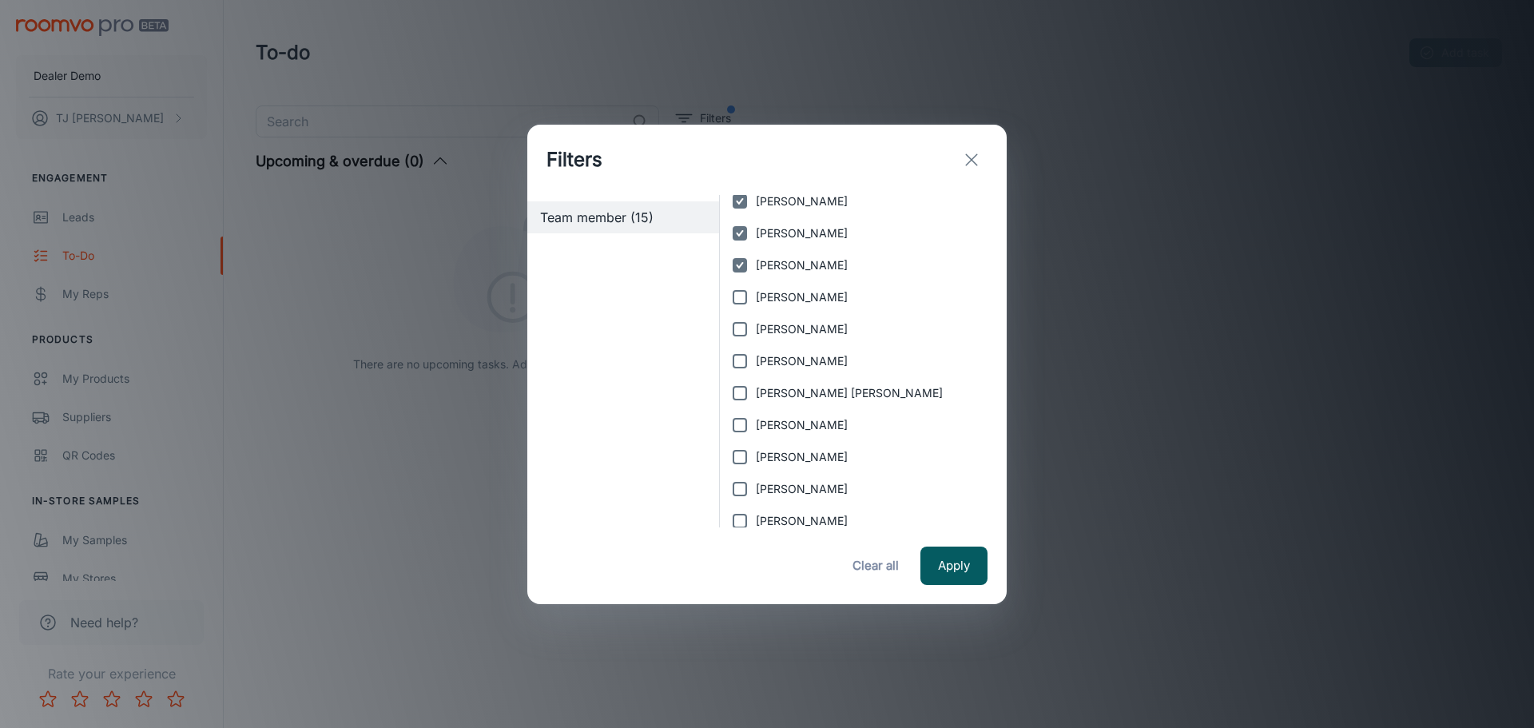
drag, startPoint x: 743, startPoint y: 298, endPoint x: 740, endPoint y: 307, distance: 9.1
click at [743, 297] on input "[PERSON_NAME]" at bounding box center [740, 297] width 32 height 32
checkbox input "true"
click at [740, 332] on input "[PERSON_NAME]" at bounding box center [740, 329] width 32 height 32
checkbox input "true"
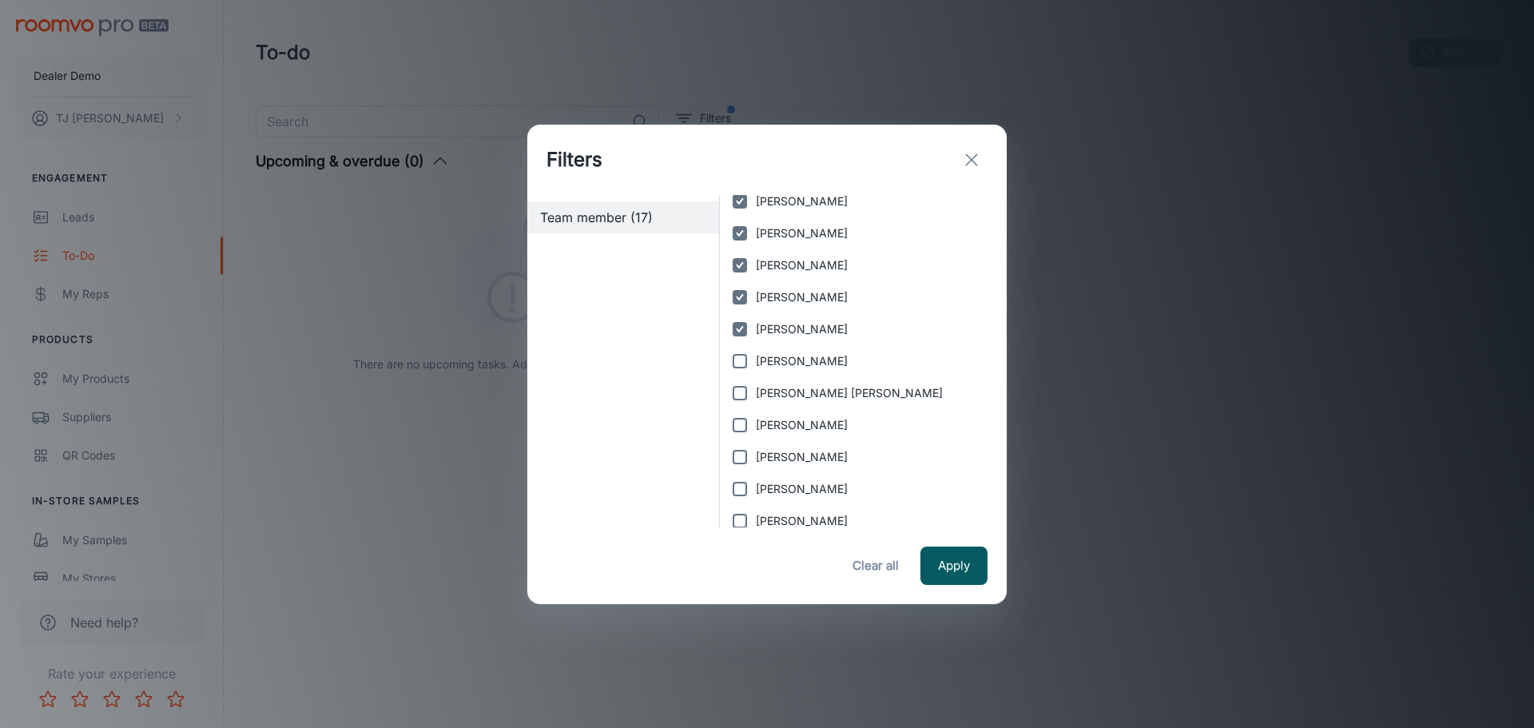
click at [740, 356] on input "[PERSON_NAME]" at bounding box center [740, 361] width 32 height 32
checkbox input "true"
click at [740, 397] on input "[PERSON_NAME] [PERSON_NAME]" at bounding box center [740, 393] width 32 height 32
checkbox input "true"
click at [743, 423] on input "[PERSON_NAME]" at bounding box center [740, 425] width 32 height 32
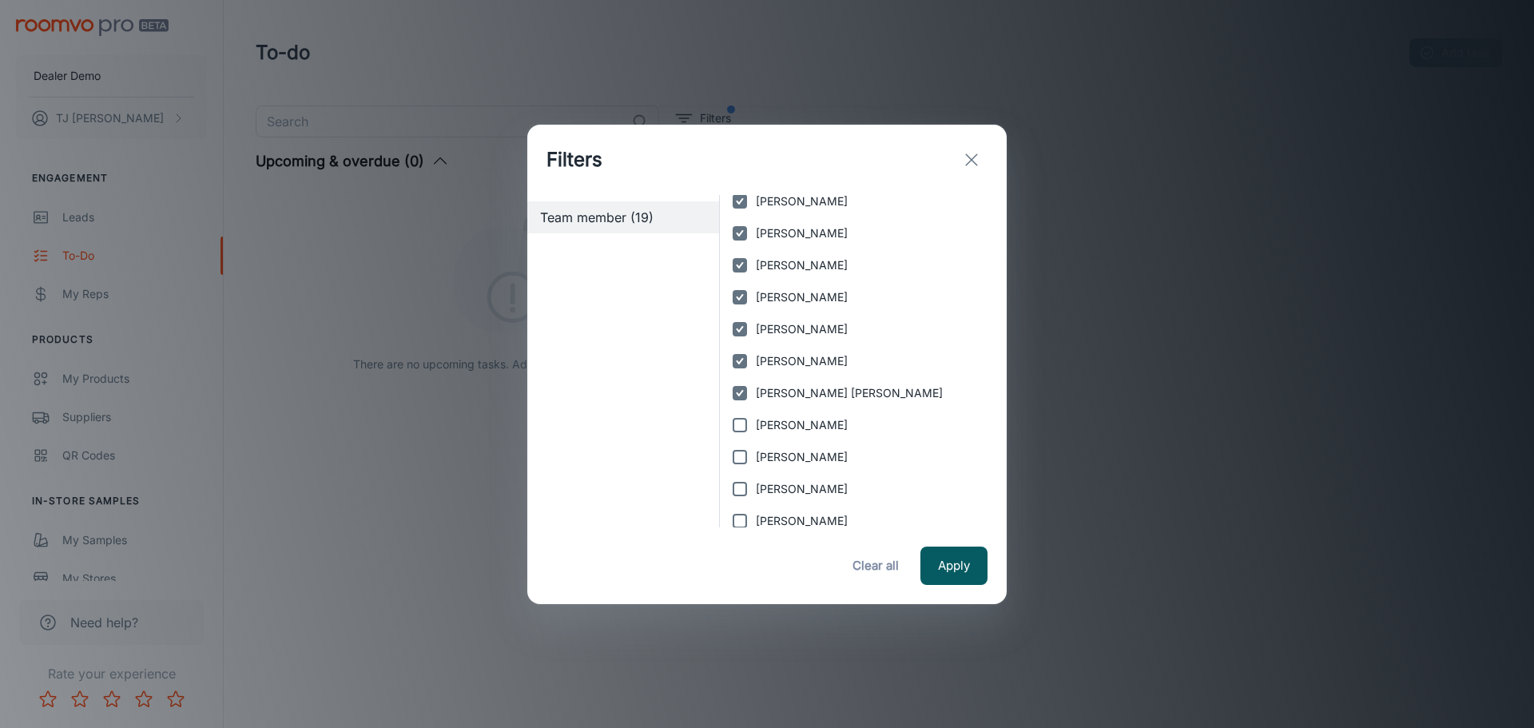
checkbox input "true"
click at [741, 454] on input "[PERSON_NAME]" at bounding box center [740, 457] width 32 height 32
checkbox input "true"
click at [741, 484] on input "[PERSON_NAME]" at bounding box center [740, 489] width 32 height 32
checkbox input "true"
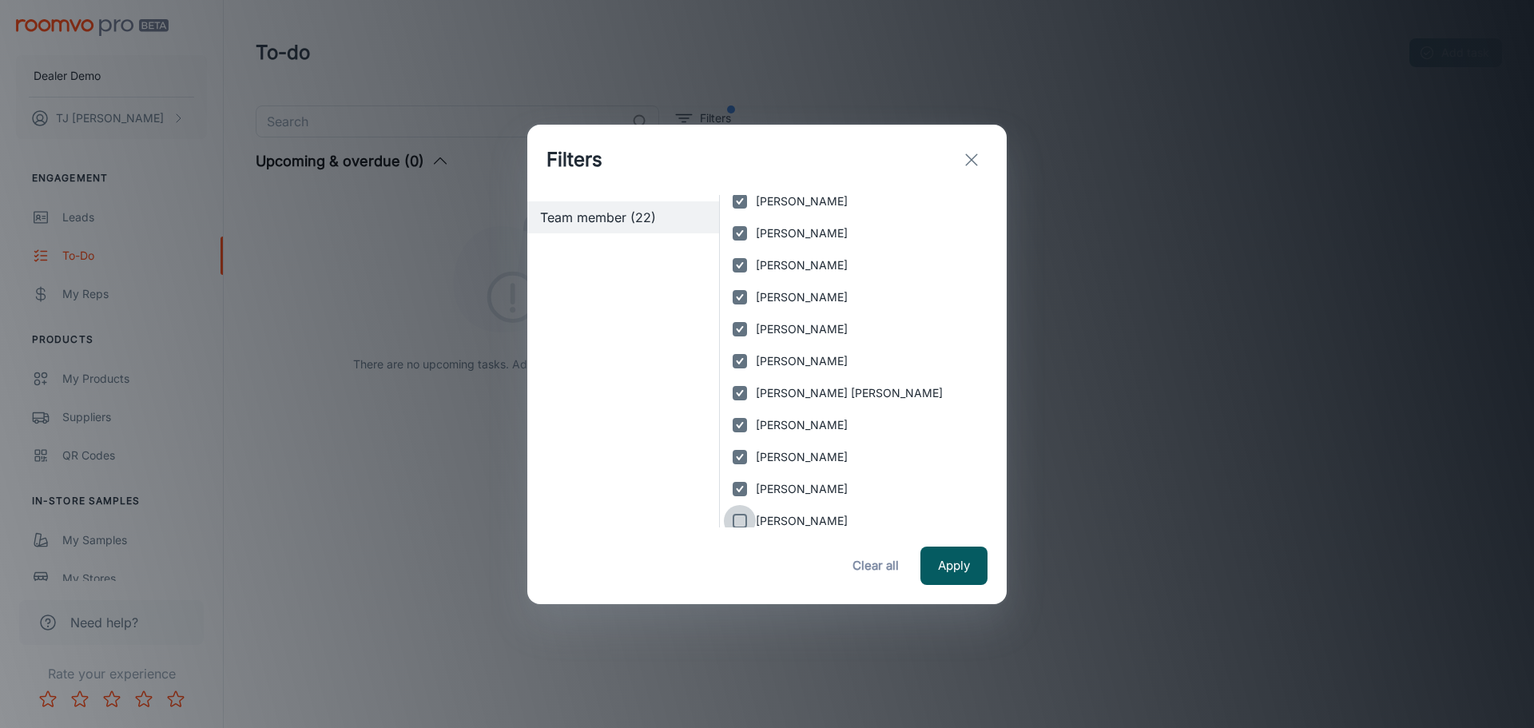
click at [737, 514] on input "[PERSON_NAME]" at bounding box center [740, 521] width 32 height 32
checkbox input "true"
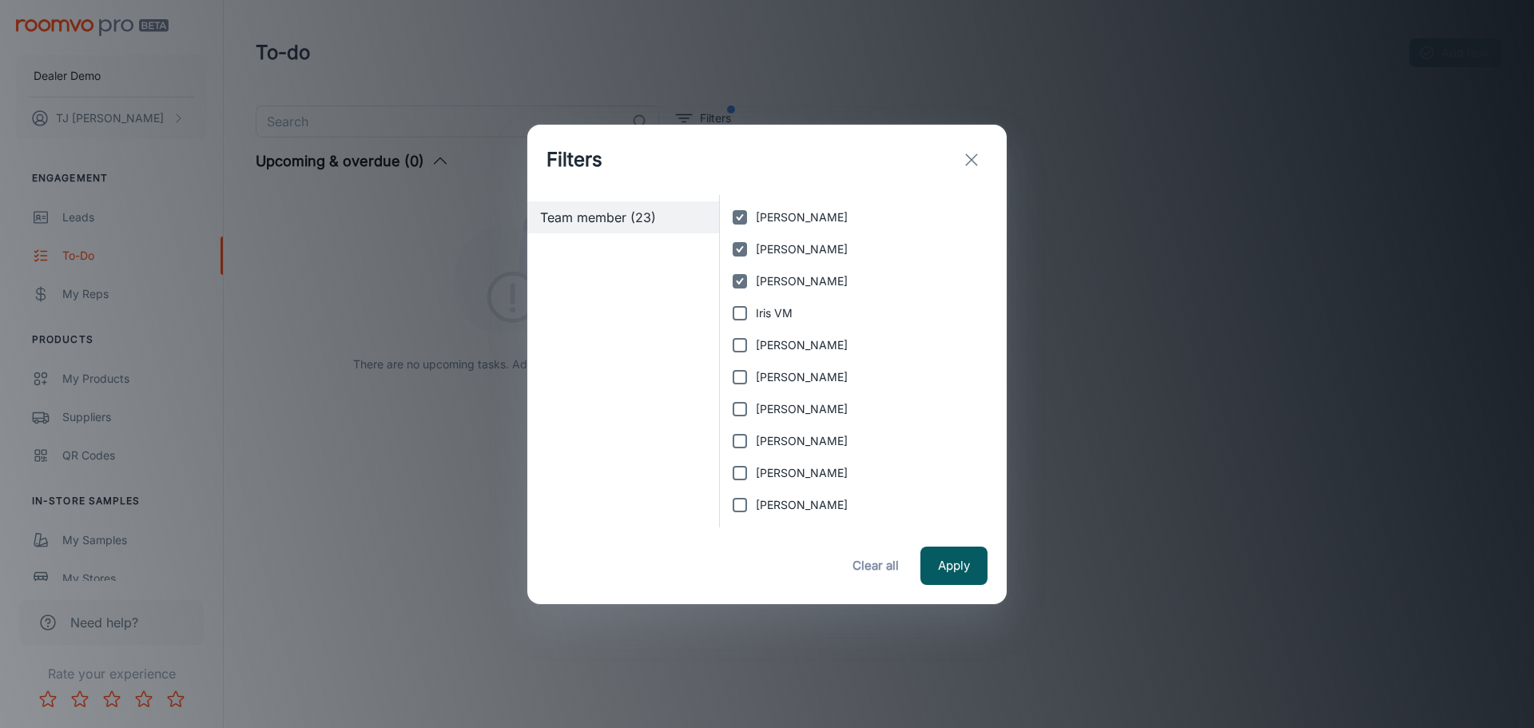
click at [742, 311] on input "Iris VM" at bounding box center [740, 313] width 32 height 32
checkbox input "true"
click at [740, 354] on input "[PERSON_NAME]" at bounding box center [740, 345] width 32 height 32
checkbox input "true"
click at [741, 379] on input "[PERSON_NAME]" at bounding box center [740, 377] width 32 height 32
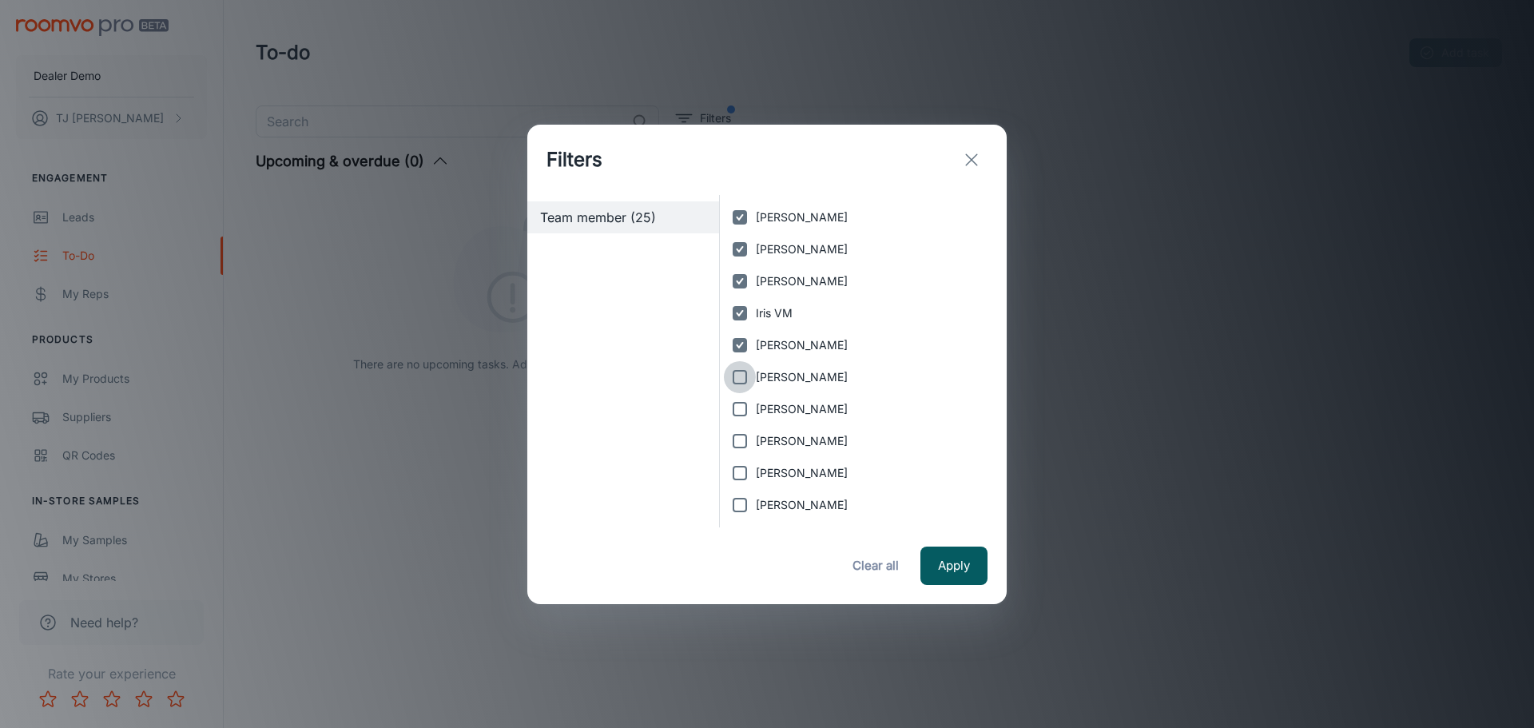
checkbox input "true"
click at [743, 415] on input "[PERSON_NAME]" at bounding box center [740, 409] width 32 height 32
checkbox input "true"
click at [738, 447] on input "[PERSON_NAME]" at bounding box center [740, 441] width 32 height 32
checkbox input "true"
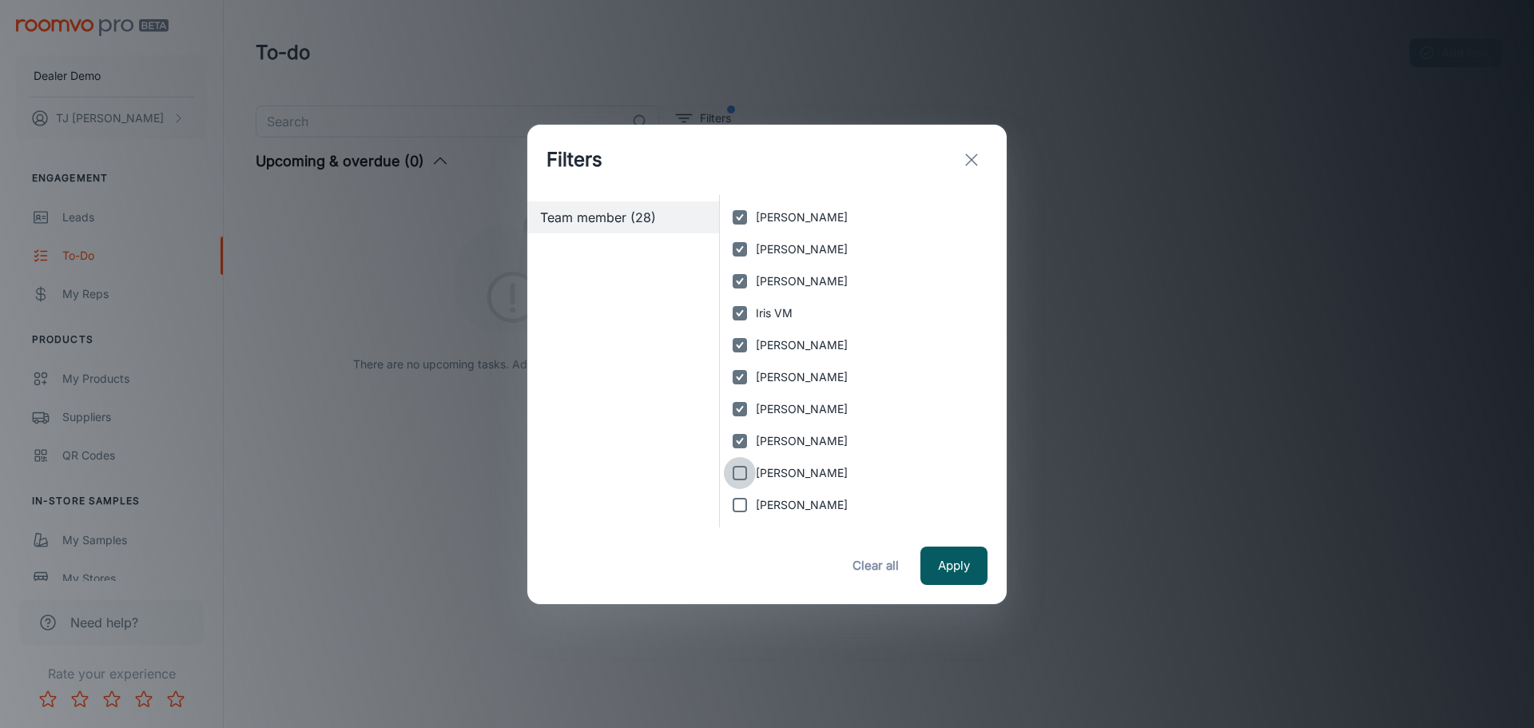
click at [738, 480] on input "[PERSON_NAME]" at bounding box center [740, 473] width 32 height 32
checkbox input "true"
click at [734, 504] on input "[PERSON_NAME]" at bounding box center [740, 505] width 32 height 32
checkbox input "true"
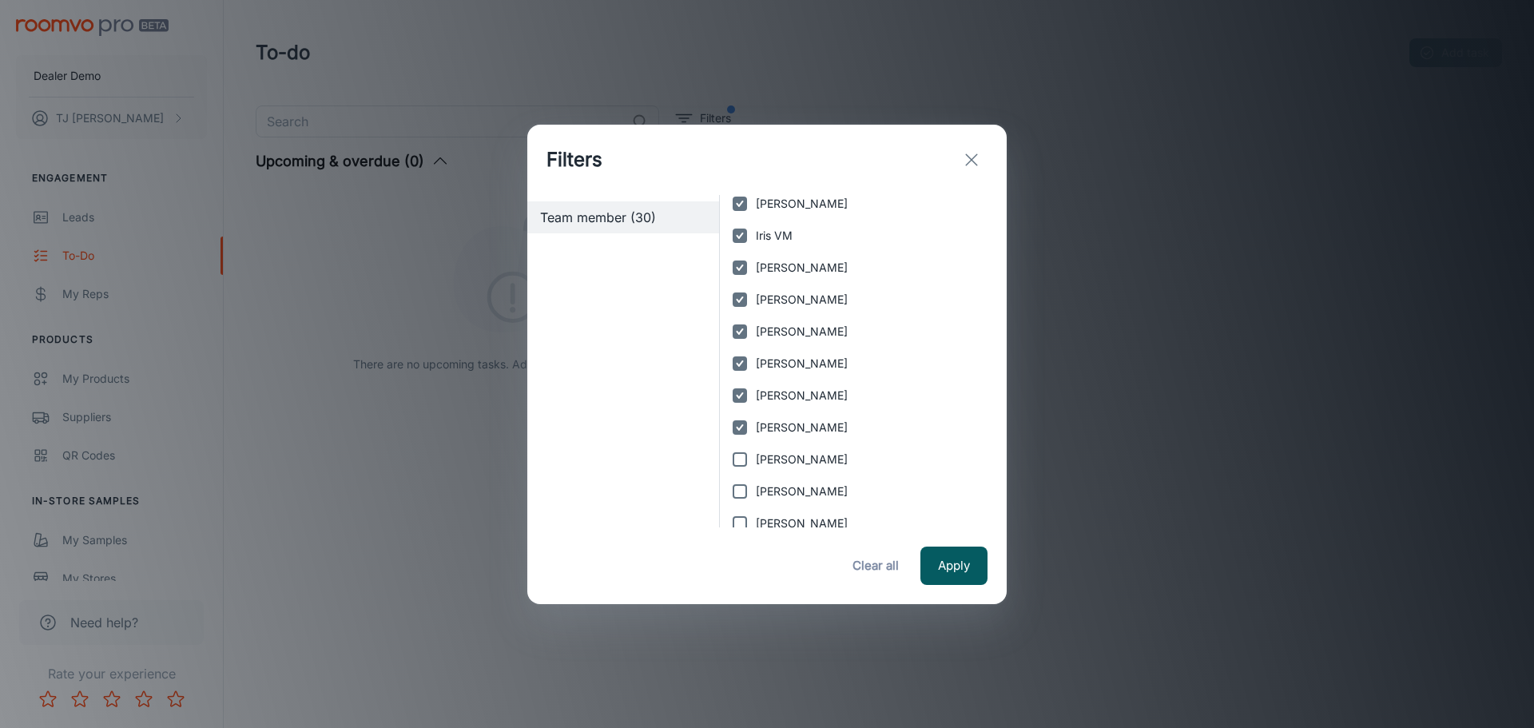
scroll to position [719, 0]
click at [743, 461] on input "[PERSON_NAME]" at bounding box center [740, 457] width 32 height 32
checkbox input "true"
click at [739, 486] on input "[PERSON_NAME]" at bounding box center [740, 489] width 32 height 32
checkbox input "true"
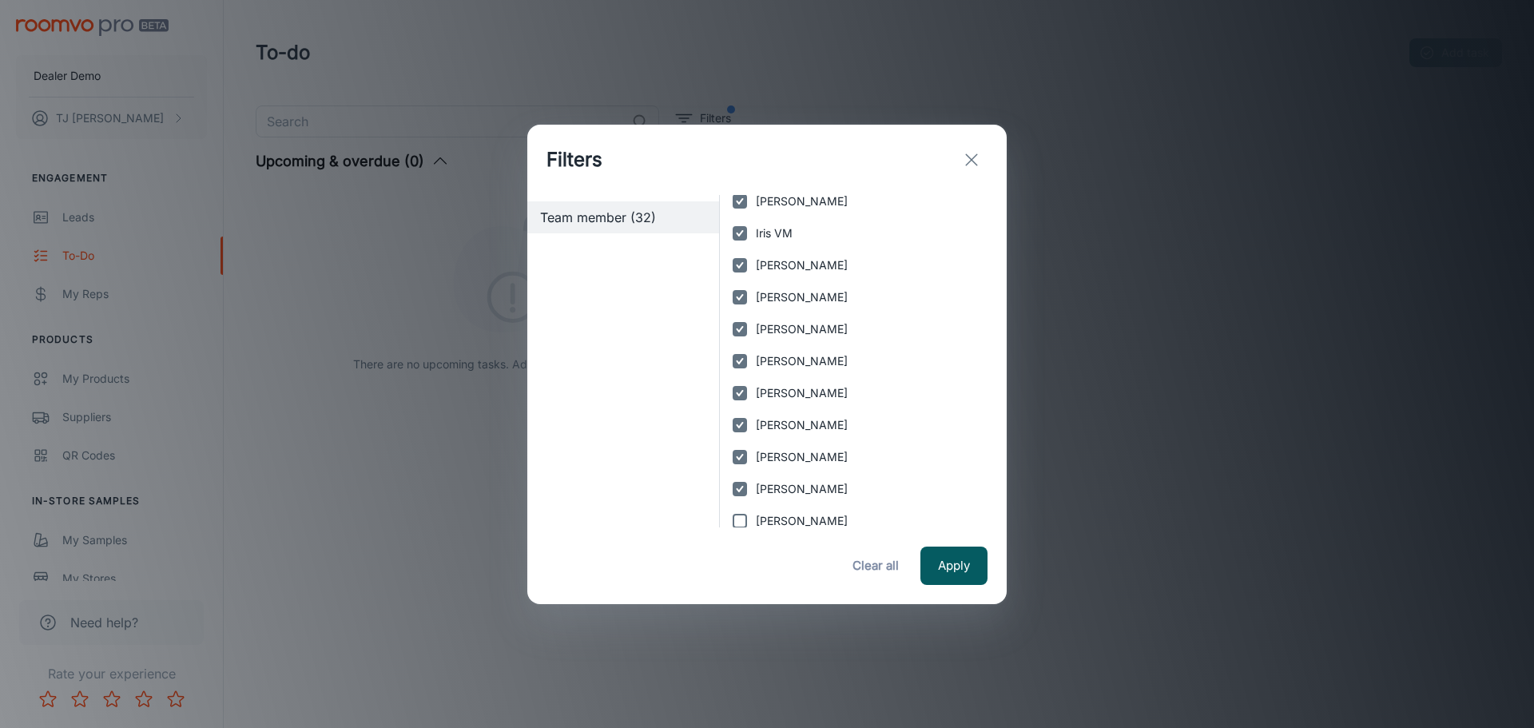
click at [740, 519] on input "[PERSON_NAME]" at bounding box center [740, 521] width 32 height 32
checkbox input "true"
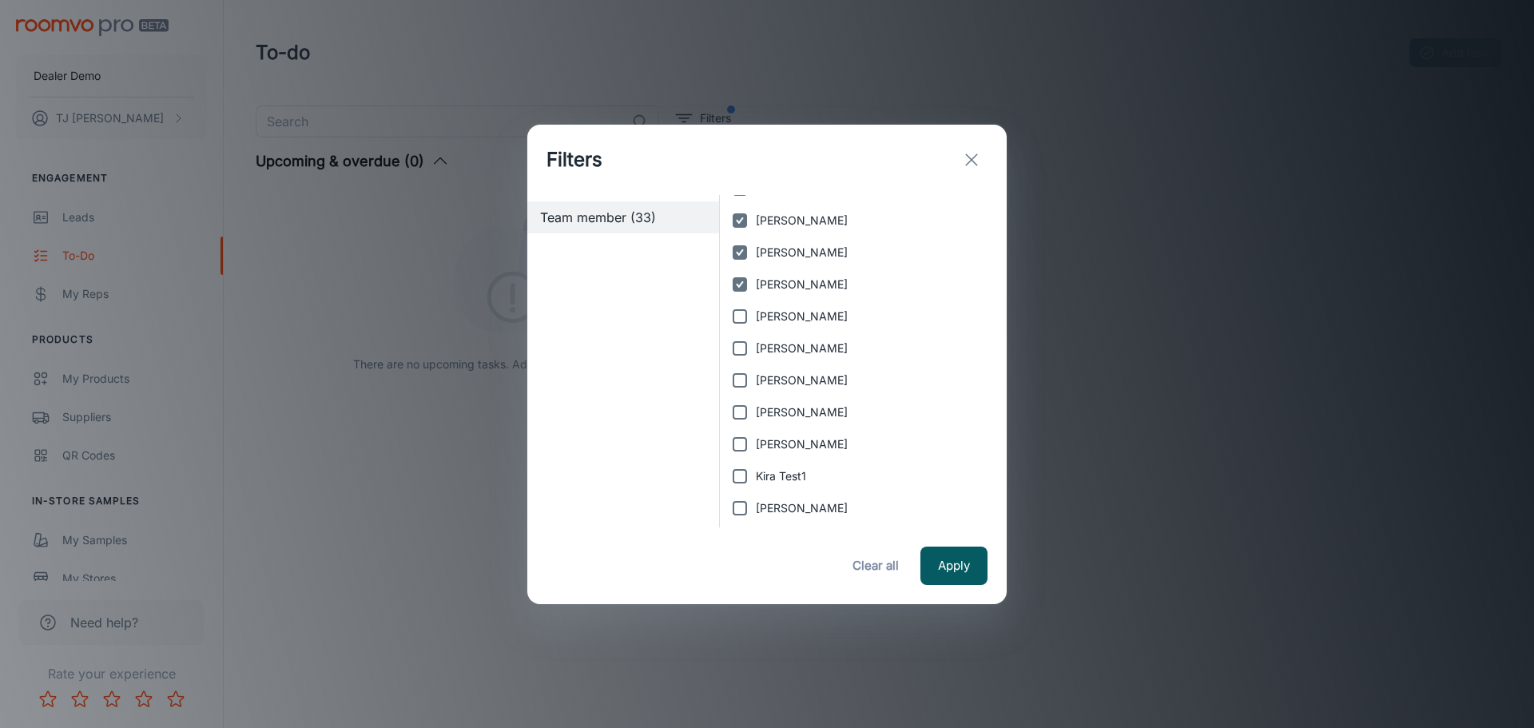
scroll to position [958, 0]
click at [740, 314] on input "[PERSON_NAME]" at bounding box center [740, 313] width 32 height 32
checkbox input "true"
click at [736, 343] on input "[PERSON_NAME]" at bounding box center [740, 345] width 32 height 32
checkbox input "true"
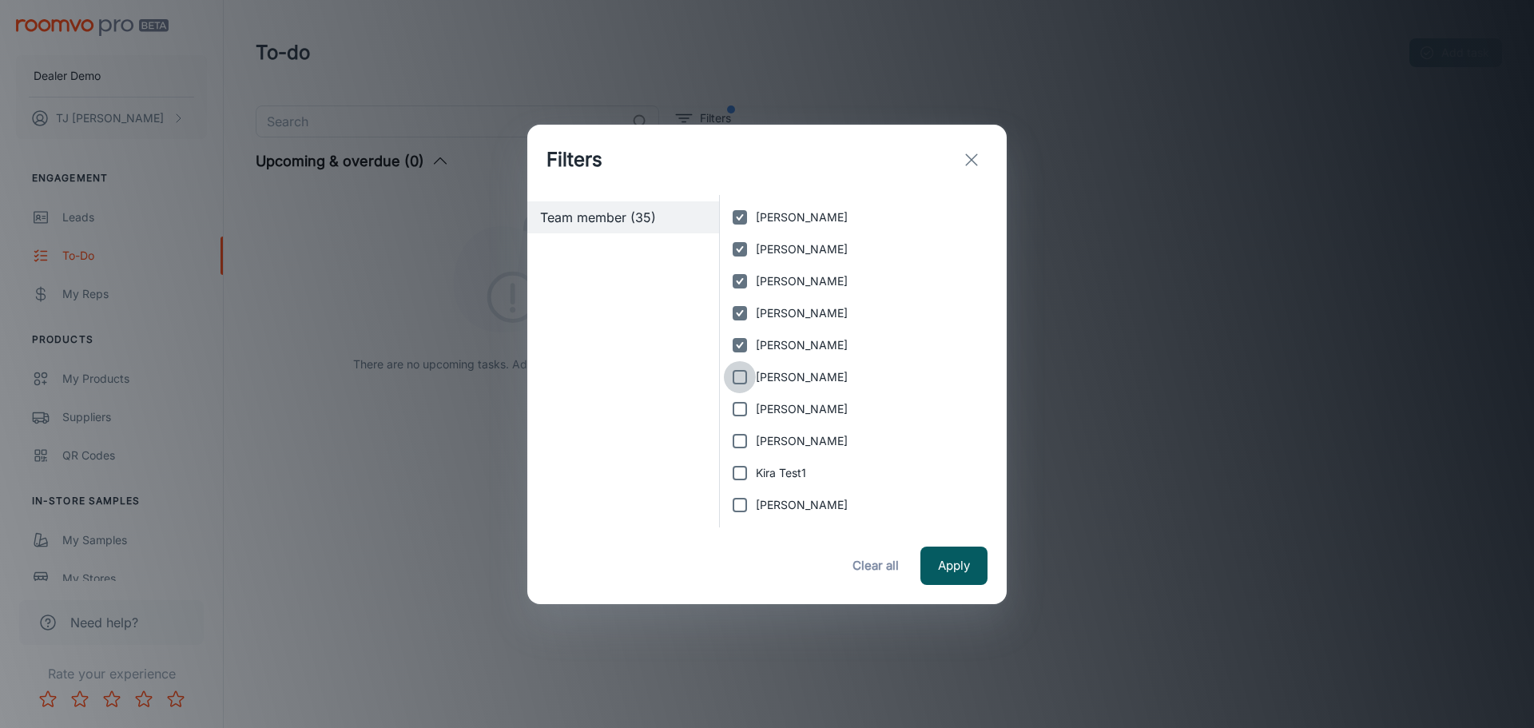
click at [741, 378] on input "[PERSON_NAME]" at bounding box center [740, 377] width 32 height 32
checkbox input "true"
click at [737, 403] on input "[PERSON_NAME]" at bounding box center [740, 409] width 32 height 32
checkbox input "true"
click at [733, 443] on input "[PERSON_NAME]" at bounding box center [740, 441] width 32 height 32
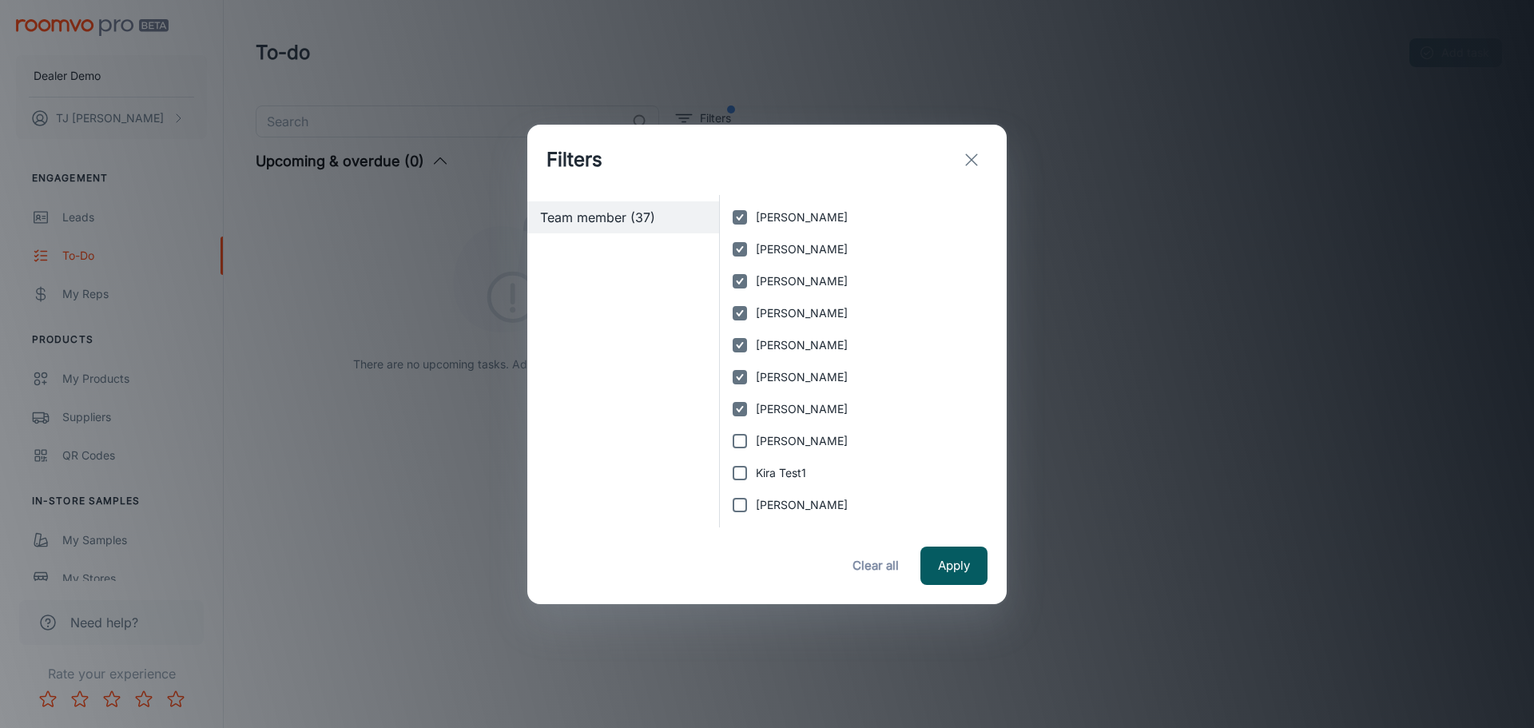
checkbox input "true"
drag, startPoint x: 742, startPoint y: 468, endPoint x: 740, endPoint y: 480, distance: 12.1
click at [741, 469] on input "Kira Test1" at bounding box center [740, 473] width 32 height 32
checkbox input "true"
click at [739, 500] on input "[PERSON_NAME]" at bounding box center [740, 505] width 32 height 32
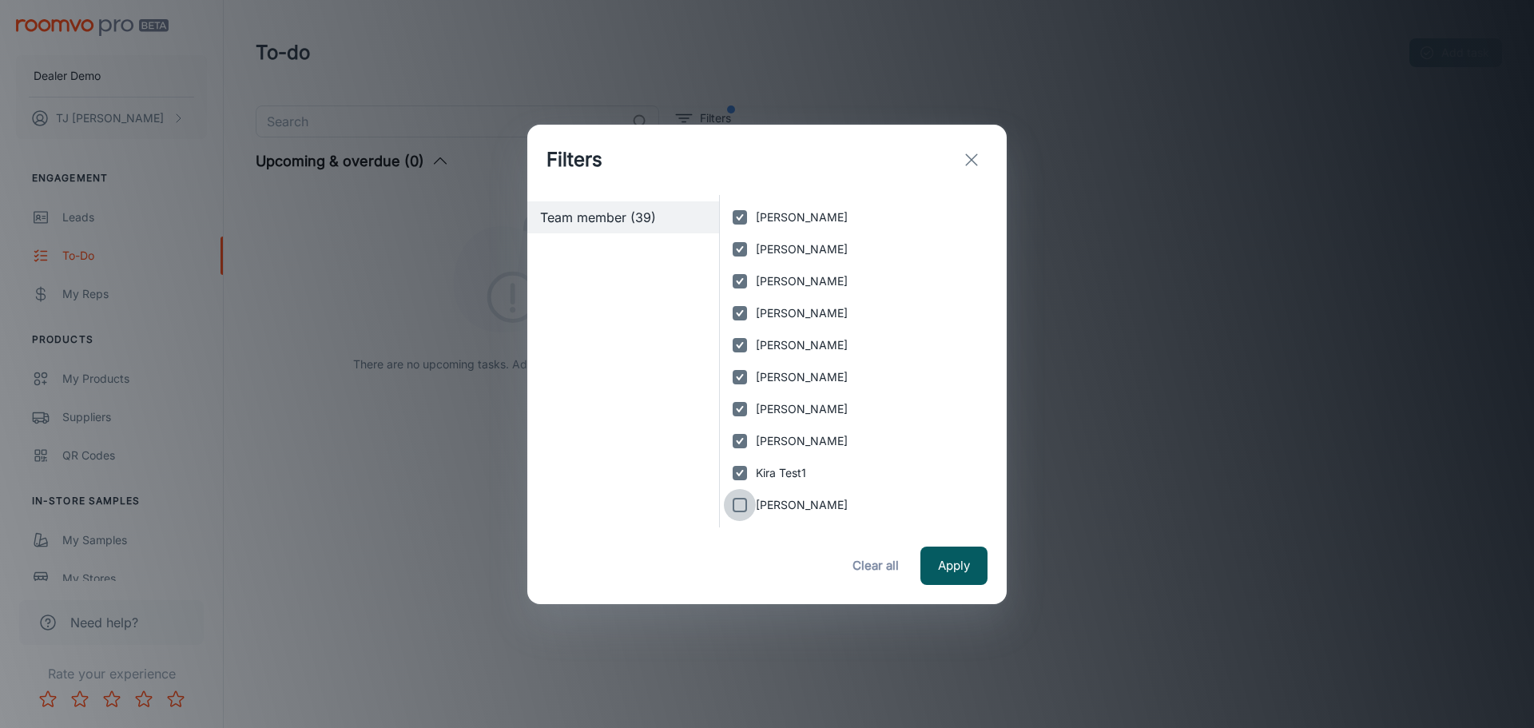
checkbox input "true"
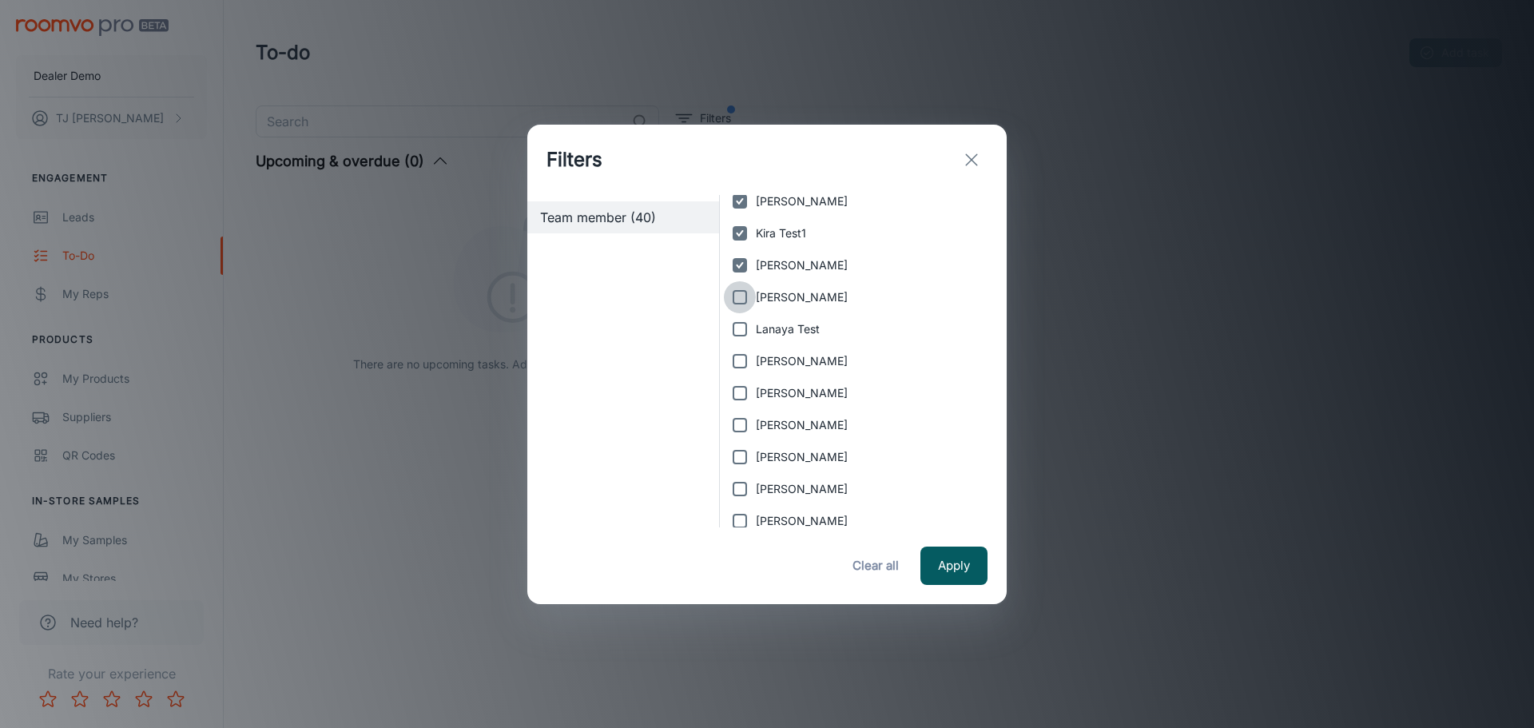
drag, startPoint x: 744, startPoint y: 291, endPoint x: 745, endPoint y: 321, distance: 30.4
click at [744, 295] on input "[PERSON_NAME]" at bounding box center [740, 297] width 32 height 32
checkbox input "true"
drag, startPoint x: 748, startPoint y: 325, endPoint x: 742, endPoint y: 355, distance: 30.2
click at [745, 331] on input "Lanaya Test" at bounding box center [740, 329] width 32 height 32
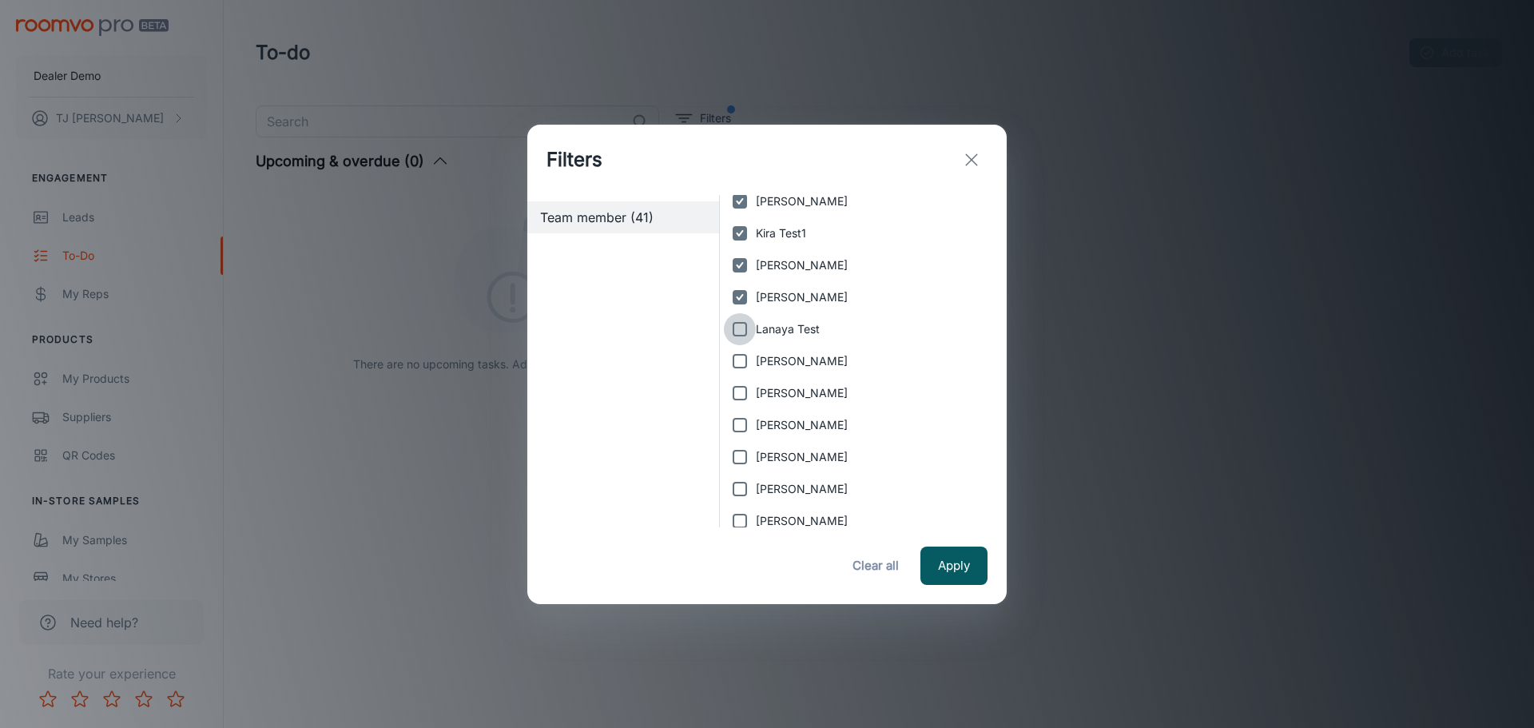
checkbox input "true"
click at [741, 363] on input "[PERSON_NAME]" at bounding box center [740, 361] width 32 height 32
checkbox input "true"
drag, startPoint x: 741, startPoint y: 389, endPoint x: 736, endPoint y: 399, distance: 11.4
click at [740, 389] on input "[PERSON_NAME]" at bounding box center [740, 393] width 32 height 32
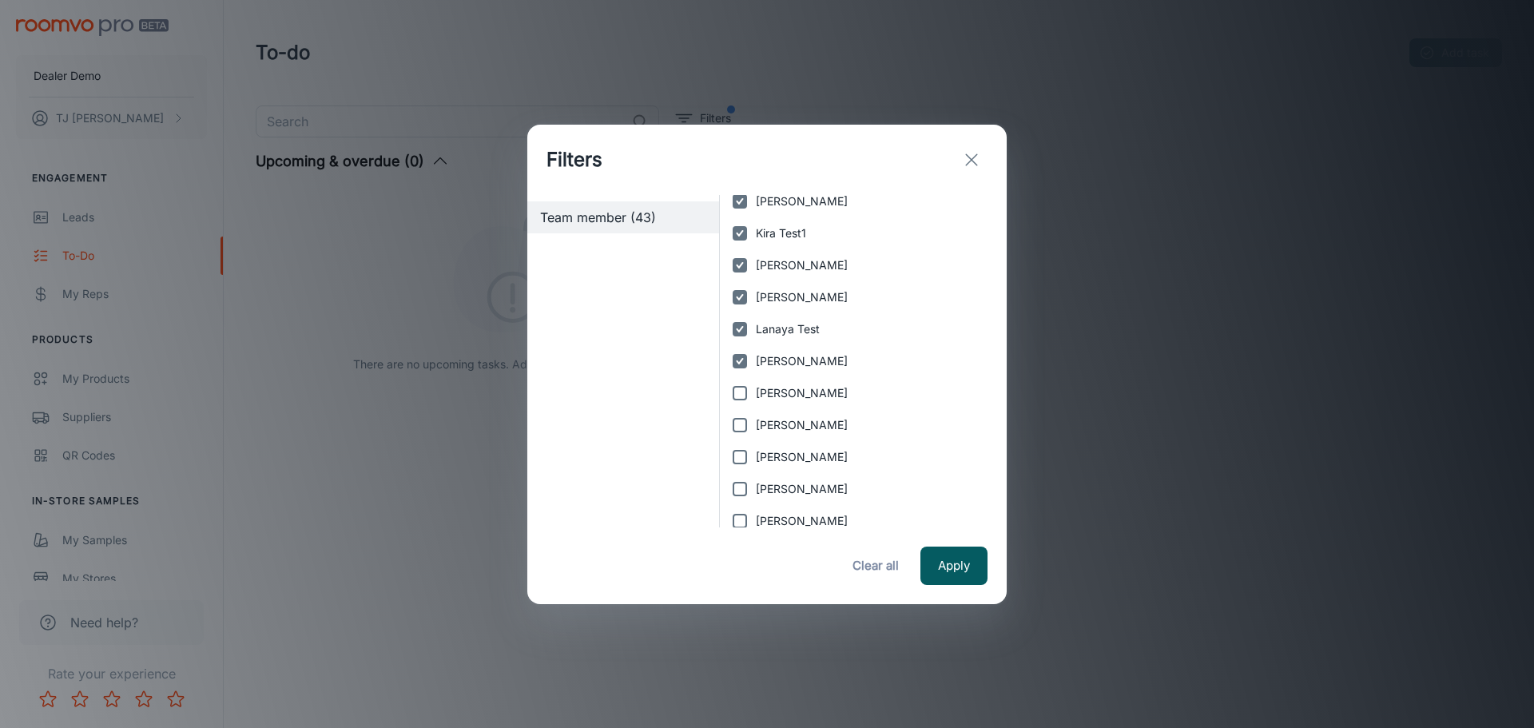
checkbox input "true"
click at [737, 411] on input "[PERSON_NAME]" at bounding box center [740, 425] width 32 height 32
checkbox input "true"
drag, startPoint x: 740, startPoint y: 460, endPoint x: 741, endPoint y: 482, distance: 21.6
click at [739, 461] on input "[PERSON_NAME]" at bounding box center [740, 457] width 32 height 32
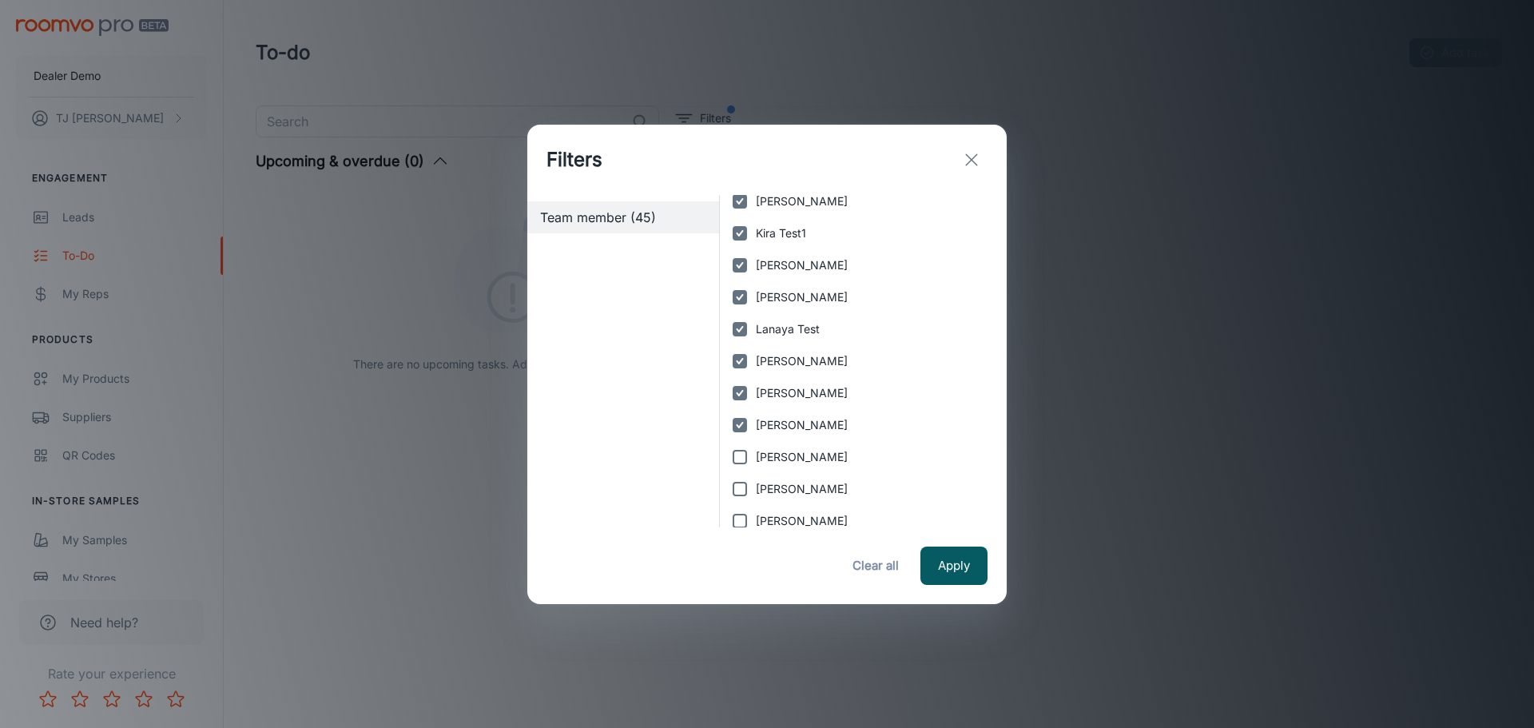
checkbox input "true"
click at [740, 497] on input "[PERSON_NAME]" at bounding box center [740, 489] width 32 height 32
checkbox input "true"
click at [739, 522] on input "[PERSON_NAME]" at bounding box center [740, 521] width 32 height 32
checkbox input "true"
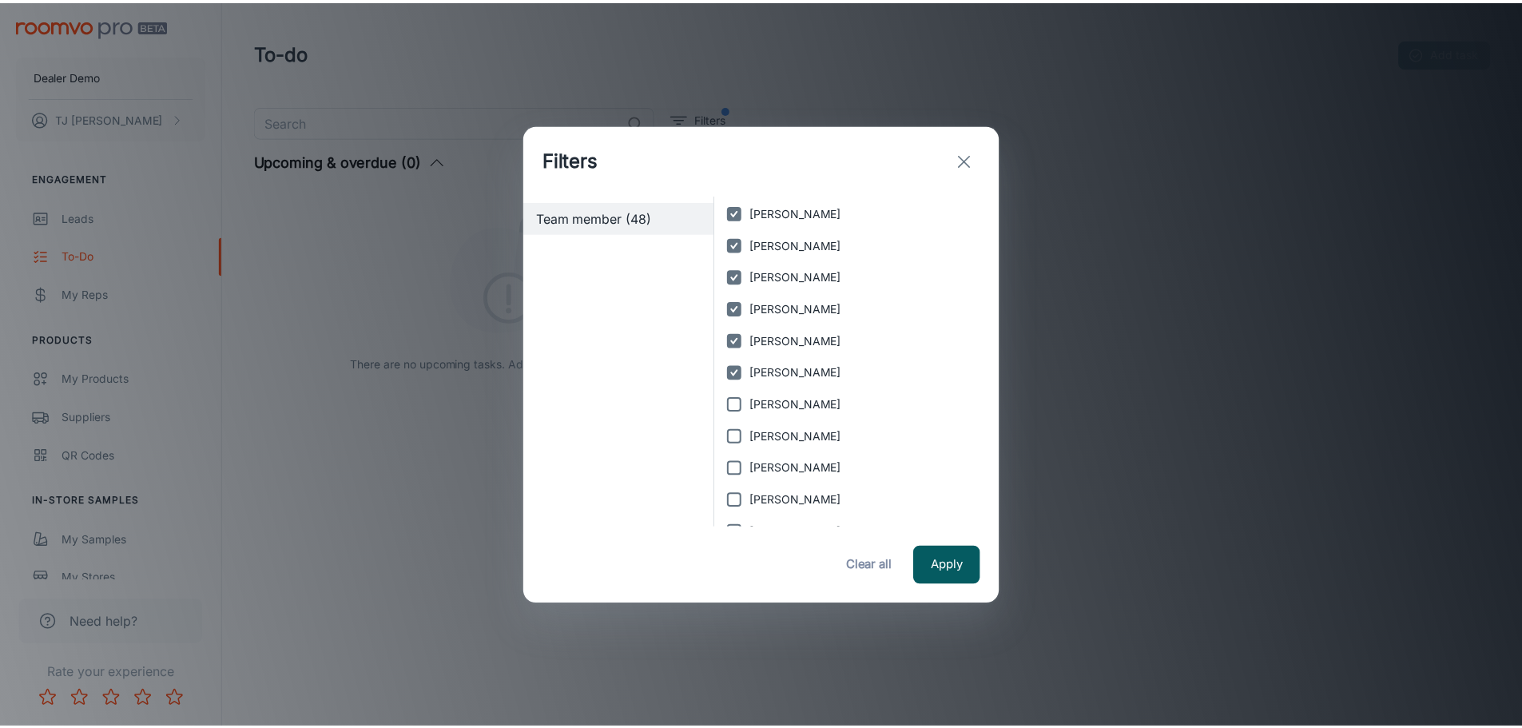
scroll to position [1518, 0]
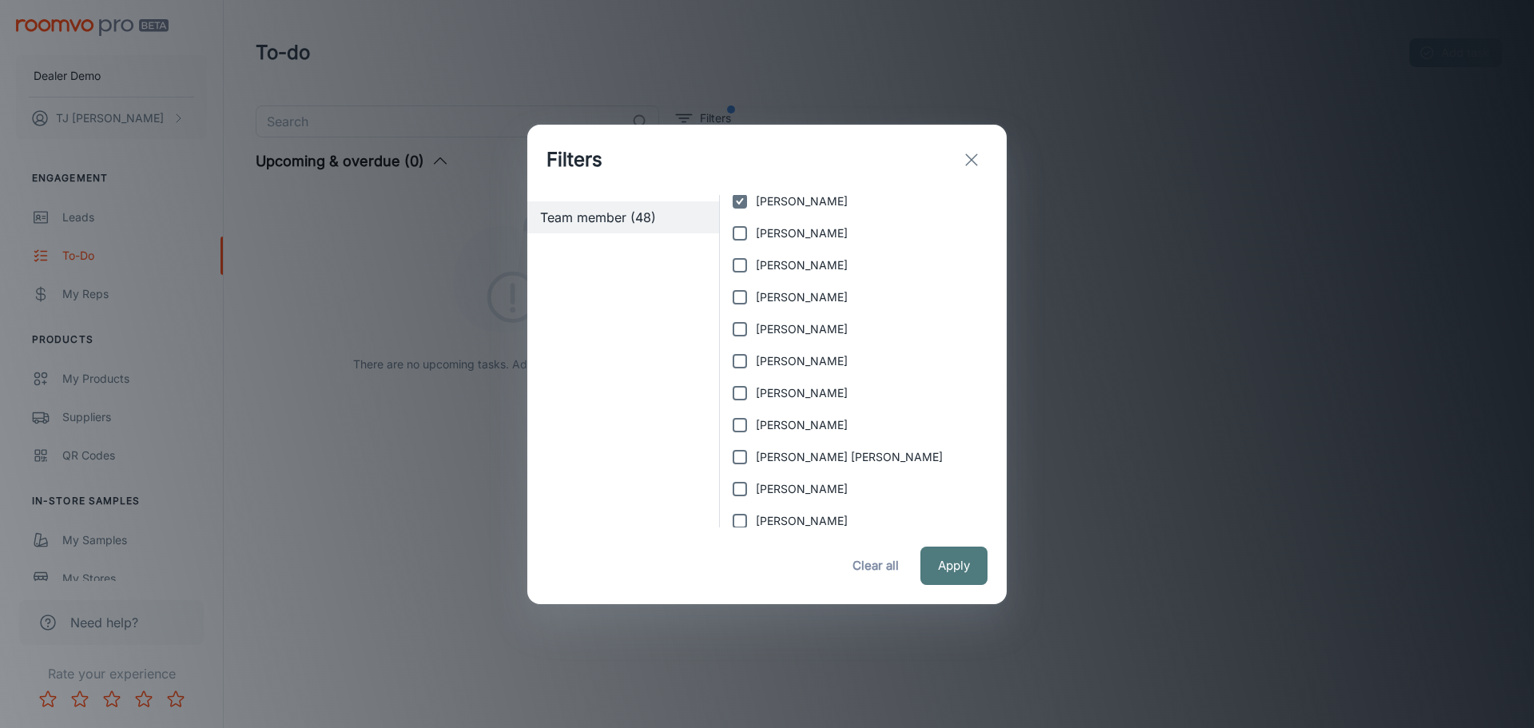
click at [969, 567] on button "Apply" at bounding box center [953, 565] width 67 height 38
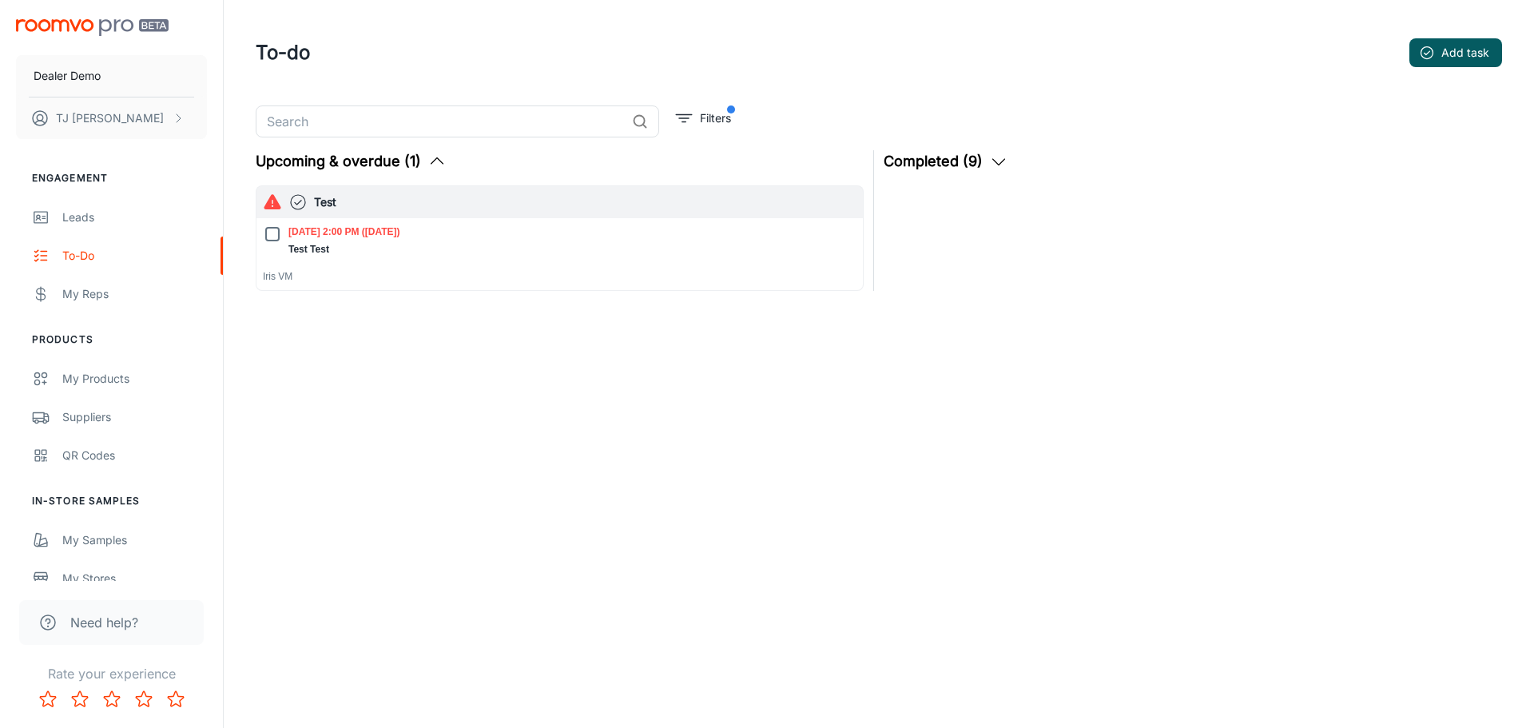
click at [466, 185] on div "Upcoming & overdue (1) Warning Test [DATE] 2:00 PM ([DATE]) Test Test Iris VM" at bounding box center [560, 220] width 608 height 141
click at [462, 205] on h6 "Test" at bounding box center [585, 202] width 542 height 18
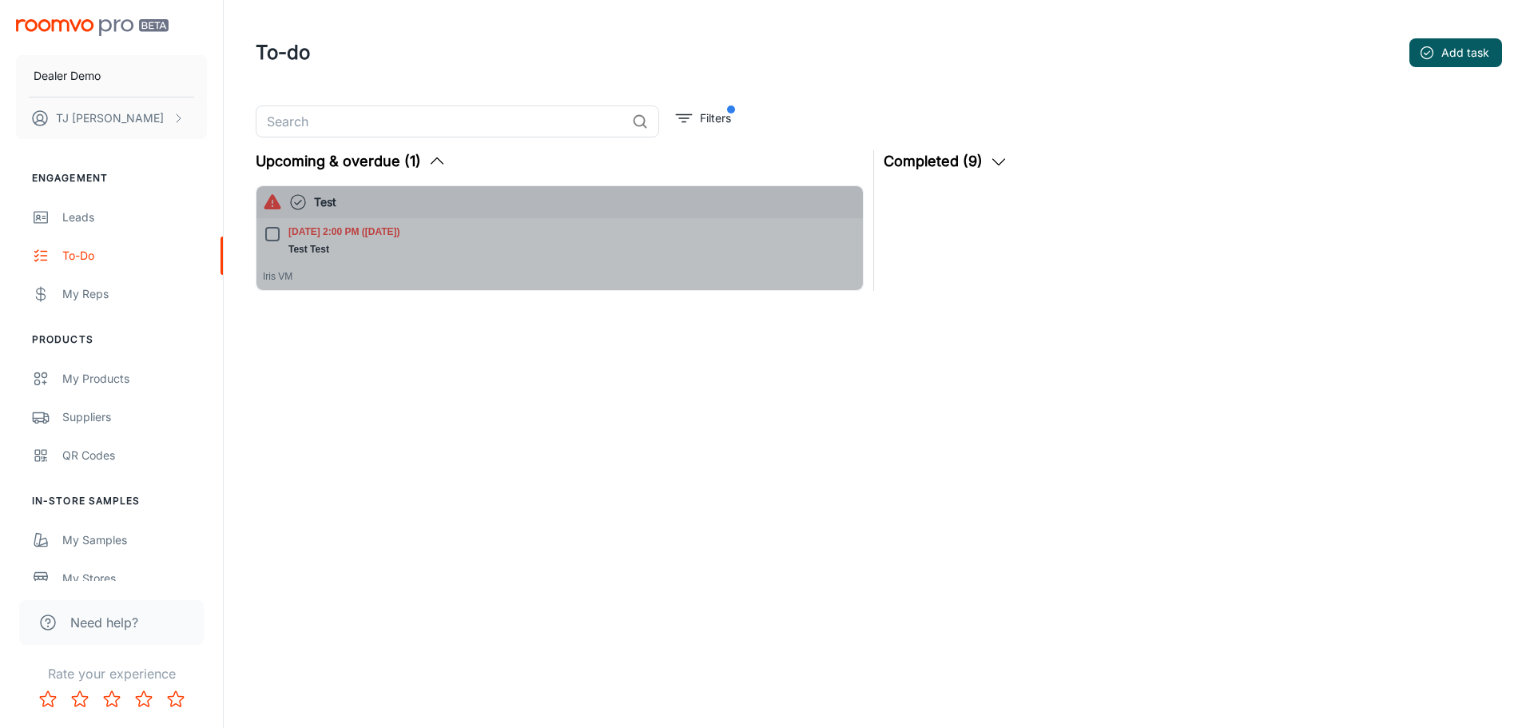
click at [319, 213] on div "Warning Test" at bounding box center [559, 202] width 606 height 32
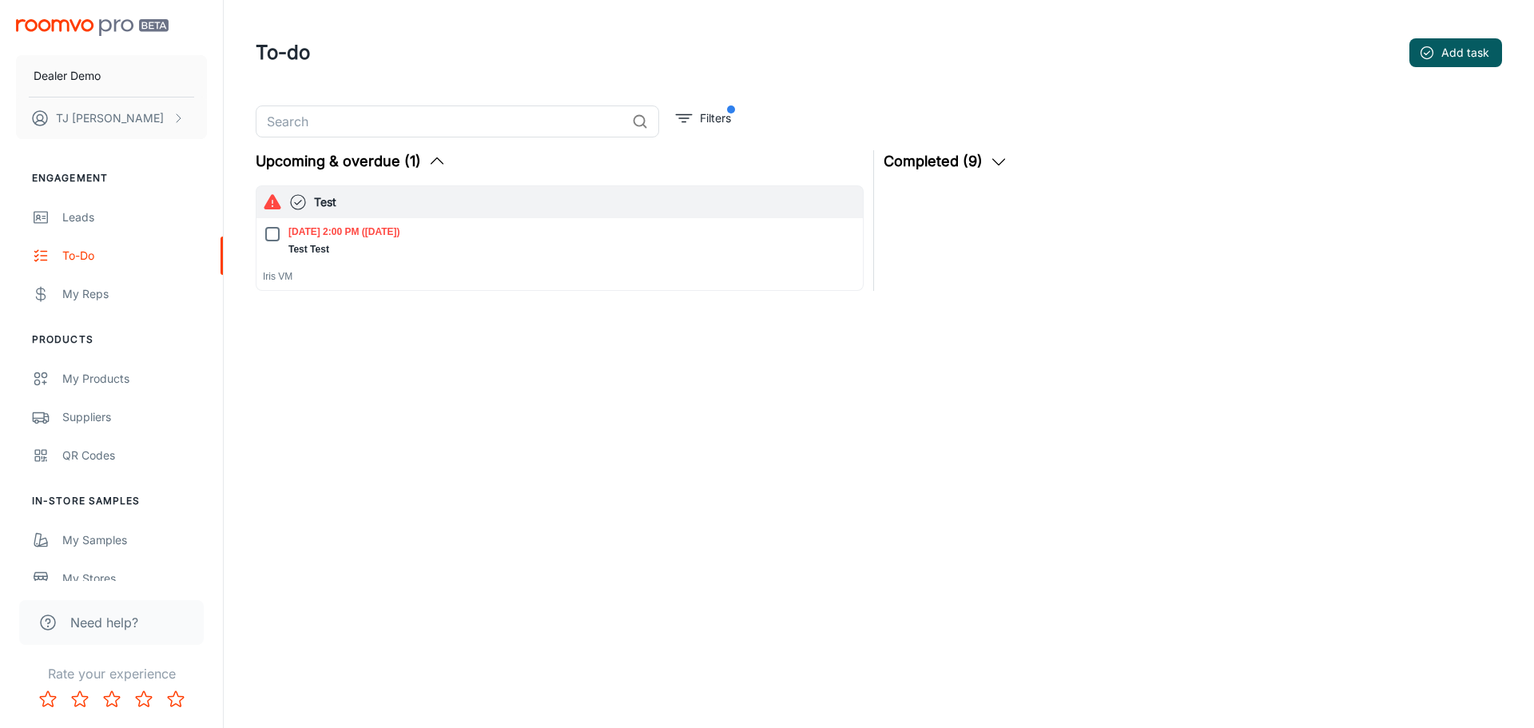
click at [276, 235] on input "[DATE] 2:00 PM ([DATE]) Test Test" at bounding box center [272, 233] width 19 height 19
checkbox input "true"
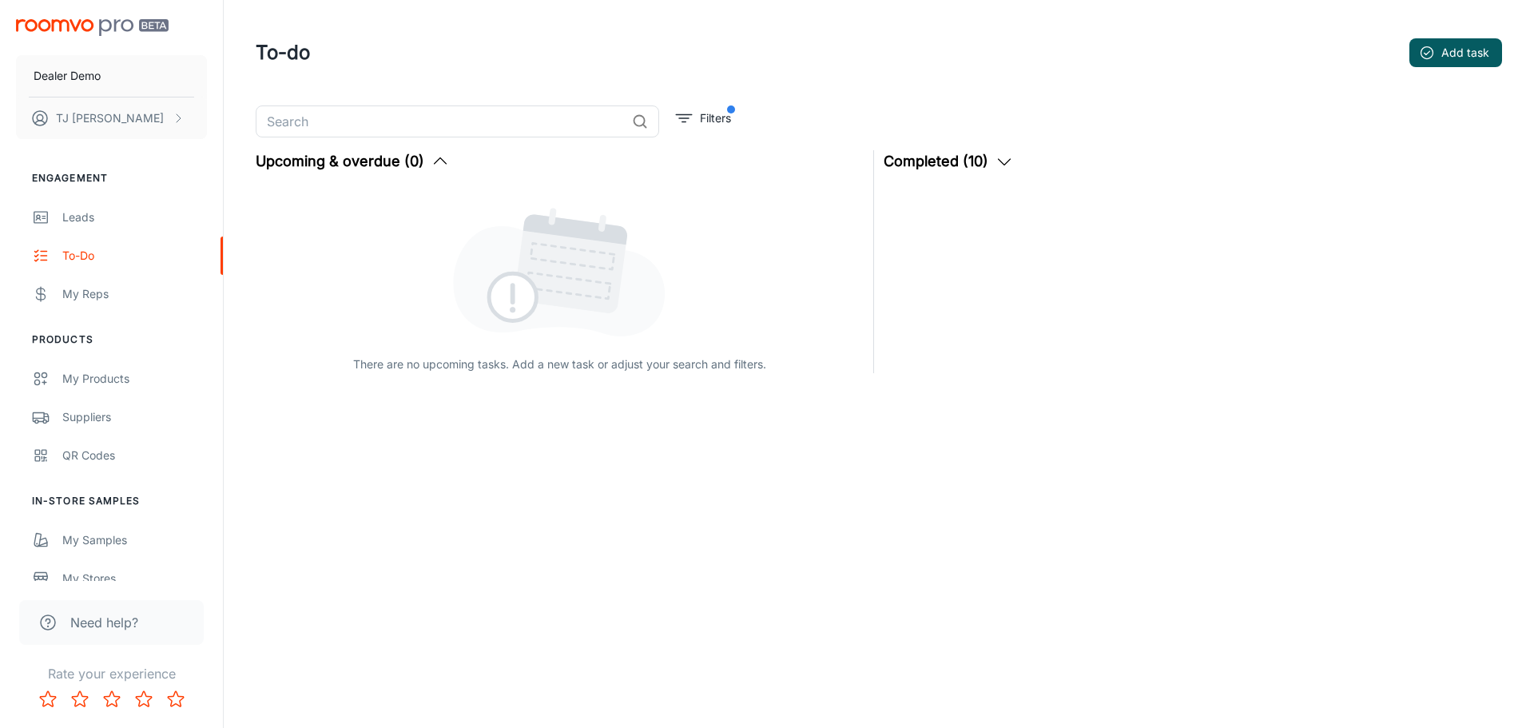
click at [966, 154] on button "Completed (10)" at bounding box center [948, 161] width 130 height 22
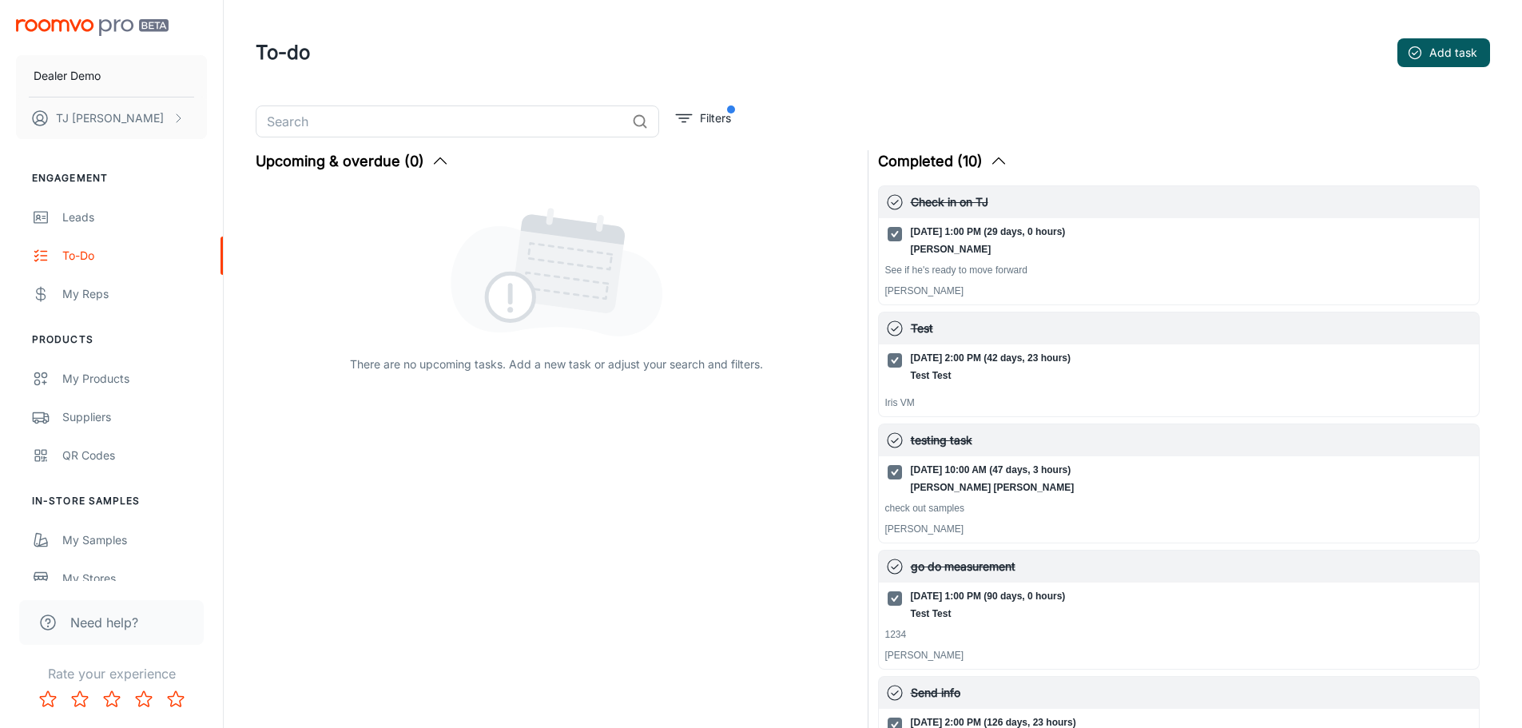
click at [940, 208] on h6 "Check in on TJ" at bounding box center [1192, 202] width 562 height 18
click at [897, 236] on input "[DATE] 1:00 PM (29 days, 0 hours) [PERSON_NAME]" at bounding box center [894, 233] width 19 height 19
checkbox input "false"
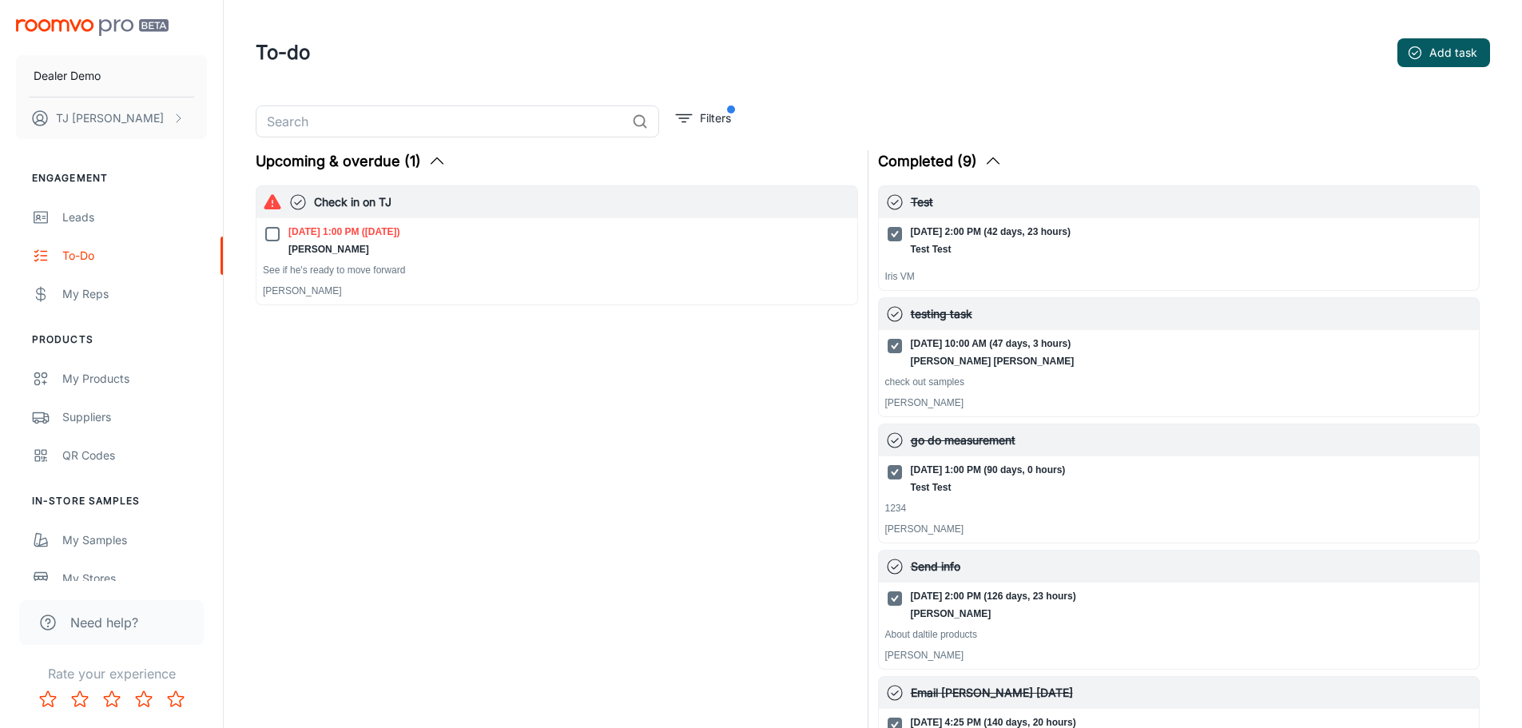
click at [899, 345] on input "[DATE] 10:00 AM (47 days, 3 hours) [PERSON_NAME] [PERSON_NAME]" at bounding box center [894, 345] width 19 height 19
checkbox input "false"
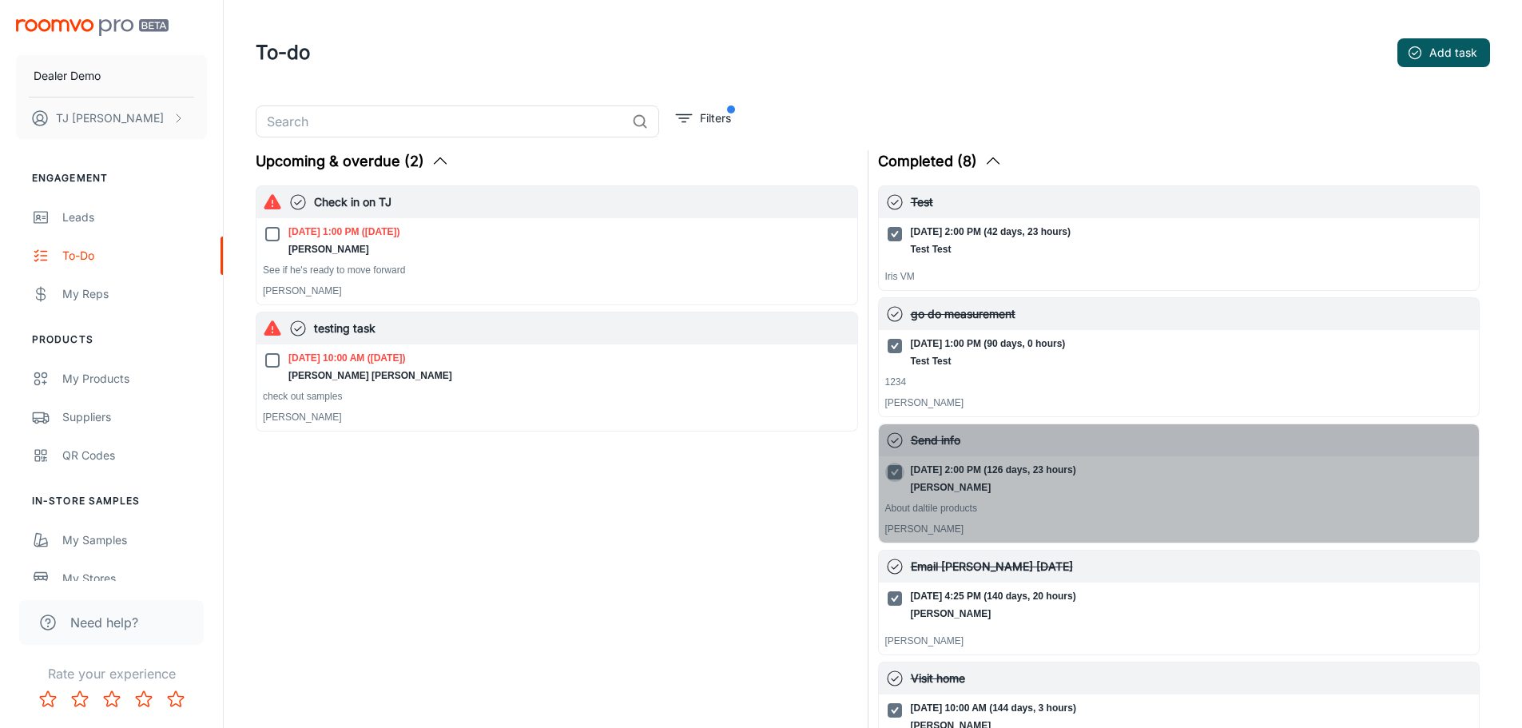
click at [896, 472] on input "[DATE] 2:00 PM (126 days, 23 hours) [PERSON_NAME]" at bounding box center [894, 471] width 19 height 19
checkbox input "false"
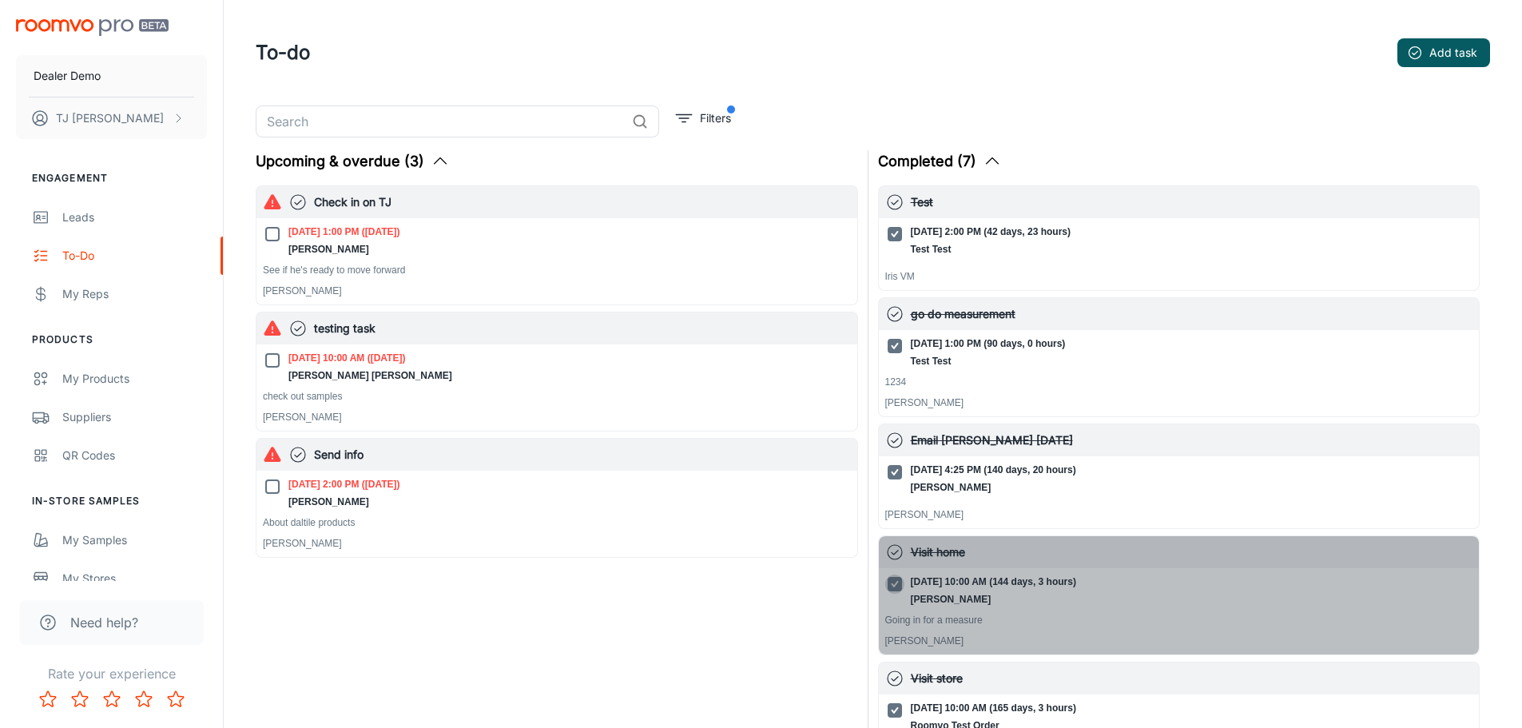
click at [891, 580] on input "[DATE] 10:00 AM (144 days, 3 hours) [PERSON_NAME]" at bounding box center [894, 583] width 19 height 19
checkbox input "false"
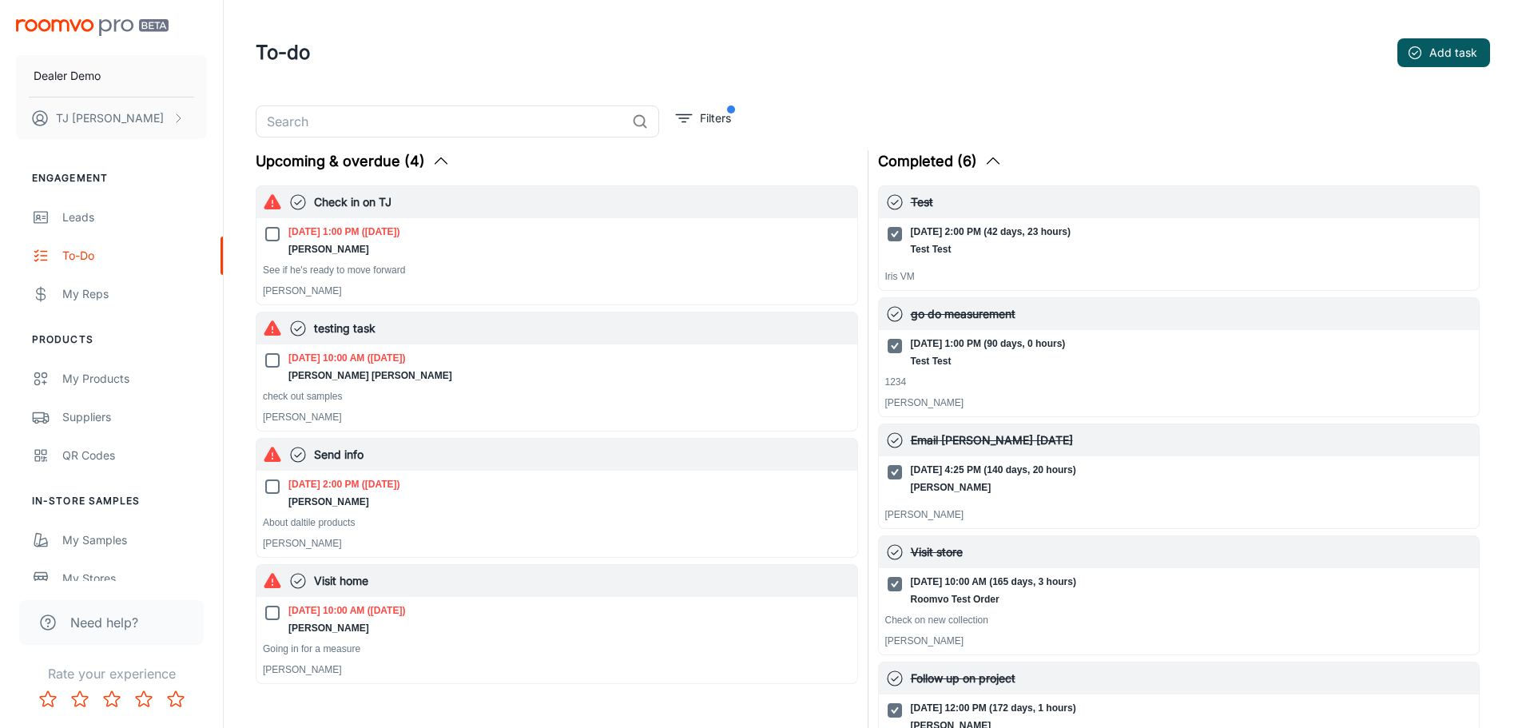
click at [268, 200] on icon "button" at bounding box center [272, 201] width 17 height 15
click at [341, 202] on h6 "Check in on TJ" at bounding box center [582, 202] width 537 height 18
click at [304, 285] on p "[PERSON_NAME]" at bounding box center [557, 291] width 588 height 14
drag, startPoint x: 326, startPoint y: 262, endPoint x: 331, endPoint y: 251, distance: 12.2
click at [326, 261] on div "[DATE] 1:00 PM ([DATE]) [PERSON_NAME] See if he's ready to move forward [PERSON…" at bounding box center [557, 260] width 588 height 73
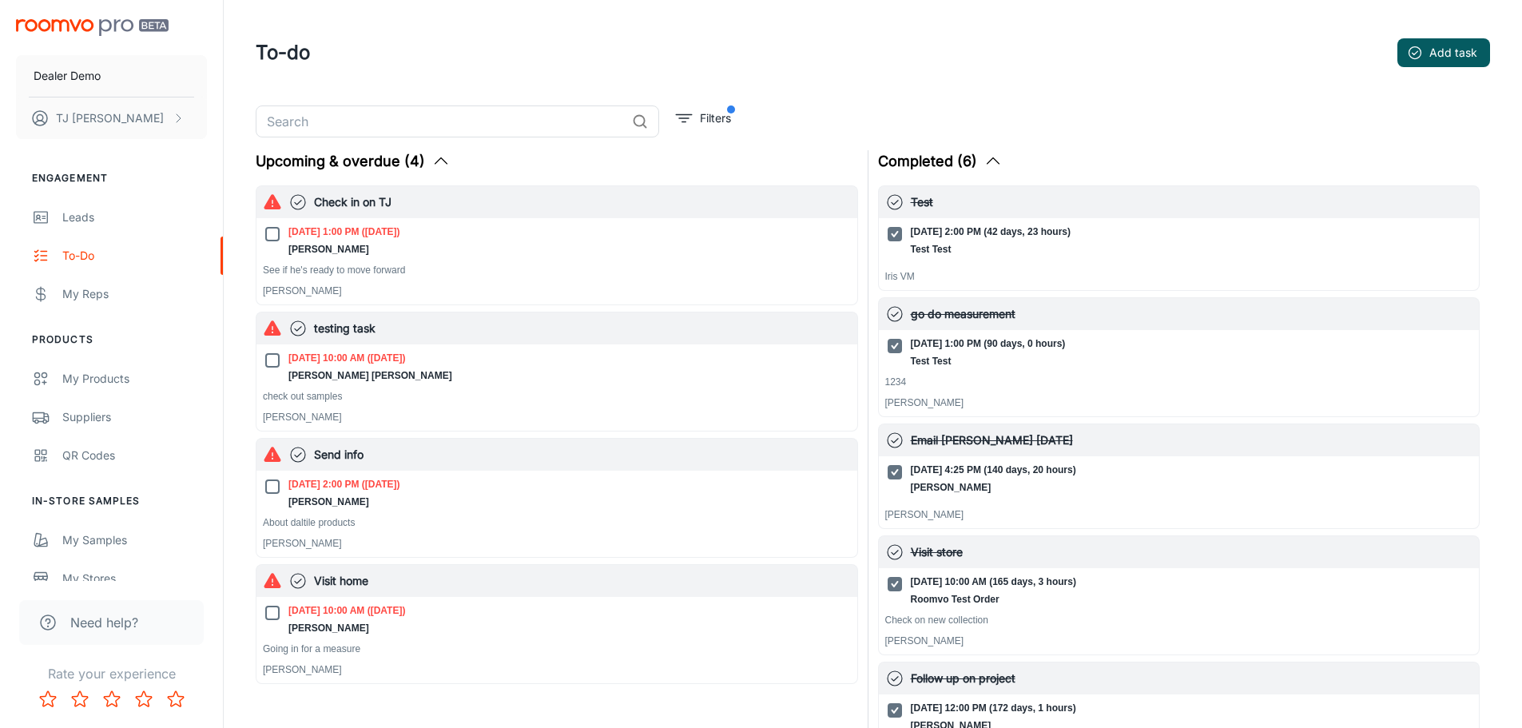
click at [339, 233] on p "[DATE] 1:00 PM ([DATE])" at bounding box center [344, 231] width 112 height 14
click at [282, 233] on input "[DATE] 1:00 PM ([DATE]) [PERSON_NAME]" at bounding box center [272, 233] width 19 height 19
checkbox input "true"
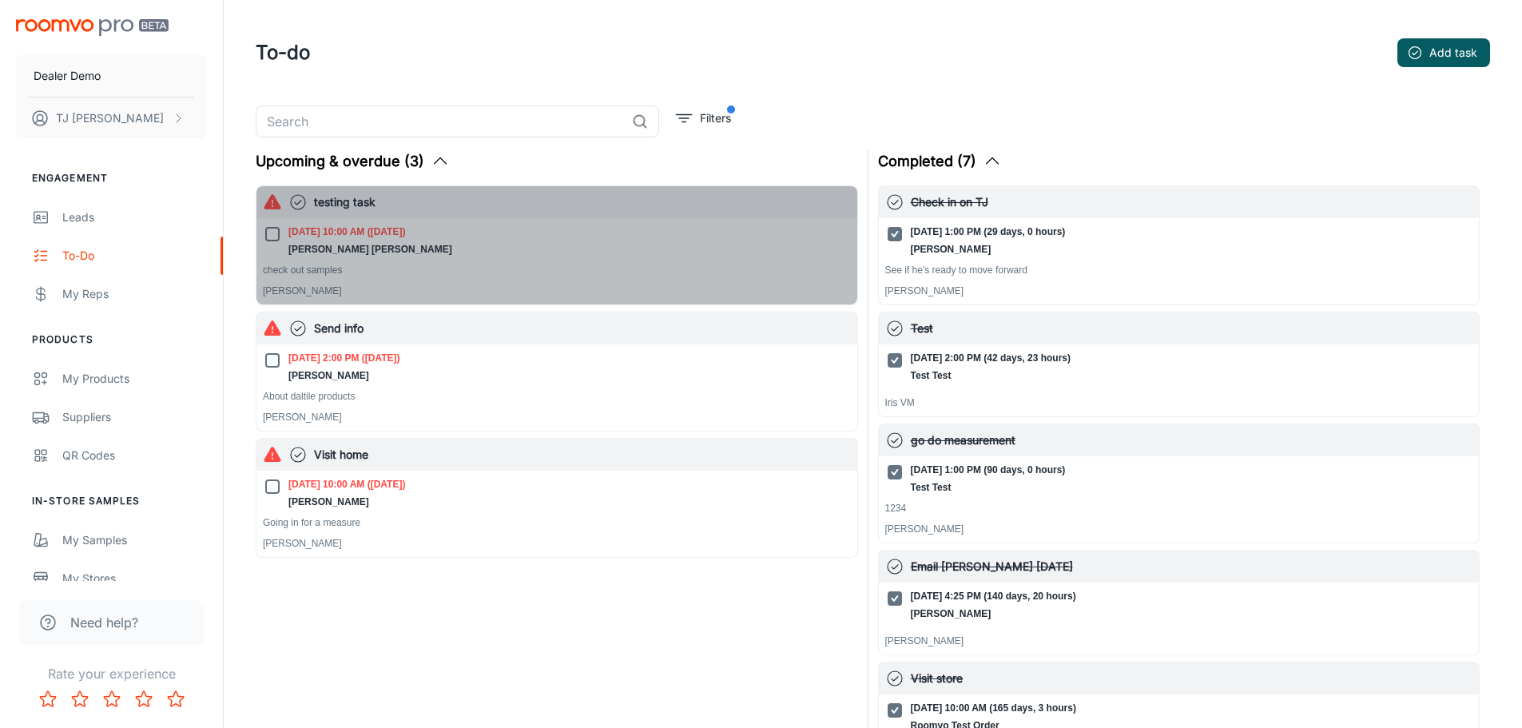
click at [300, 199] on icon "button" at bounding box center [297, 201] width 19 height 19
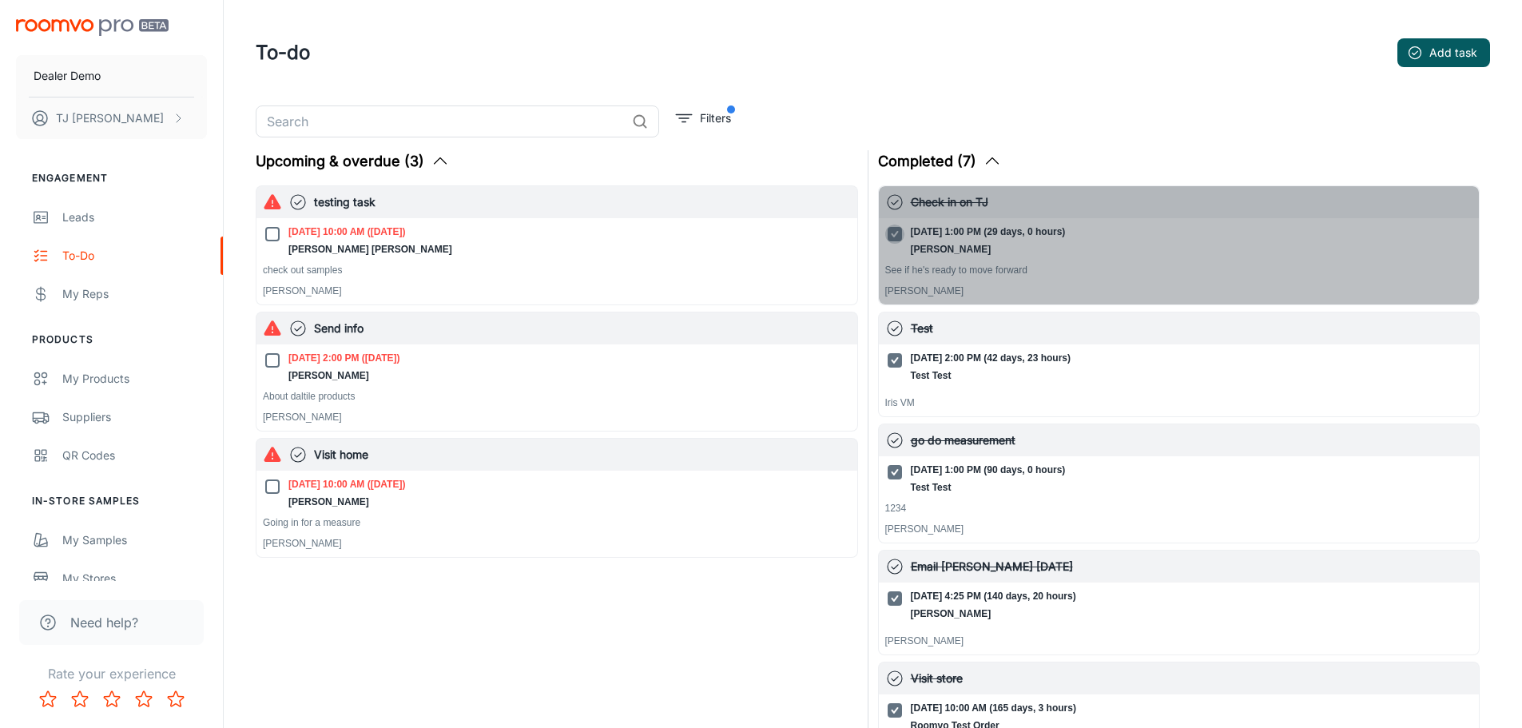
click at [897, 237] on input "[DATE] 1:00 PM (29 days, 0 hours) [PERSON_NAME]" at bounding box center [894, 233] width 19 height 19
checkbox input "false"
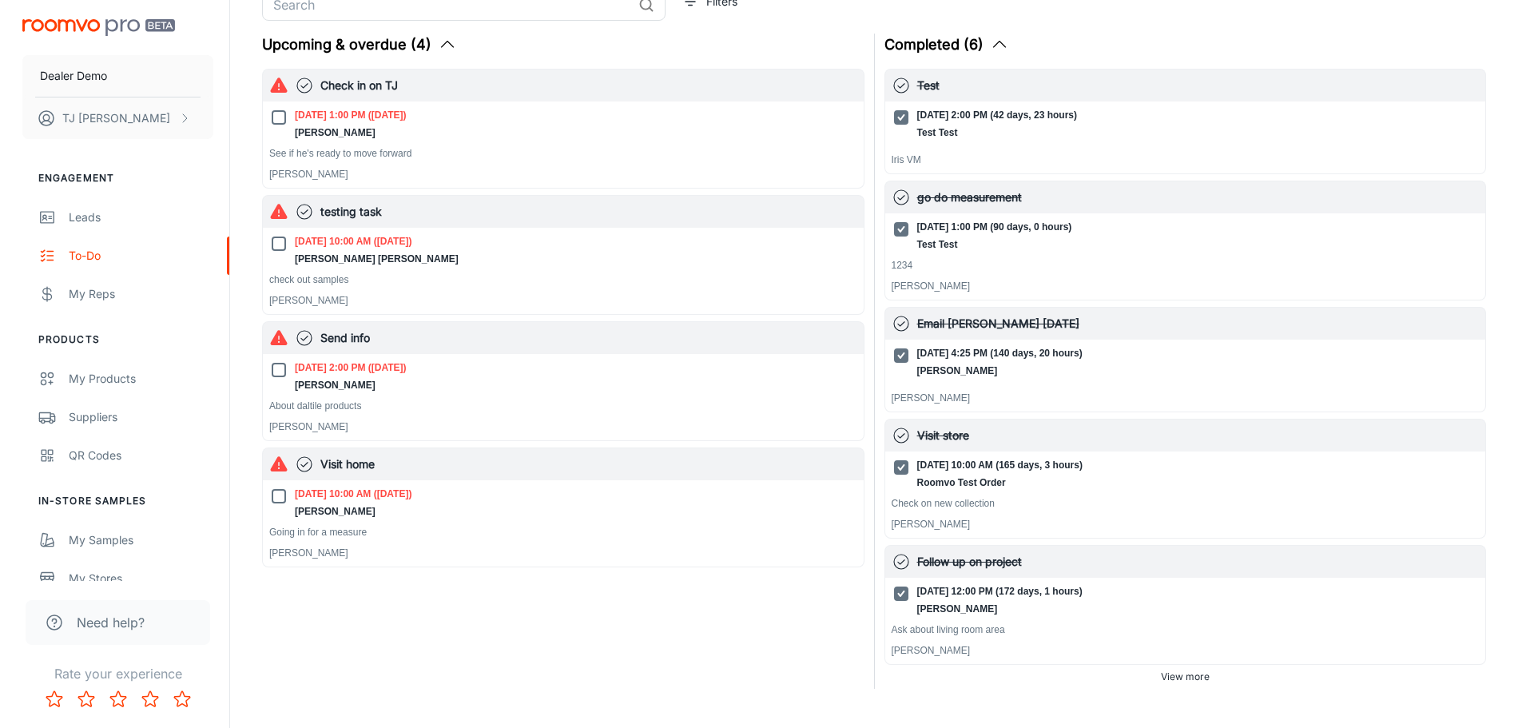
scroll to position [0, 0]
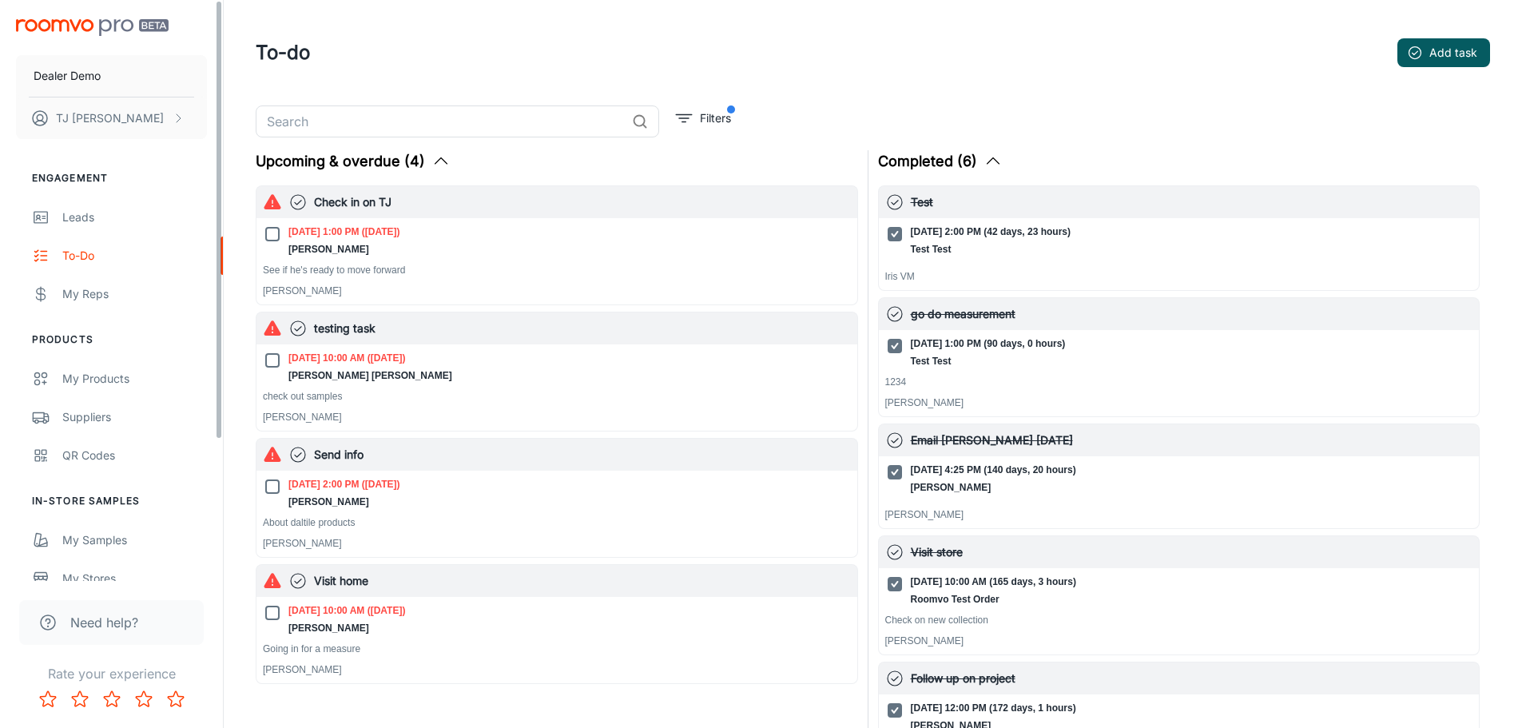
click at [81, 35] on img "scrollable content" at bounding box center [92, 27] width 153 height 17
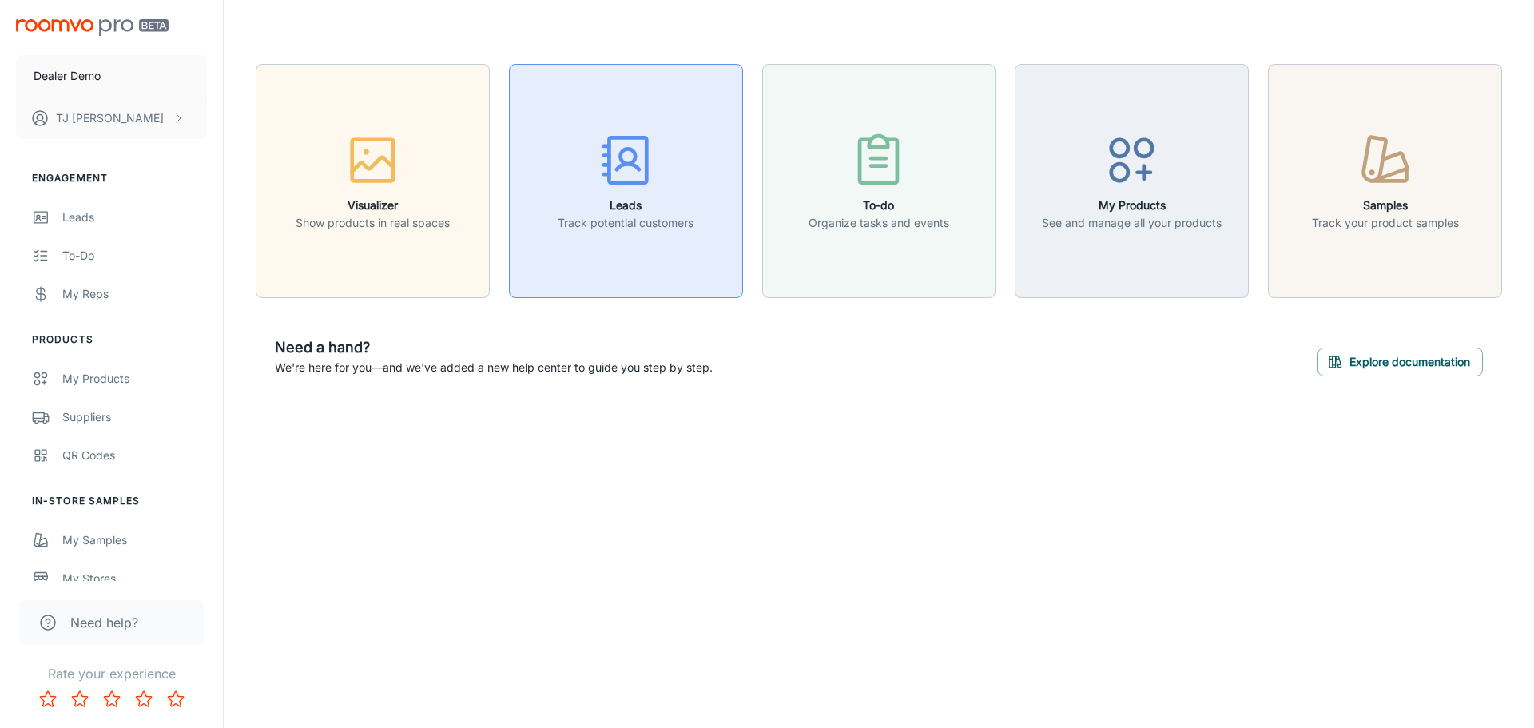
click at [603, 188] on icon "button" at bounding box center [626, 160] width 60 height 60
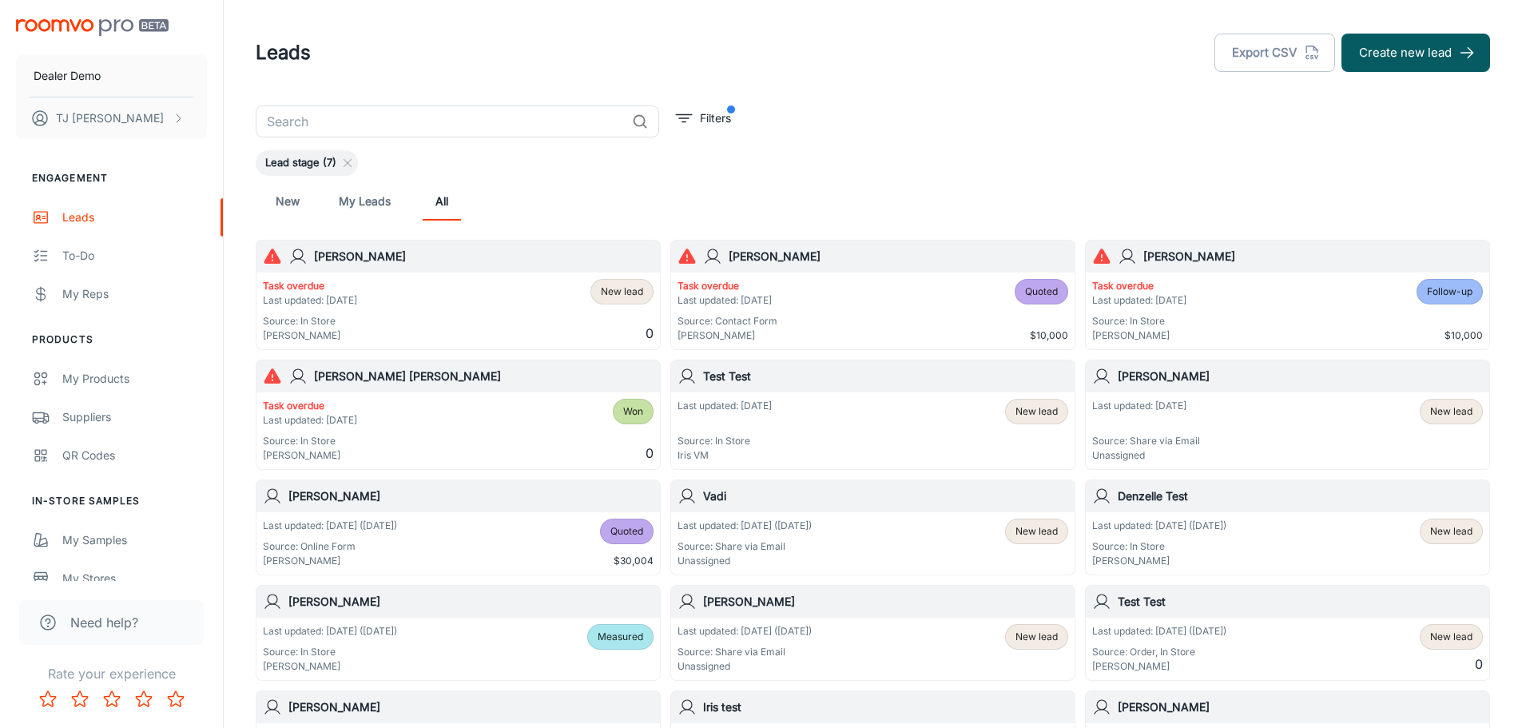
click at [373, 305] on div "Task overdue Last updated: [DATE] Source: In Store [PERSON_NAME] New lead 0" at bounding box center [458, 311] width 391 height 64
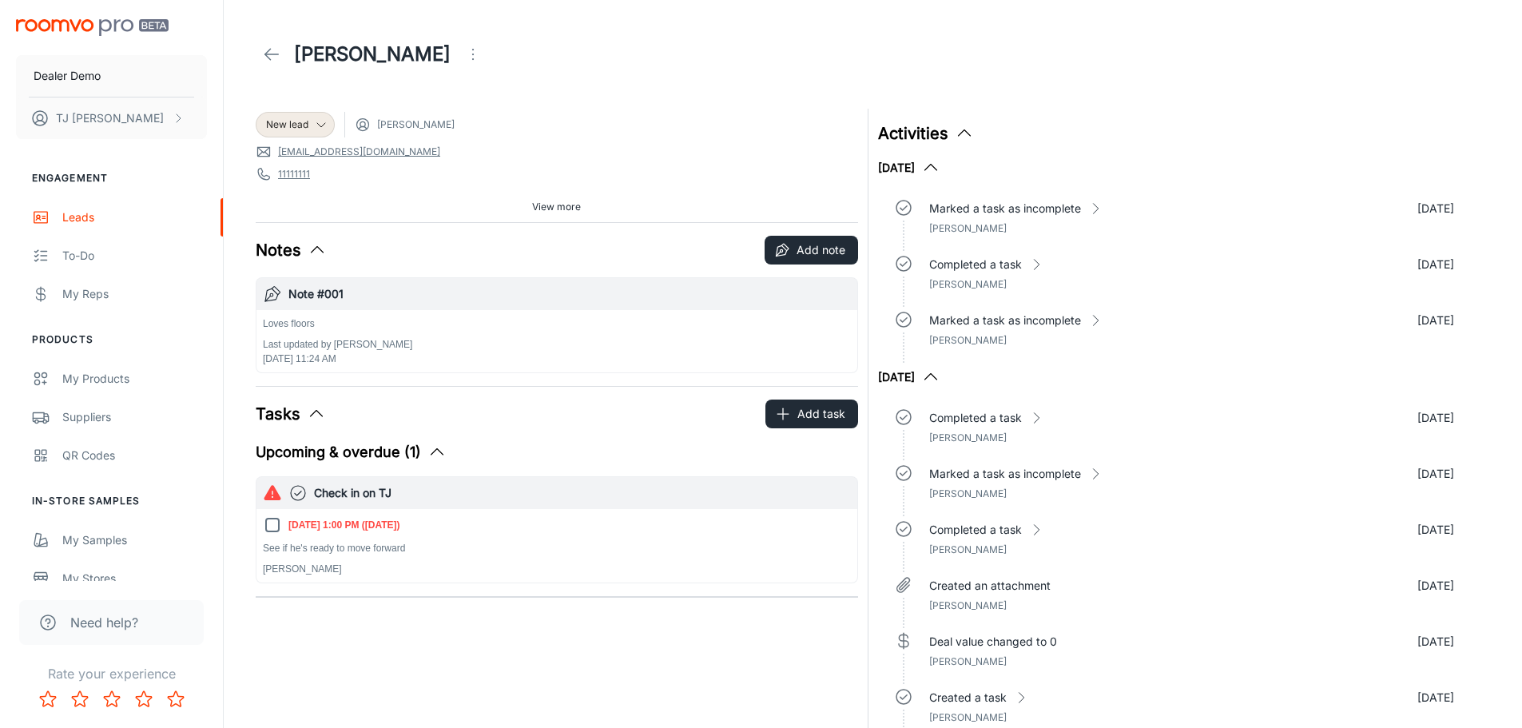
click at [342, 296] on h6 "Note #001" at bounding box center [569, 294] width 562 height 18
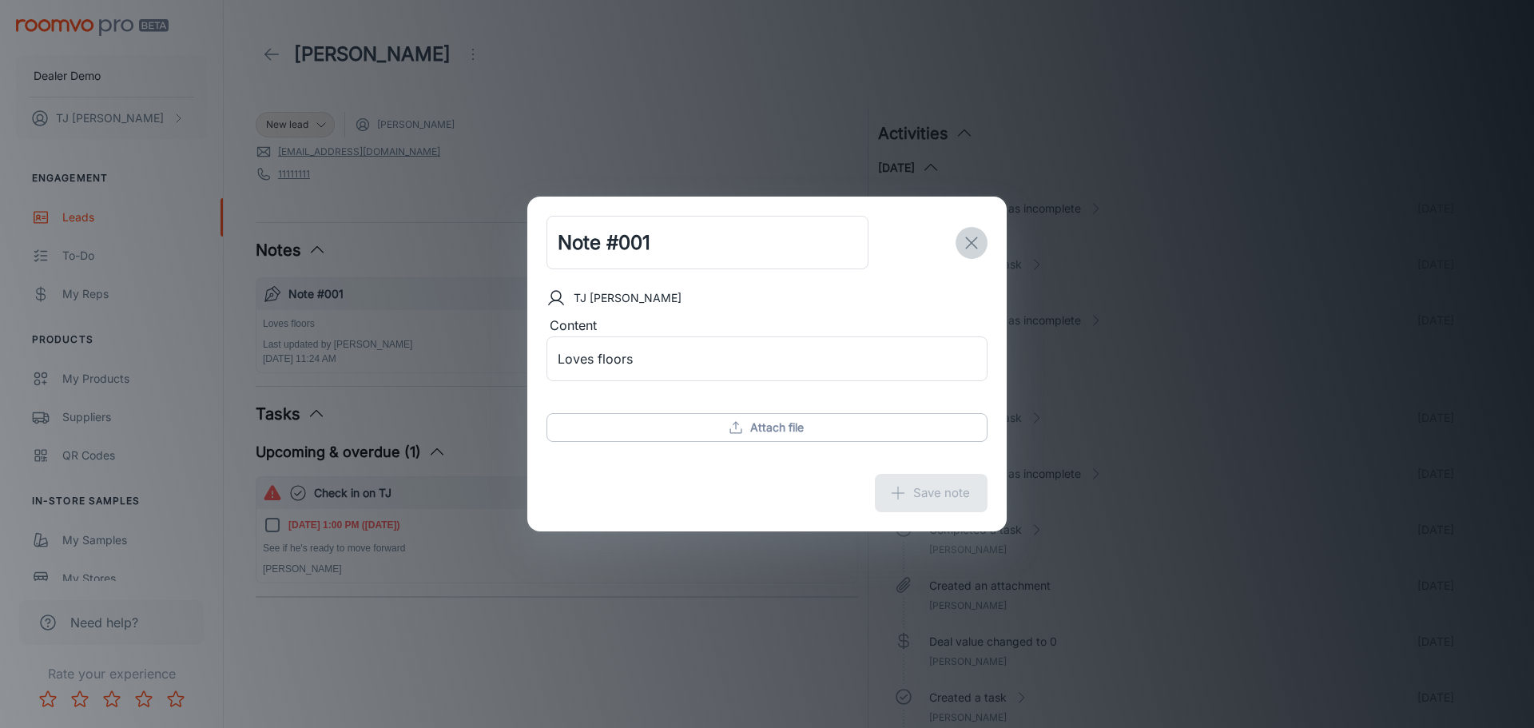
click at [973, 250] on icon "exit" at bounding box center [971, 242] width 19 height 19
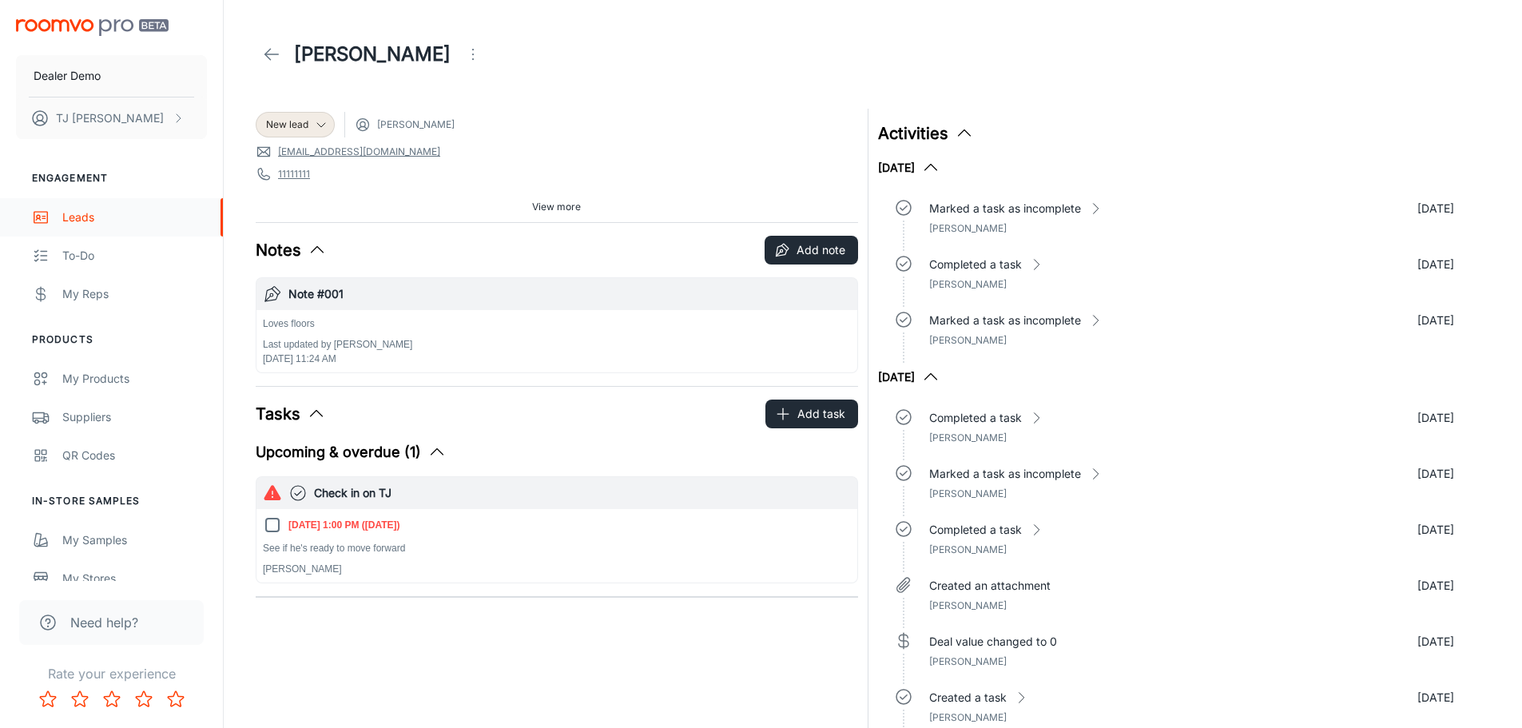
click at [71, 226] on link "Leads" at bounding box center [111, 217] width 223 height 38
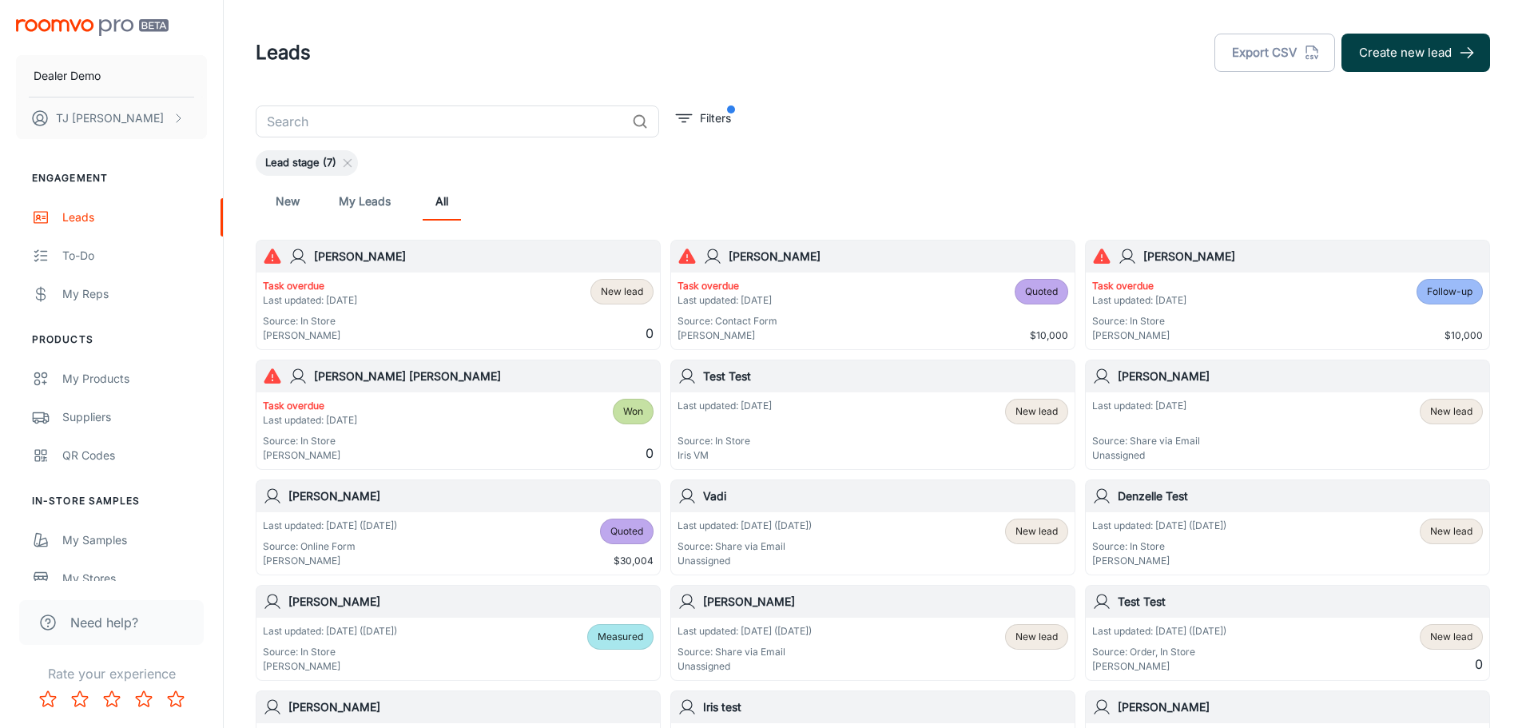
click at [1385, 58] on button "Create new lead" at bounding box center [1415, 53] width 149 height 38
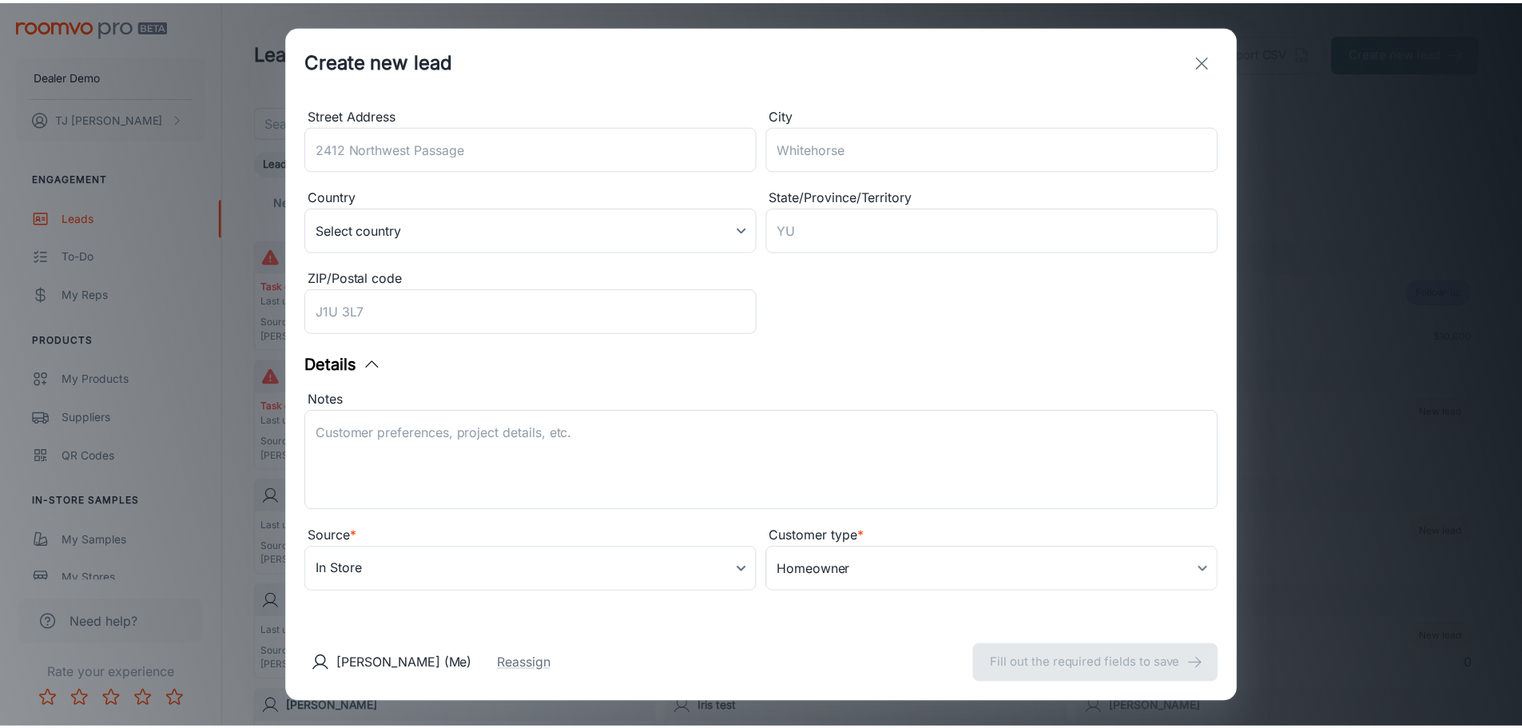
scroll to position [254, 0]
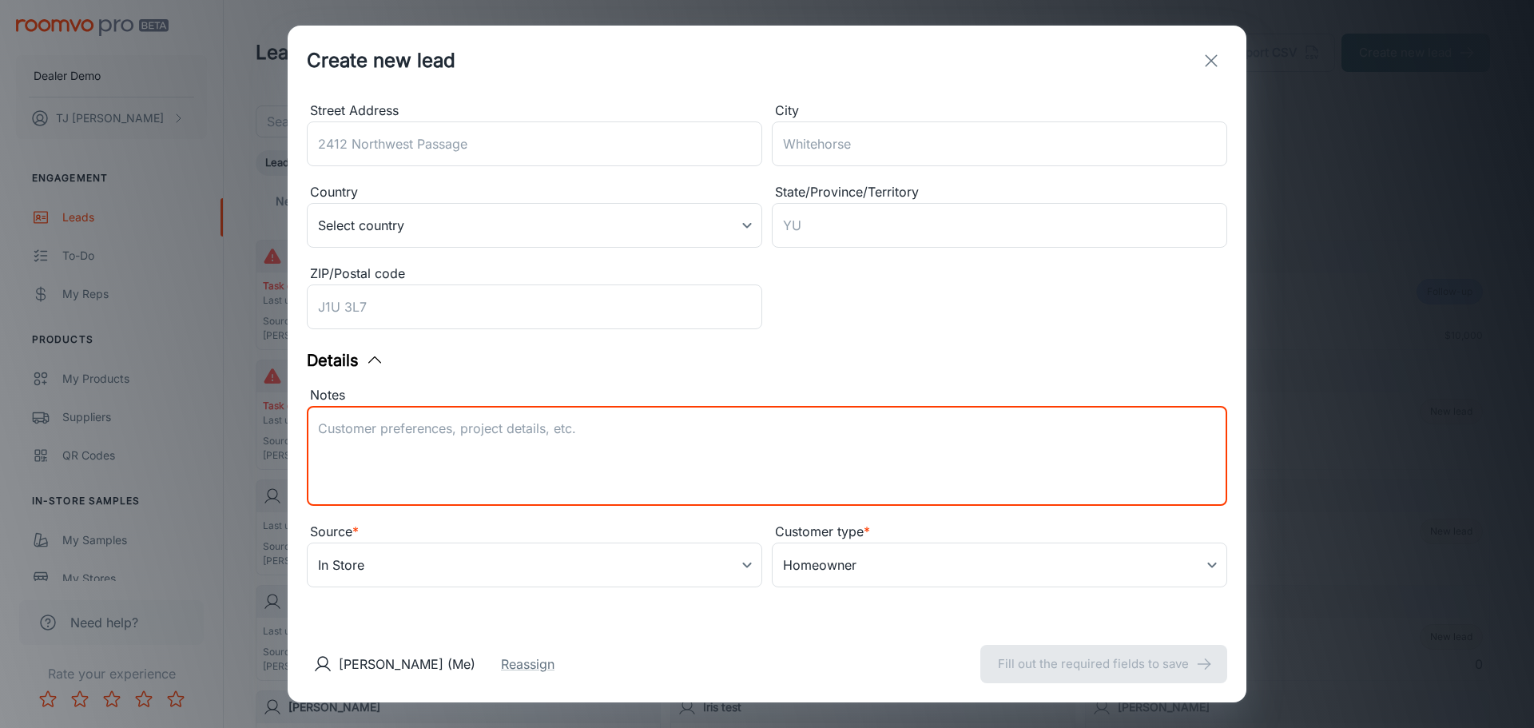
click at [632, 425] on textarea "Notes" at bounding box center [767, 455] width 898 height 73
click at [1206, 61] on icon "exit" at bounding box center [1210, 60] width 19 height 19
